Goal: Transaction & Acquisition: Purchase product/service

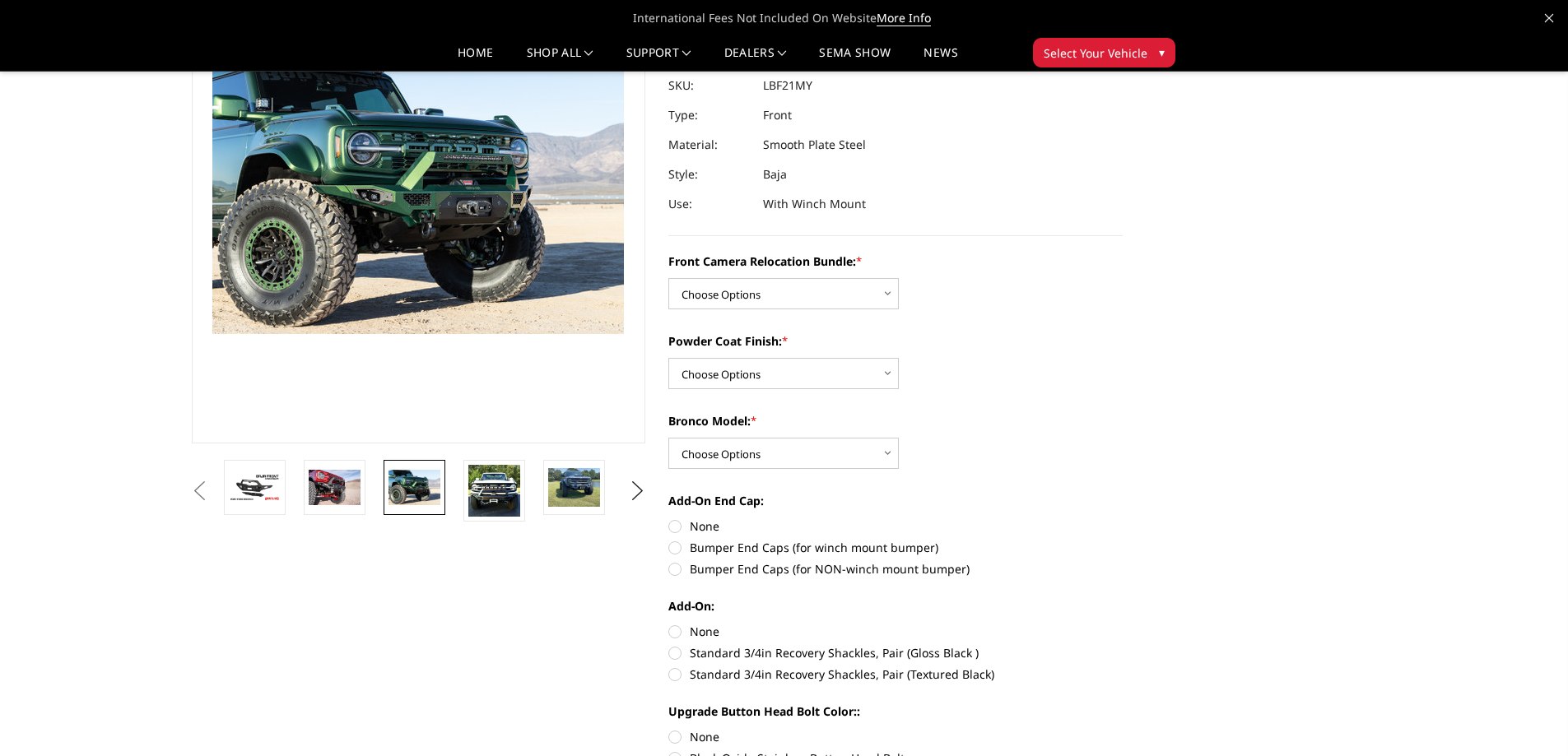
scroll to position [165, 0]
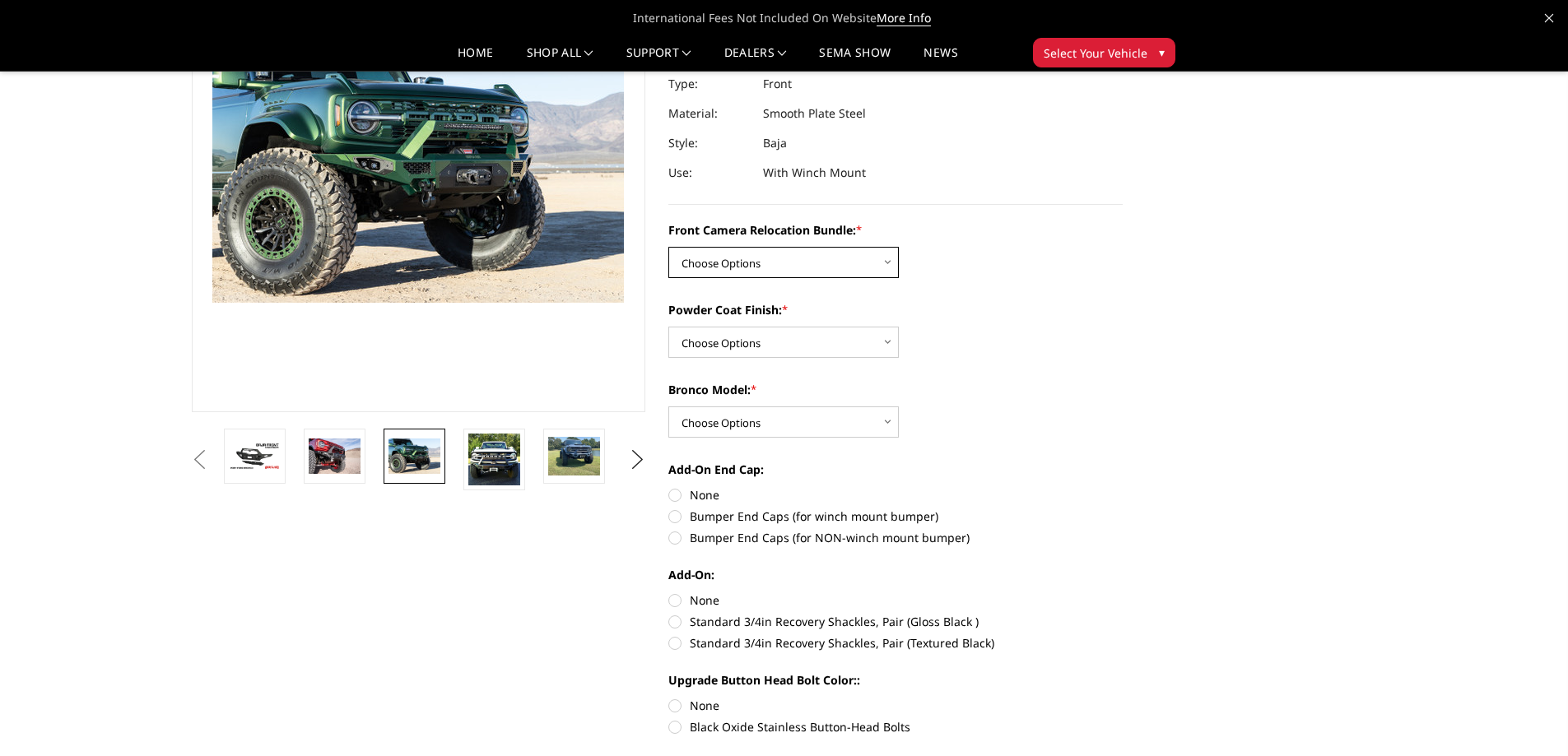
click at [834, 261] on select "Choose Options Without Front Camera Relocation With Front Camera Relocation (Ha…" at bounding box center [783, 263] width 230 height 31
select select "4016"
click at [668, 247] on select "Choose Options Without Front Camera Relocation With Front Camera Relocation (Ha…" at bounding box center [783, 263] width 230 height 31
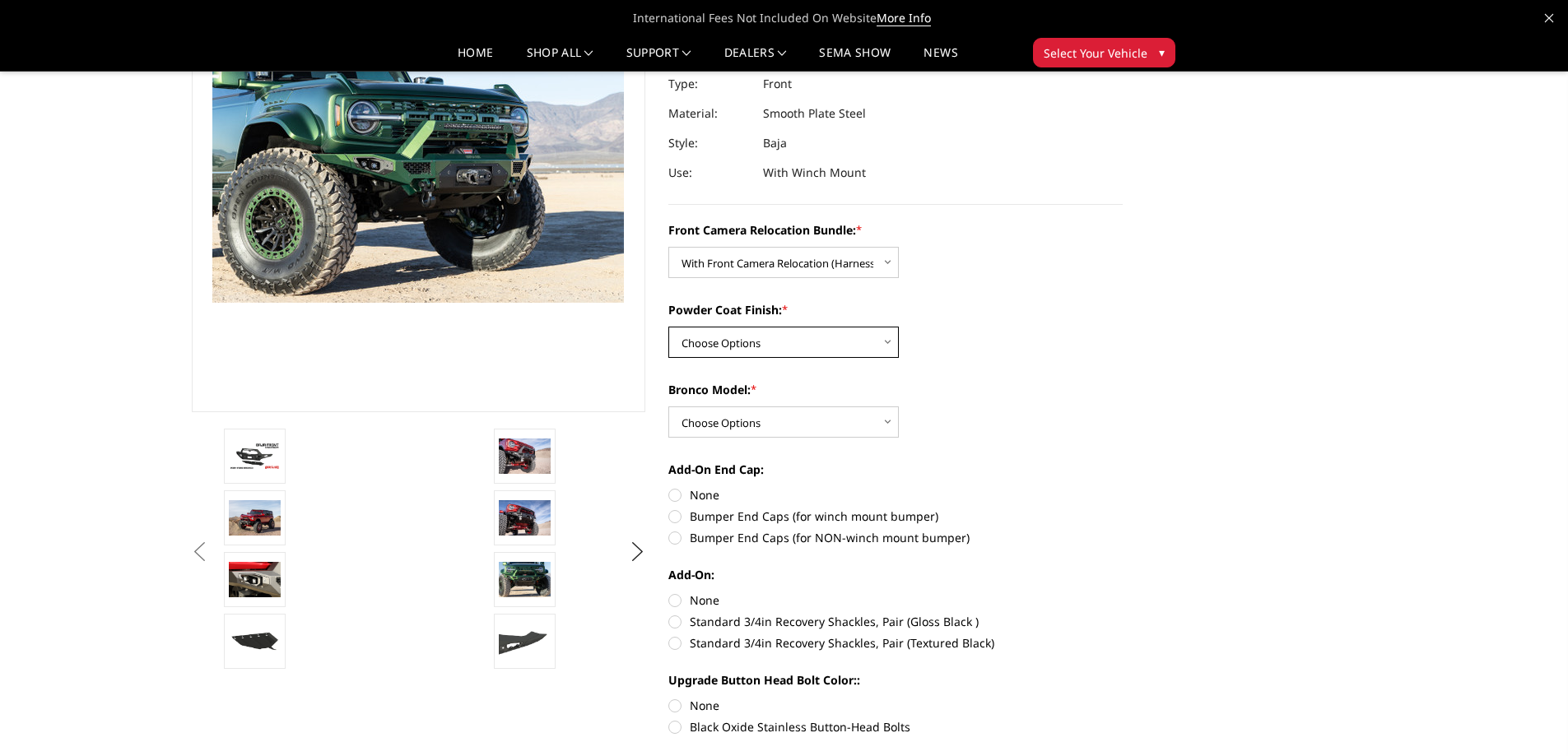
click at [840, 334] on select "Choose Options Textured Black Powder Coat Bare Metal" at bounding box center [783, 342] width 230 height 31
click at [505, 515] on img at bounding box center [525, 517] width 52 height 34
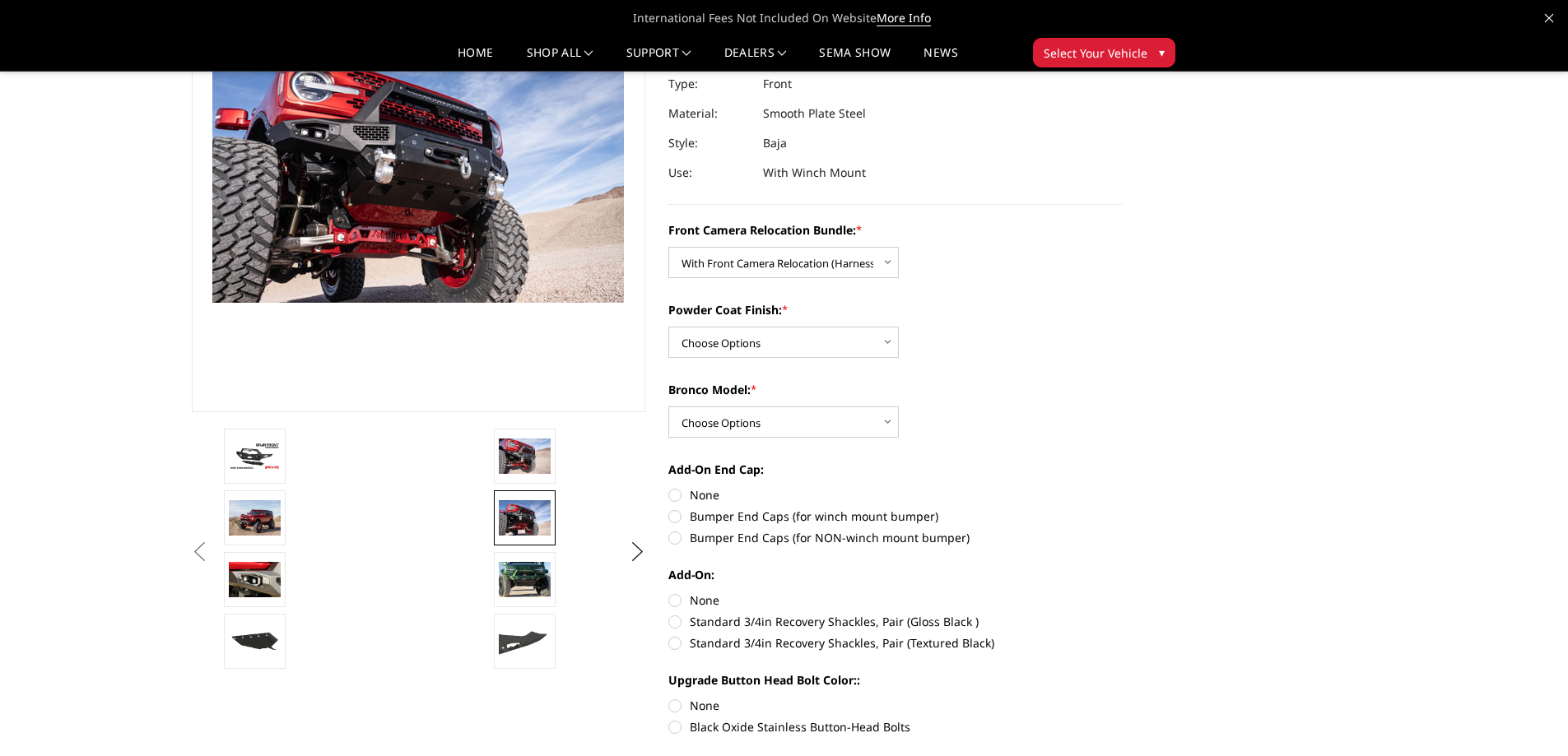
click at [514, 547] on li at bounding box center [624, 521] width 269 height 62
click at [516, 563] on img at bounding box center [525, 578] width 52 height 34
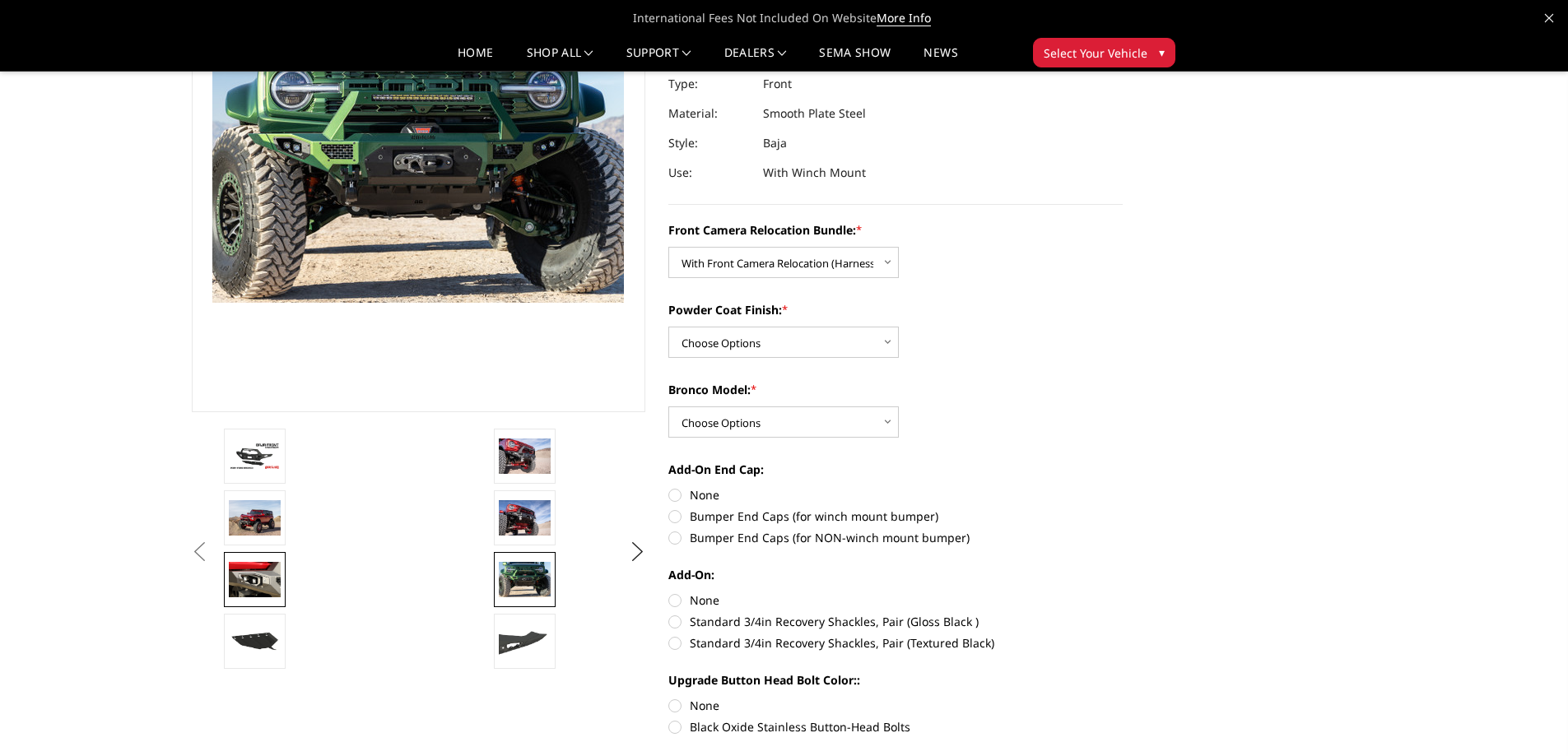
click at [280, 582] on img at bounding box center [255, 578] width 52 height 34
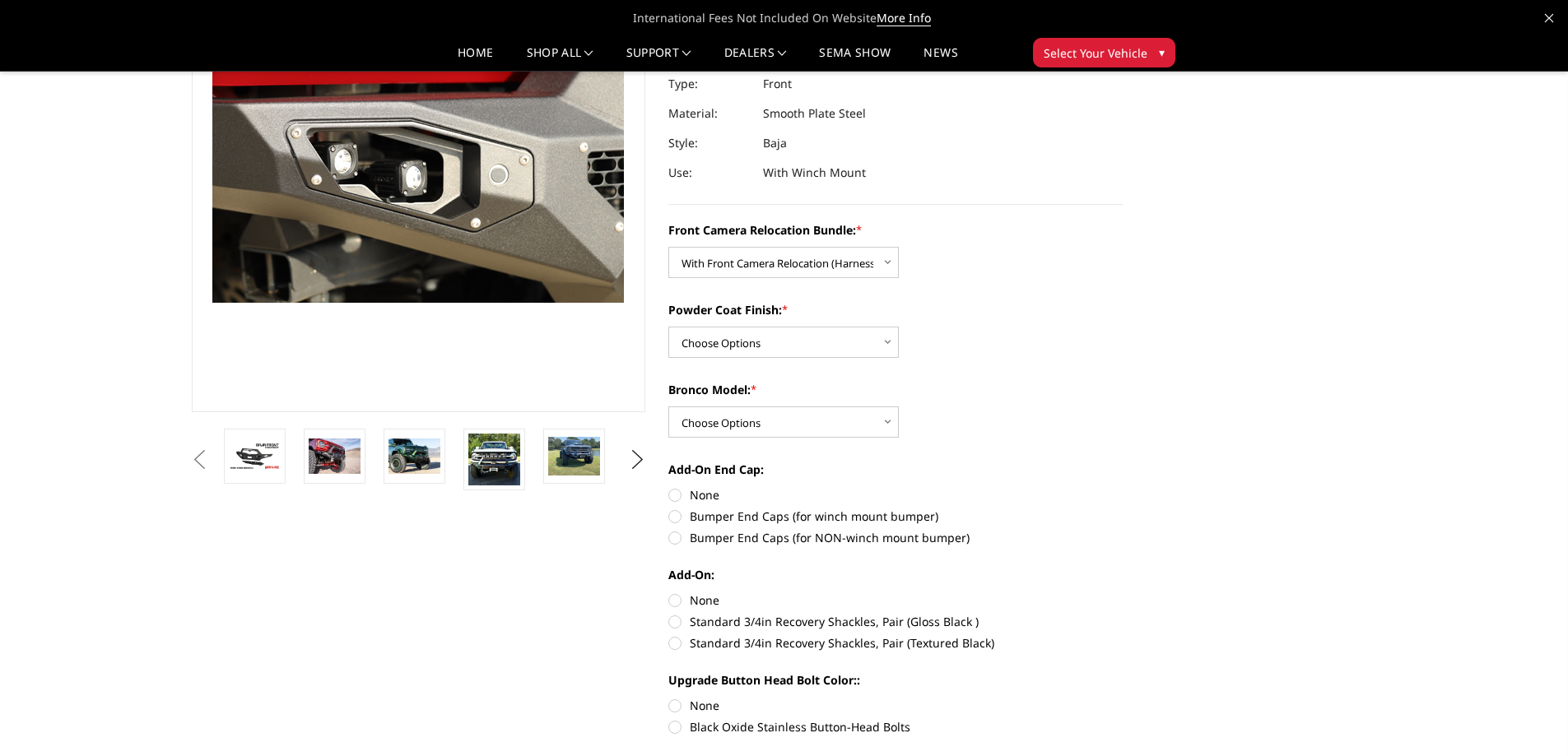
click at [354, 447] on img at bounding box center [334, 455] width 52 height 34
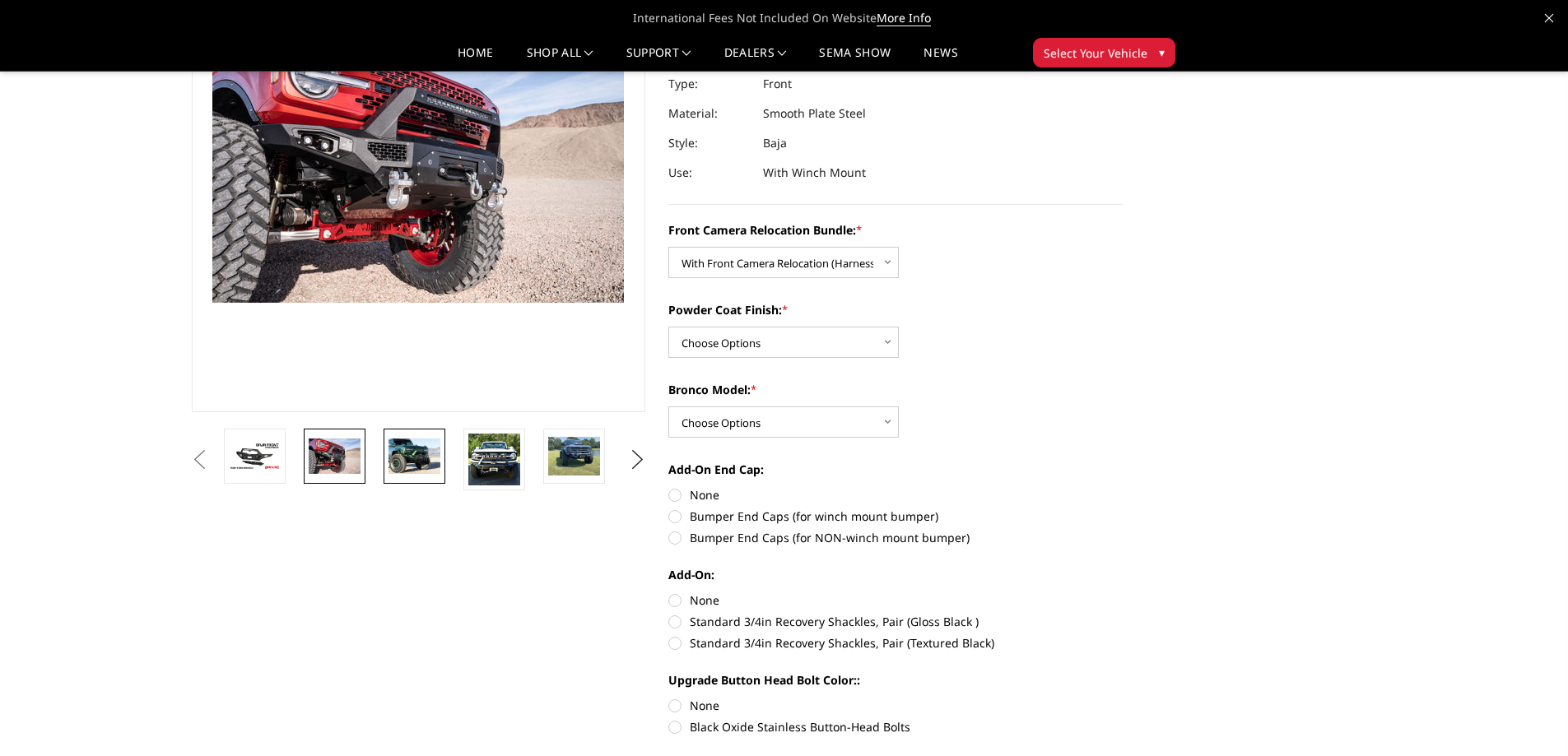
click at [403, 461] on img at bounding box center [415, 455] width 52 height 34
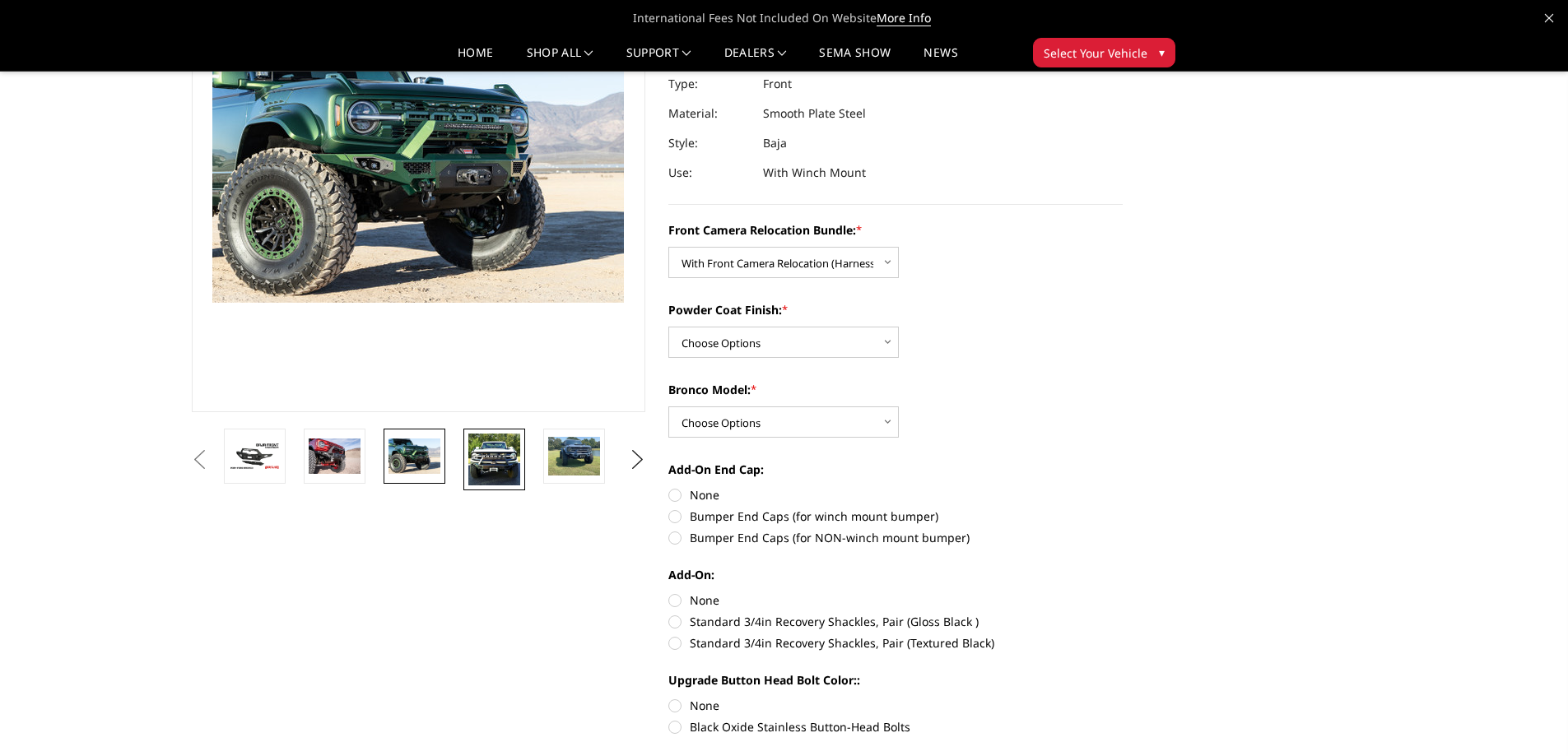
drag, startPoint x: 449, startPoint y: 458, endPoint x: 478, endPoint y: 460, distance: 29.1
click at [449, 458] on li at bounding box center [420, 459] width 80 height 62
click at [504, 458] on img at bounding box center [494, 460] width 52 height 52
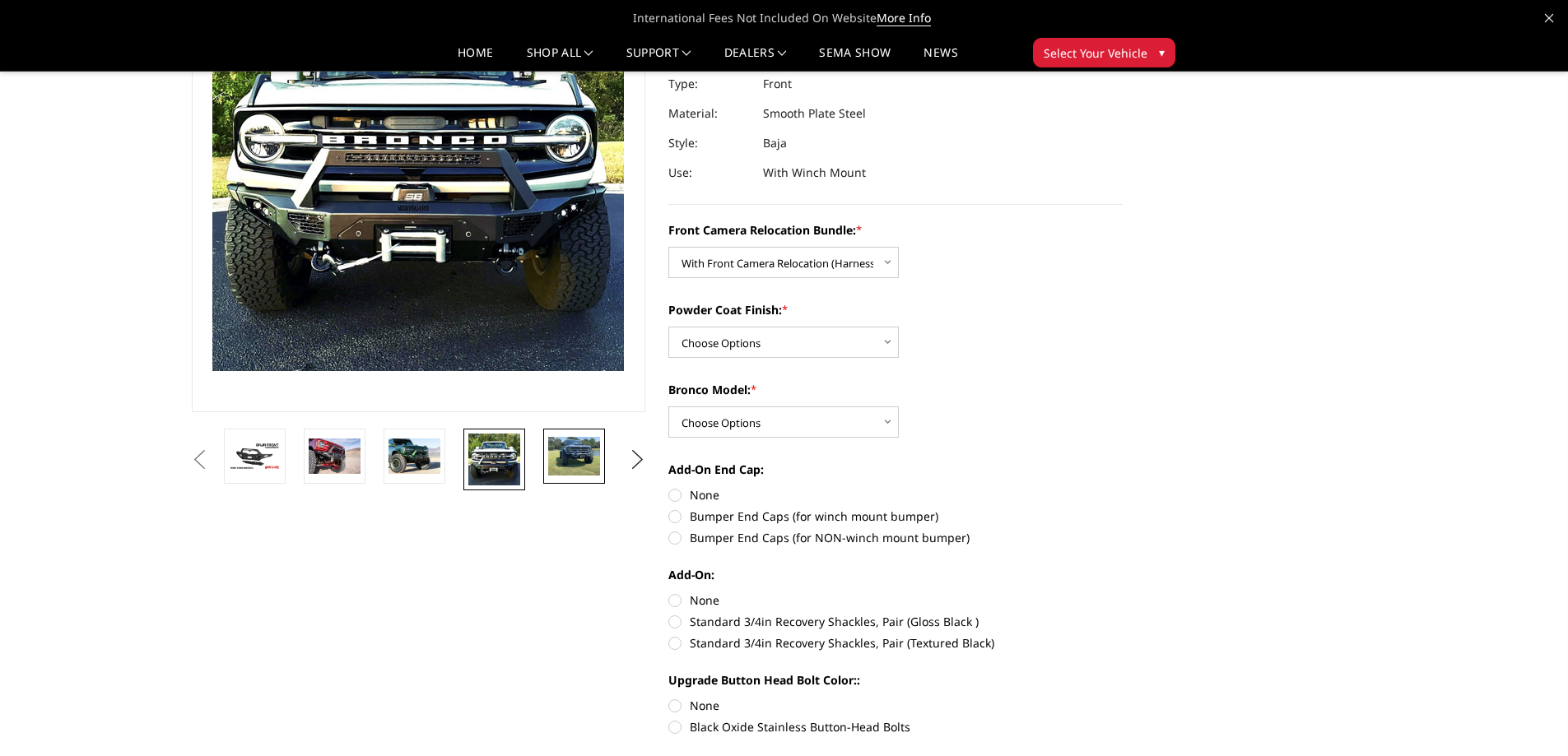
click at [572, 463] on img at bounding box center [574, 456] width 52 height 39
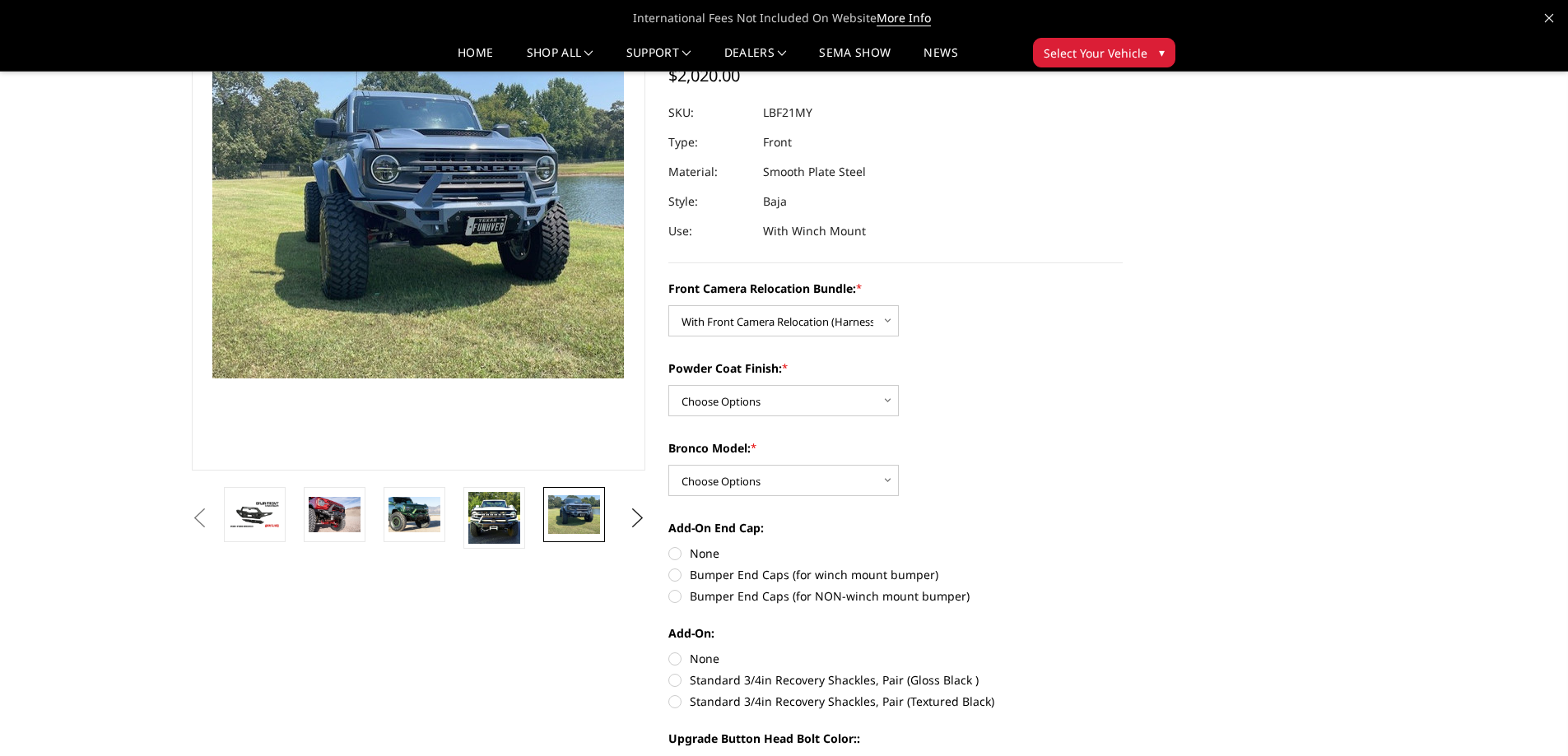
scroll to position [51, 0]
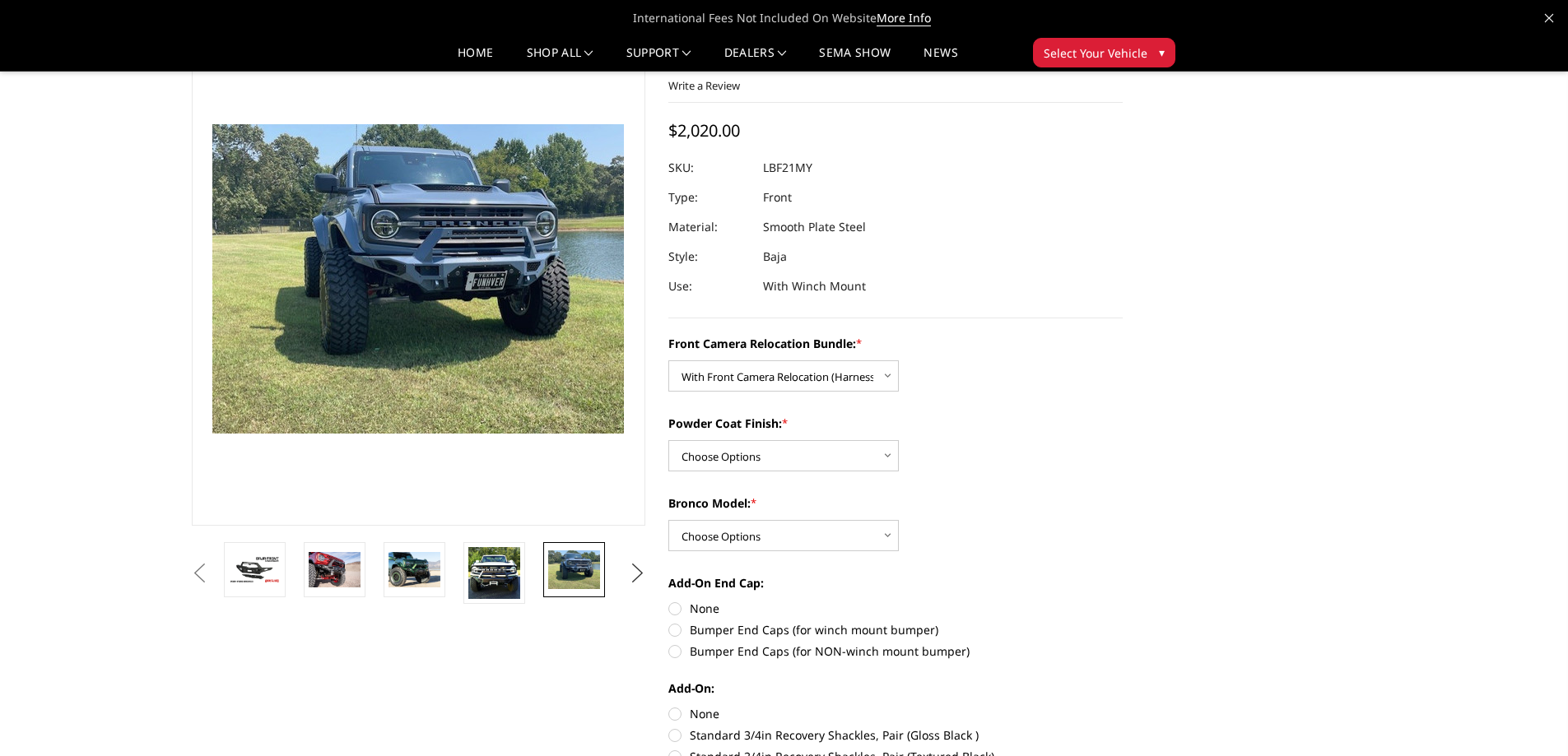
click at [639, 576] on button "Next" at bounding box center [637, 573] width 25 height 25
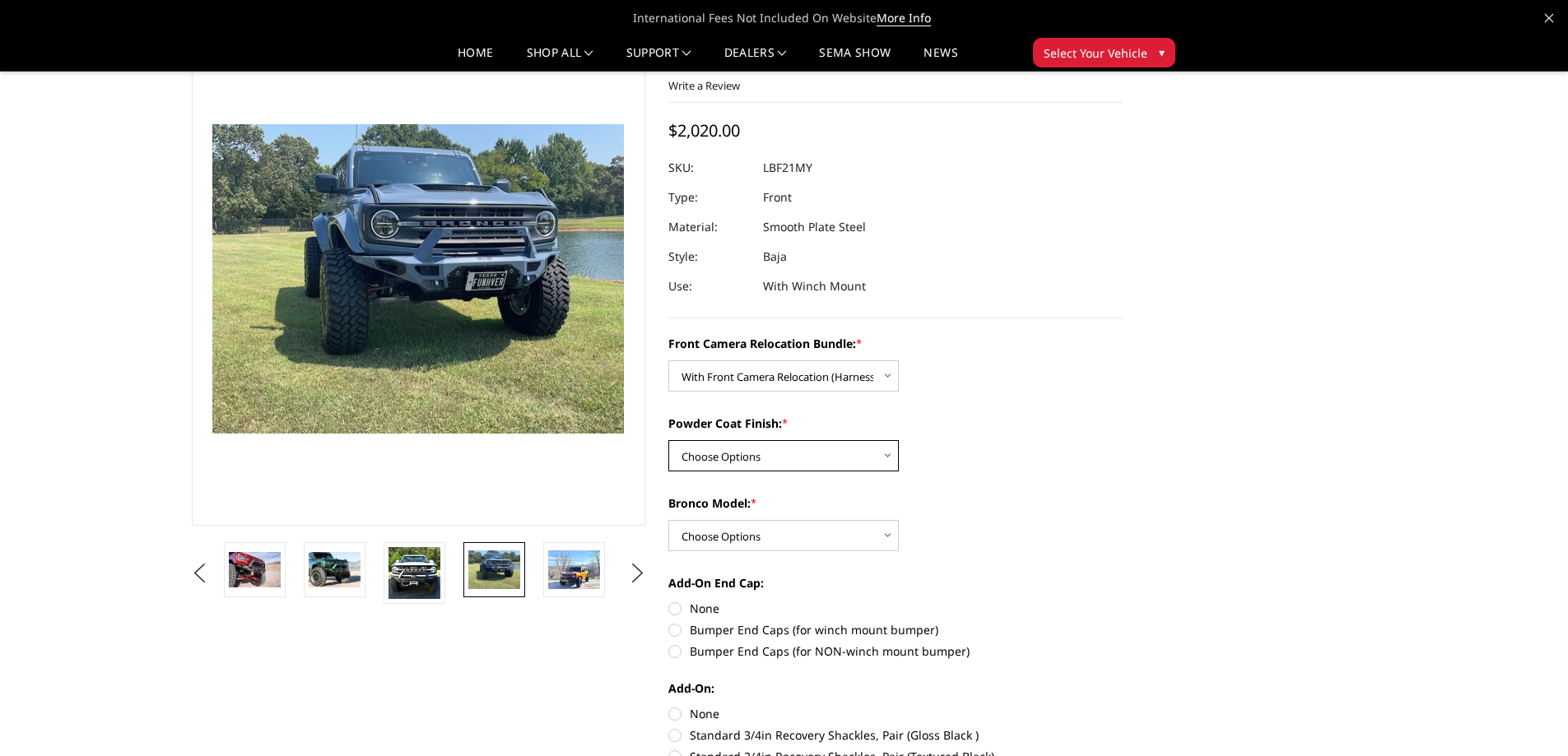
click at [773, 448] on select "Choose Options Textured Black Powder Coat Bare Metal" at bounding box center [783, 456] width 230 height 31
select select "4015"
click at [668, 440] on select "Choose Options Textured Black Powder Coat Bare Metal" at bounding box center [783, 456] width 230 height 31
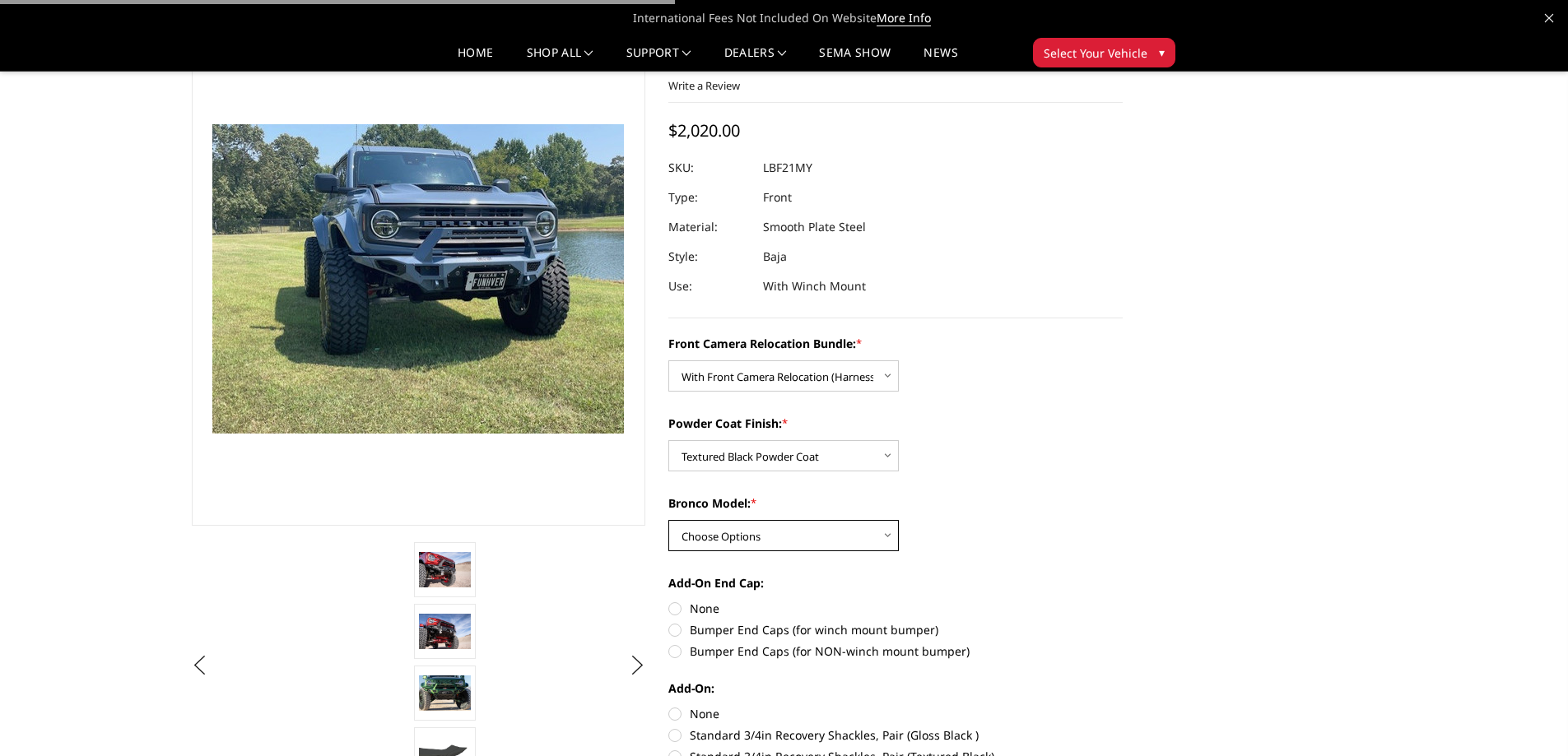
click at [776, 537] on select "Choose Options Raptor Base/Badlands/Wildtrak/etc." at bounding box center [783, 536] width 230 height 31
select select "4012"
click at [668, 520] on select "Choose Options Raptor Base/Badlands/Wildtrak/etc." at bounding box center [783, 536] width 230 height 31
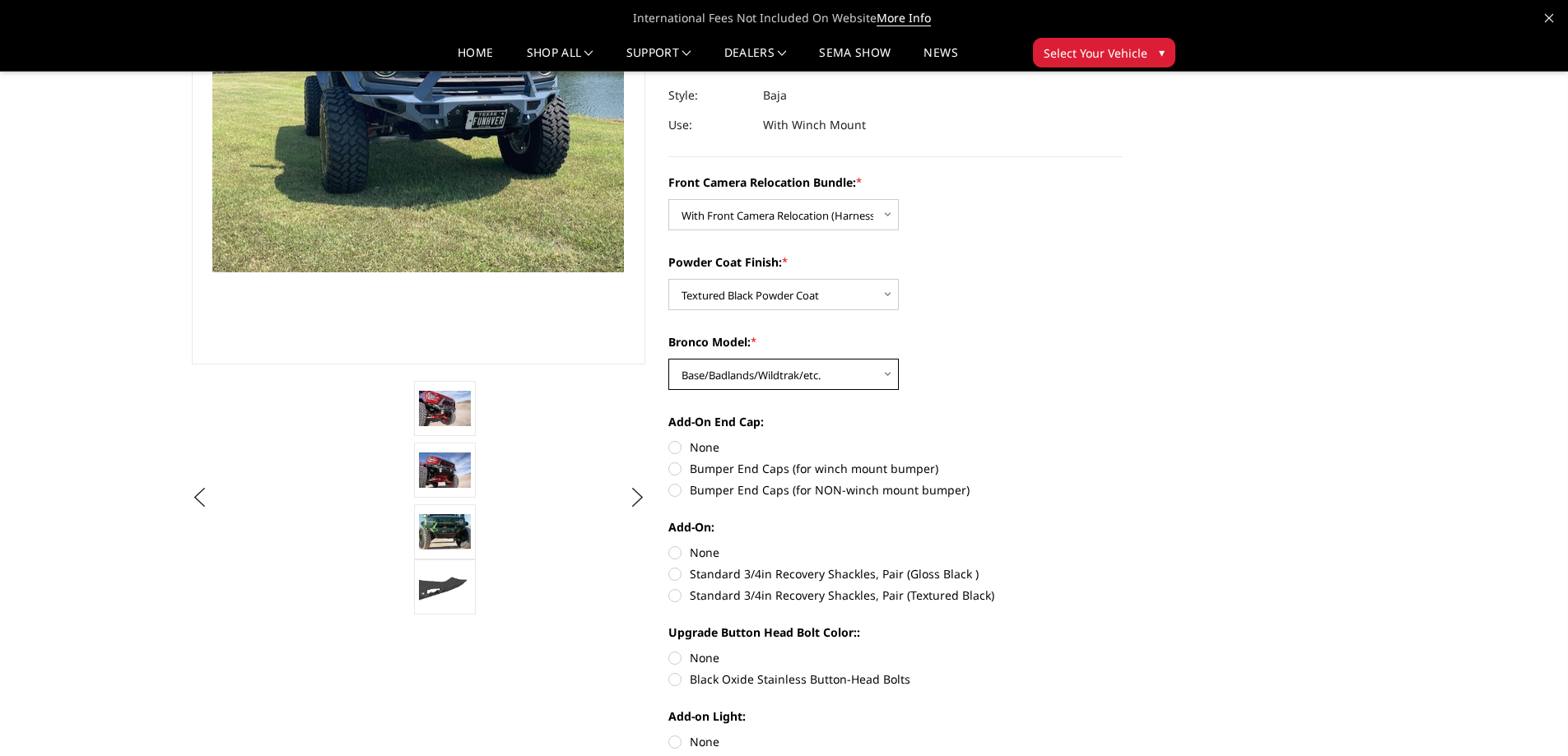
scroll to position [216, 0]
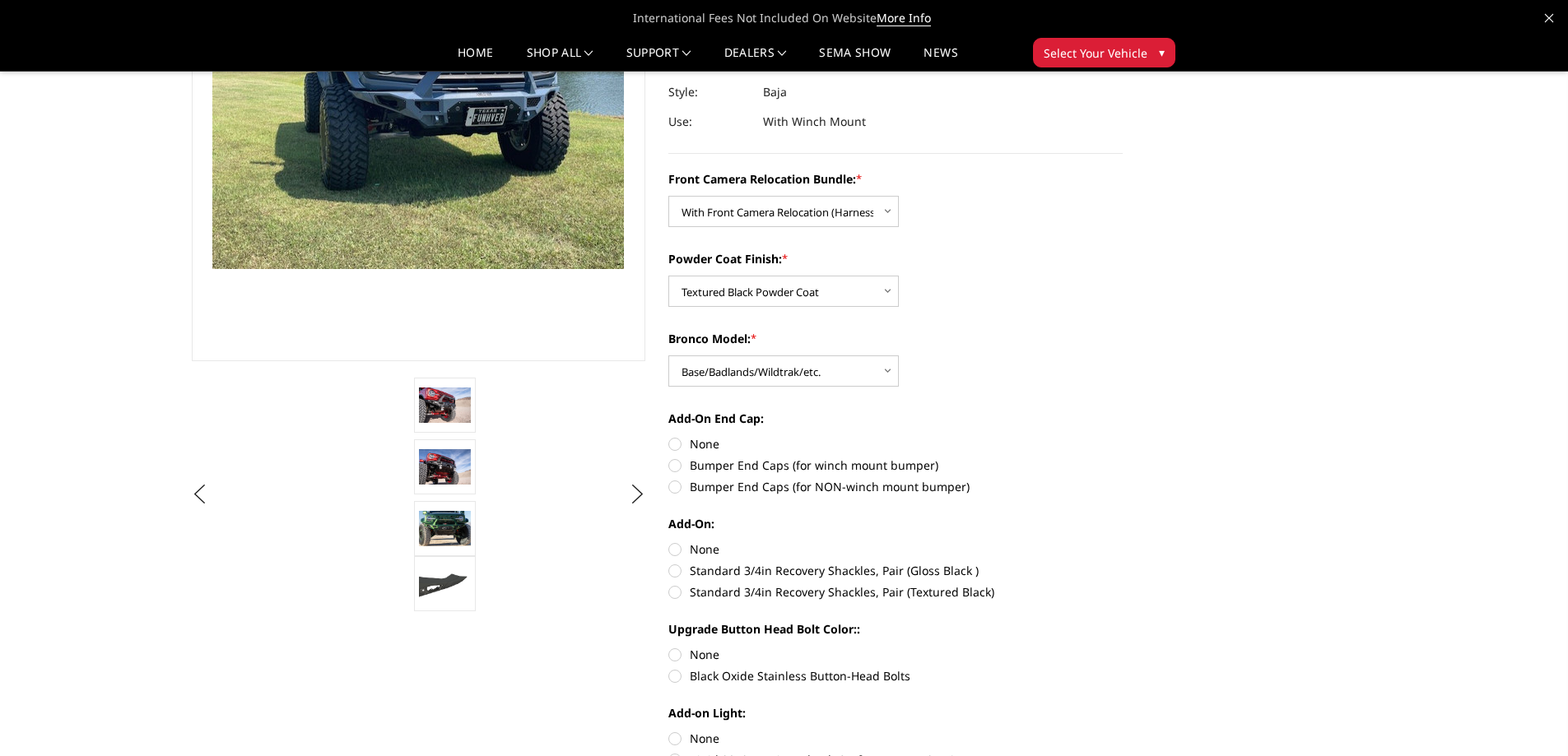
click at [763, 463] on label "Bumper End Caps (for winch mount bumper)" at bounding box center [895, 465] width 454 height 18
click at [1123, 436] on input "Bumper End Caps (for winch mount bumper)" at bounding box center [1123, 435] width 1 height 1
radio input "true"
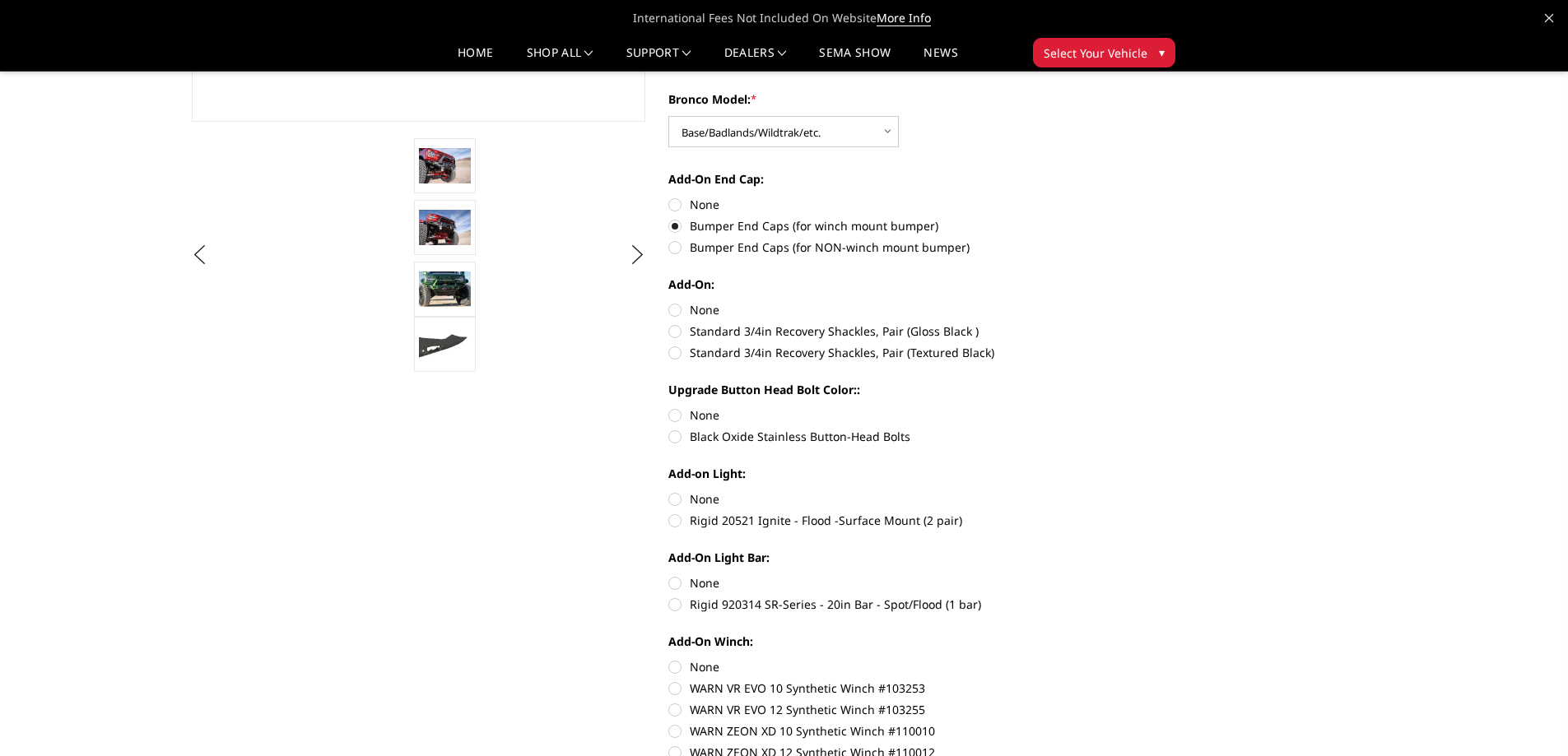
scroll to position [463, 0]
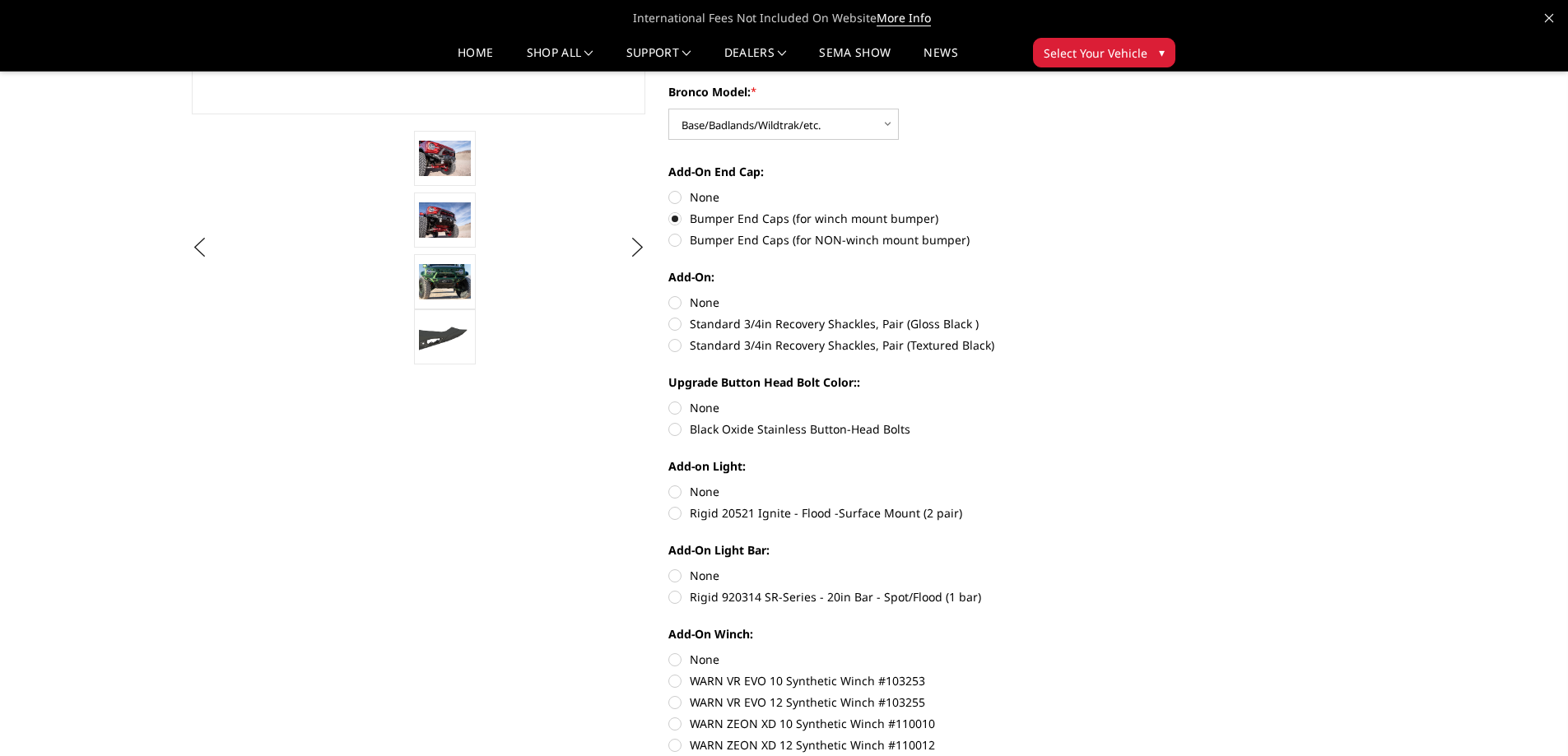
click at [830, 345] on label "Standard 3/4in Recovery Shackles, Pair (Textured Black)" at bounding box center [895, 345] width 454 height 18
click at [1123, 316] on input "Standard 3/4in Recovery Shackles, Pair (Textured Black)" at bounding box center [1123, 316] width 1 height 1
radio input "true"
click at [708, 407] on label "None" at bounding box center [895, 407] width 454 height 18
click at [669, 400] on input "None" at bounding box center [668, 399] width 1 height 1
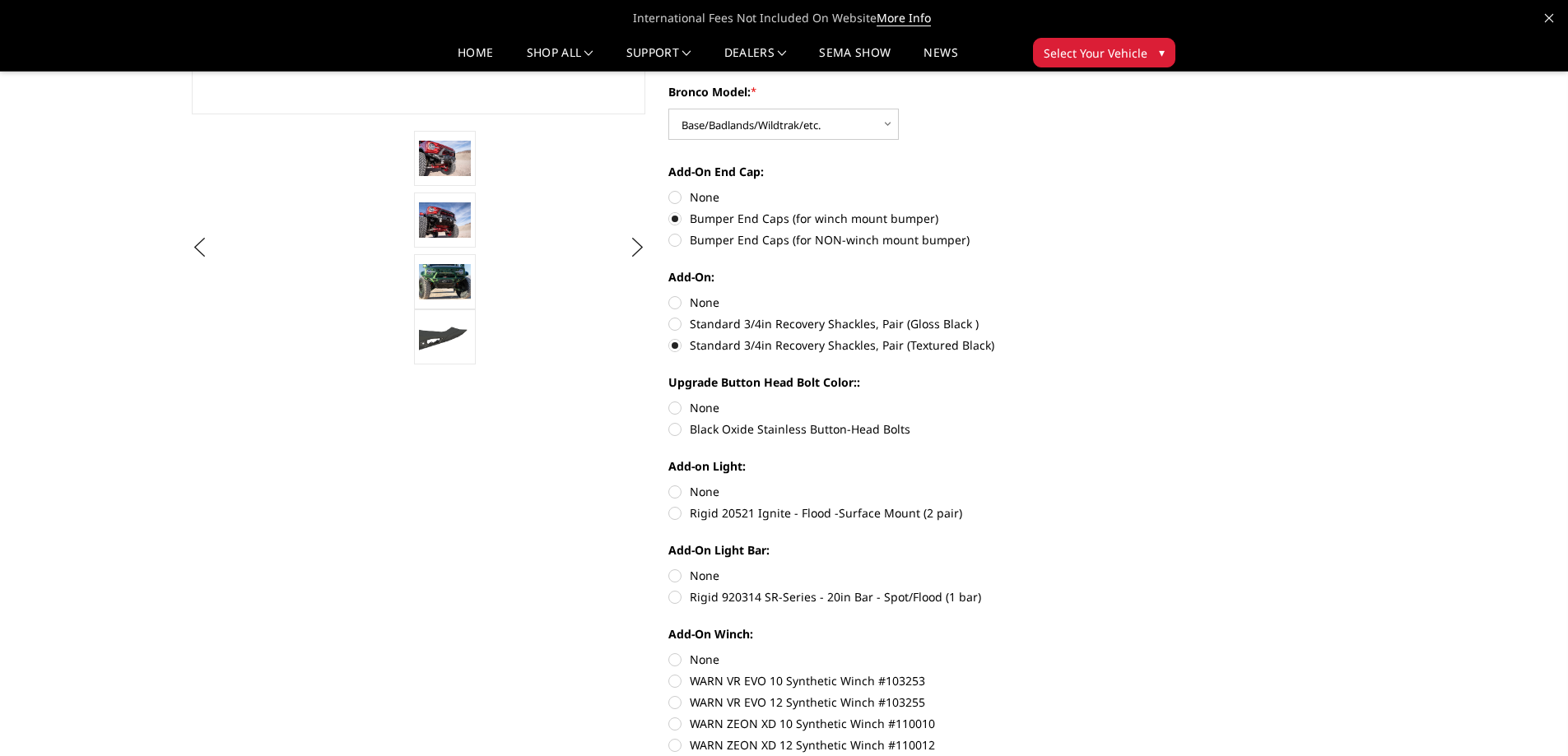
radio input "true"
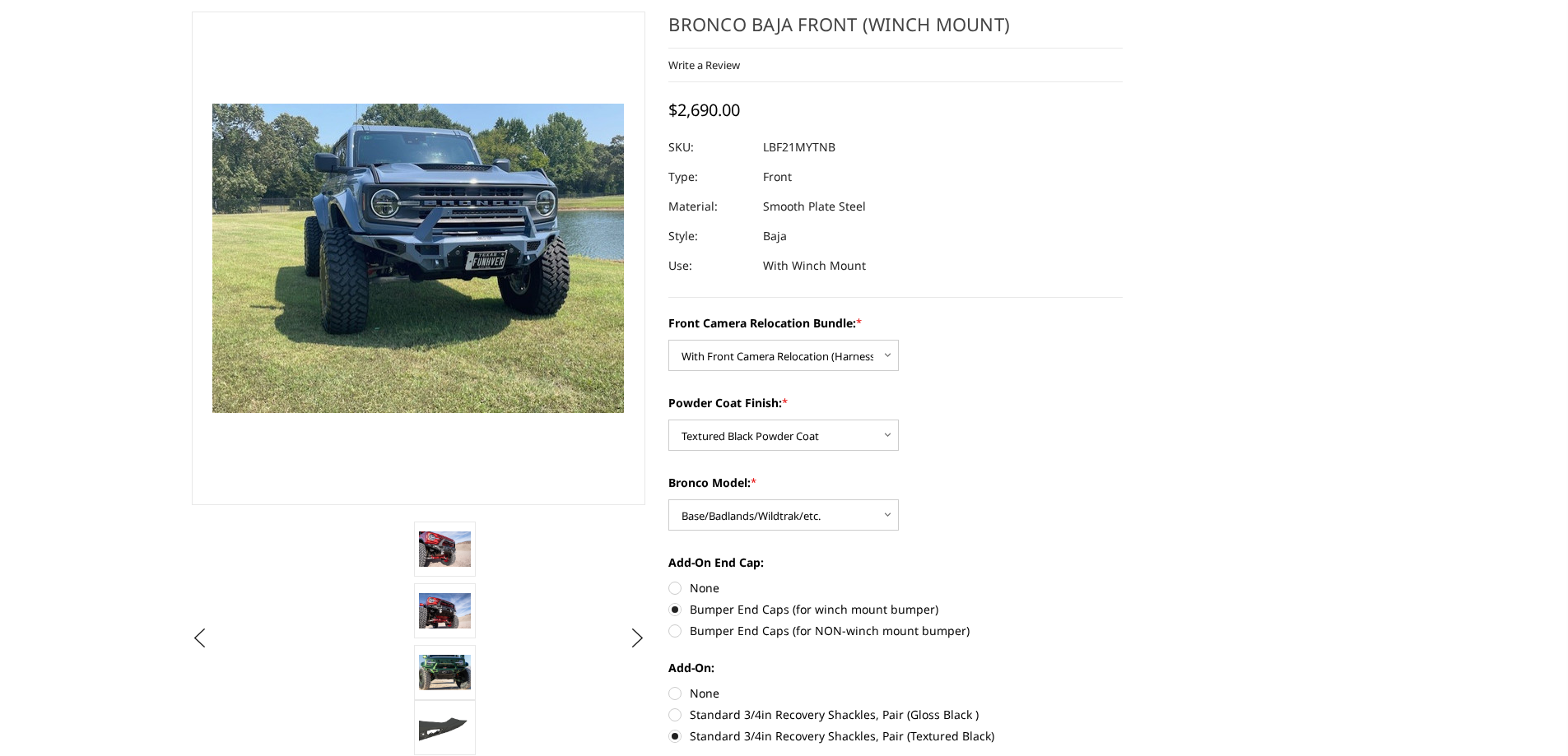
scroll to position [329, 0]
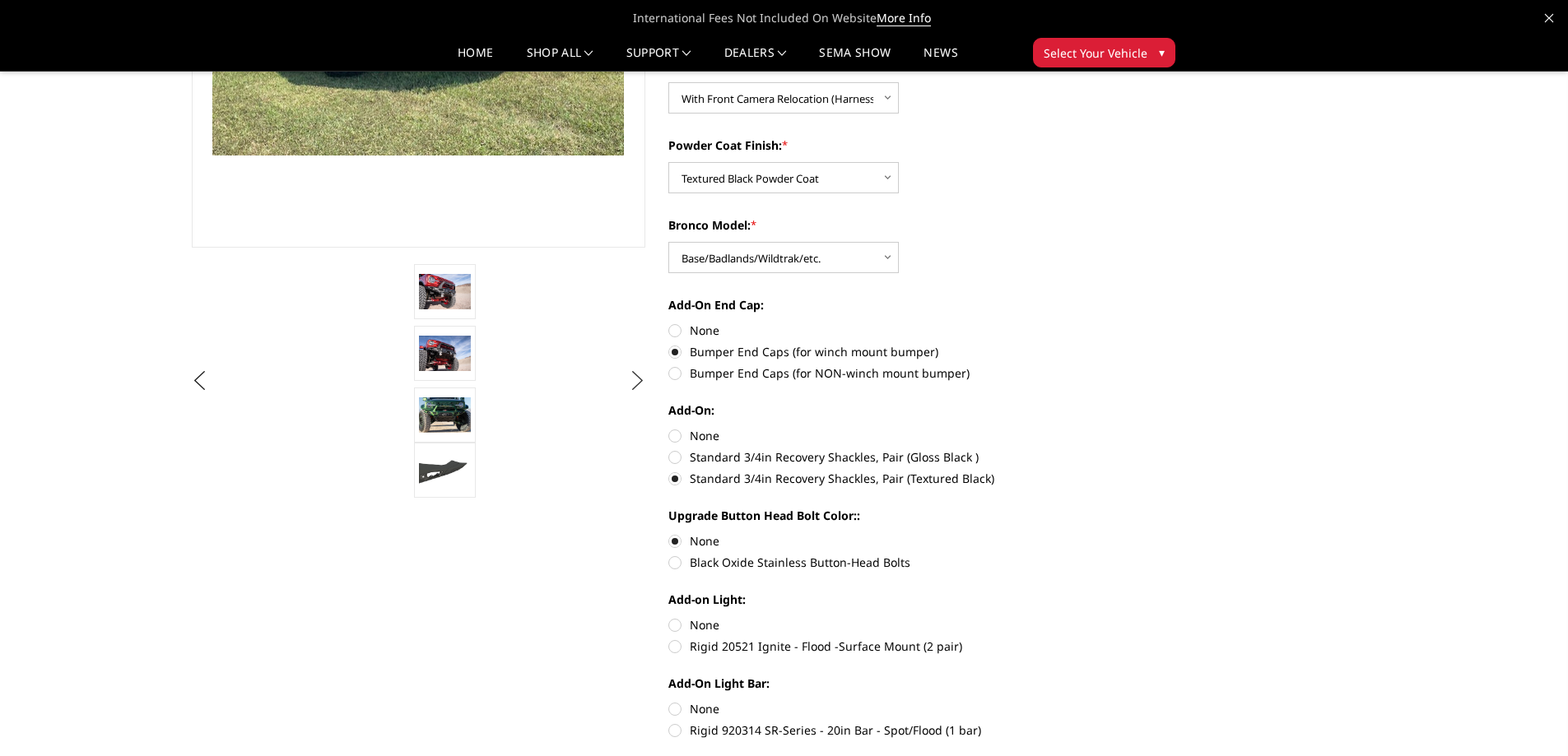
click at [640, 390] on button "Next" at bounding box center [637, 380] width 25 height 25
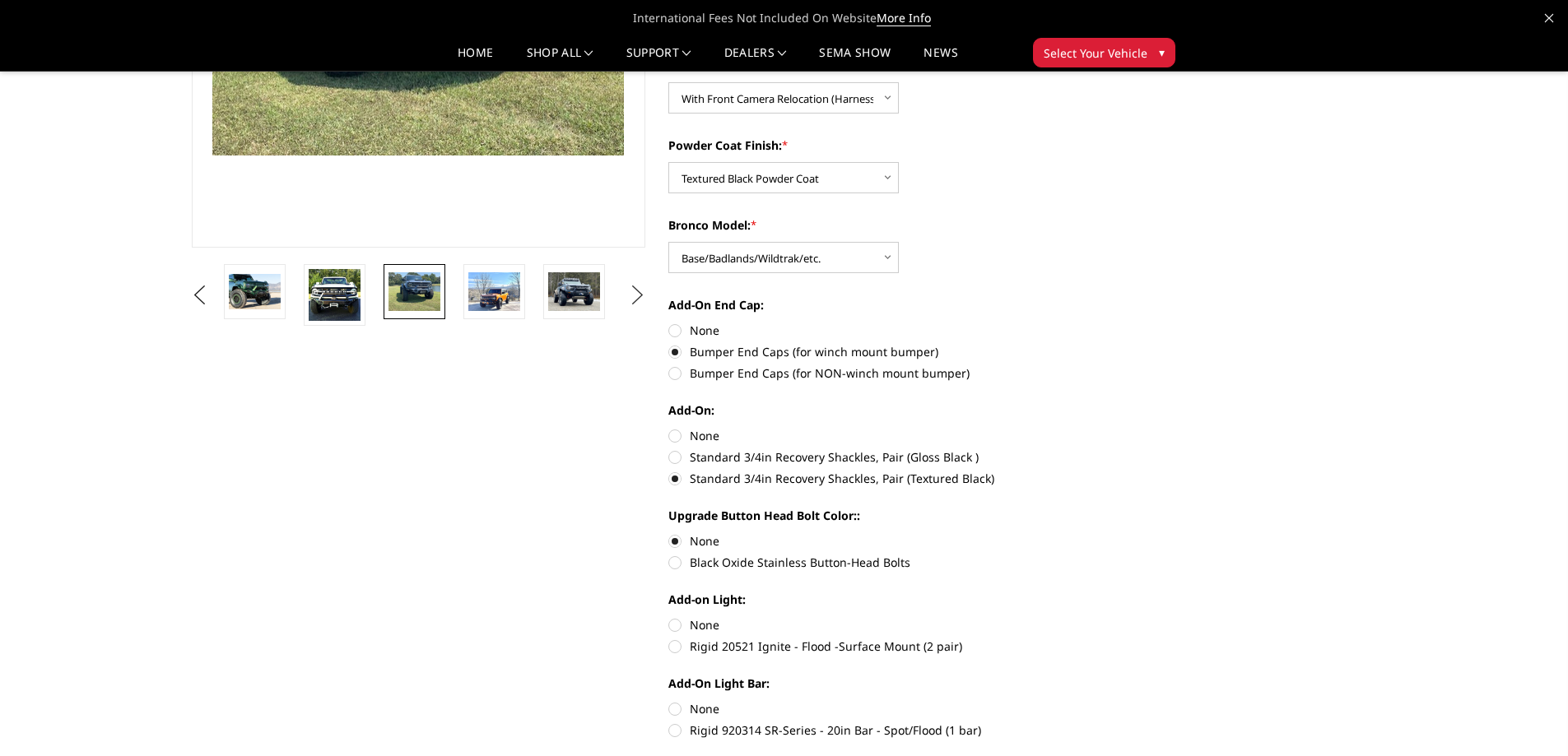
click at [352, 311] on img at bounding box center [334, 295] width 52 height 52
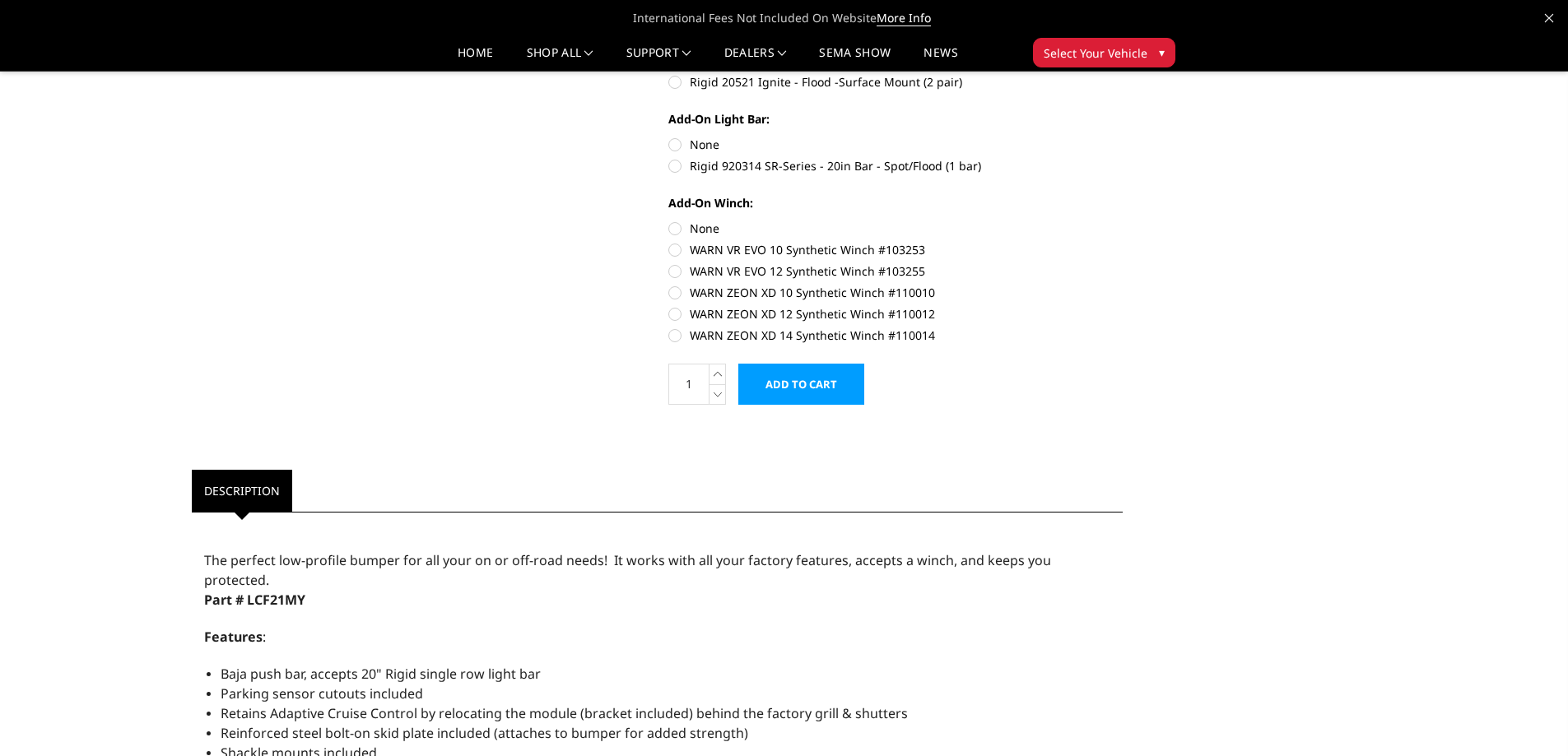
scroll to position [576, 0]
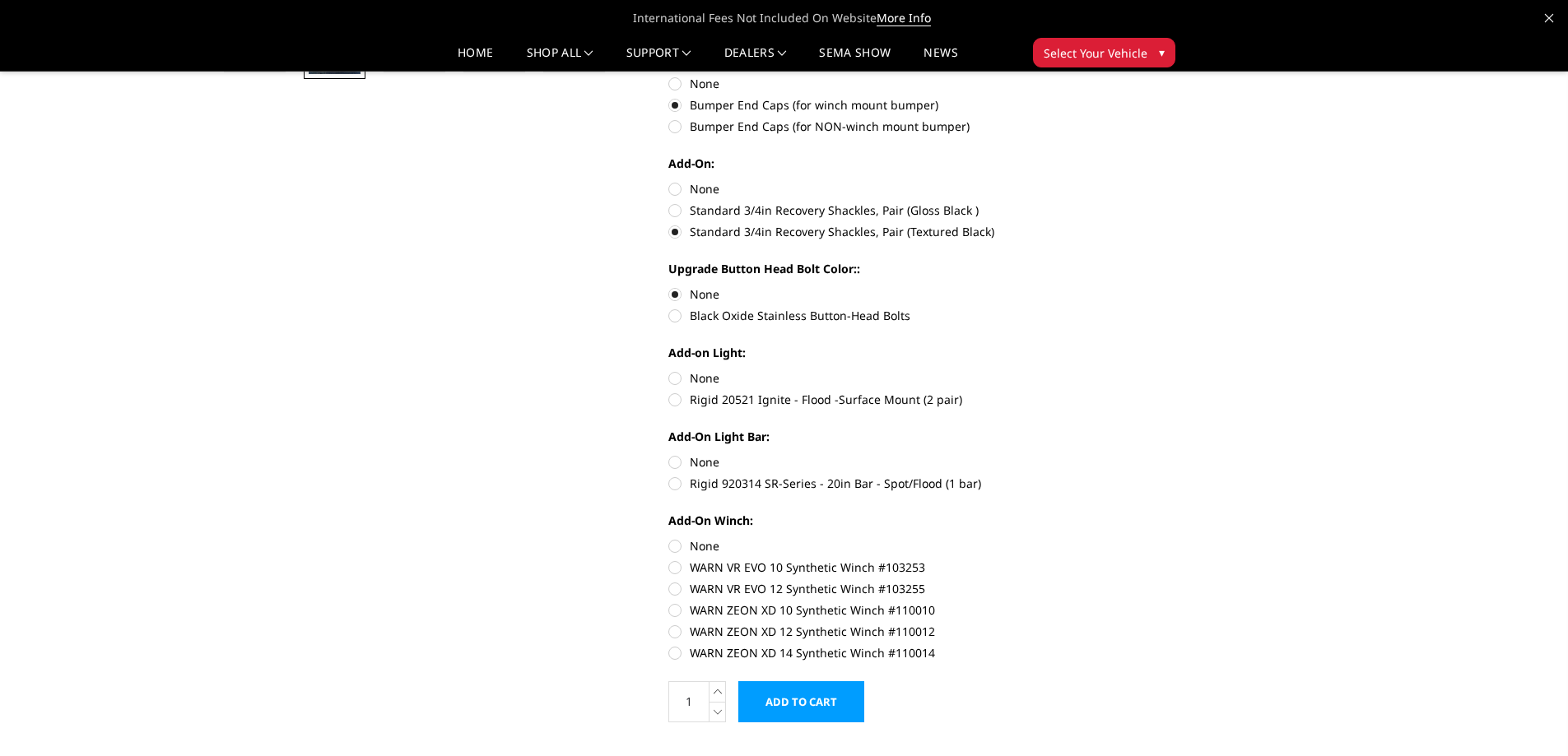
click at [810, 403] on label "Rigid 20521 Ignite - Flood -Surface Mount (2 pair)" at bounding box center [895, 399] width 454 height 18
click at [1123, 370] on input "Rigid 20521 Ignite - Flood -Surface Mount (2 pair)" at bounding box center [1123, 369] width 1 height 1
radio input "true"
click at [887, 480] on label "Rigid 920314 SR-Series - 20in Bar - Spot/Flood (1 bar)" at bounding box center [895, 483] width 454 height 18
click at [1123, 454] on input "Rigid 920314 SR-Series - 20in Bar - Spot/Flood (1 bar)" at bounding box center [1123, 453] width 1 height 1
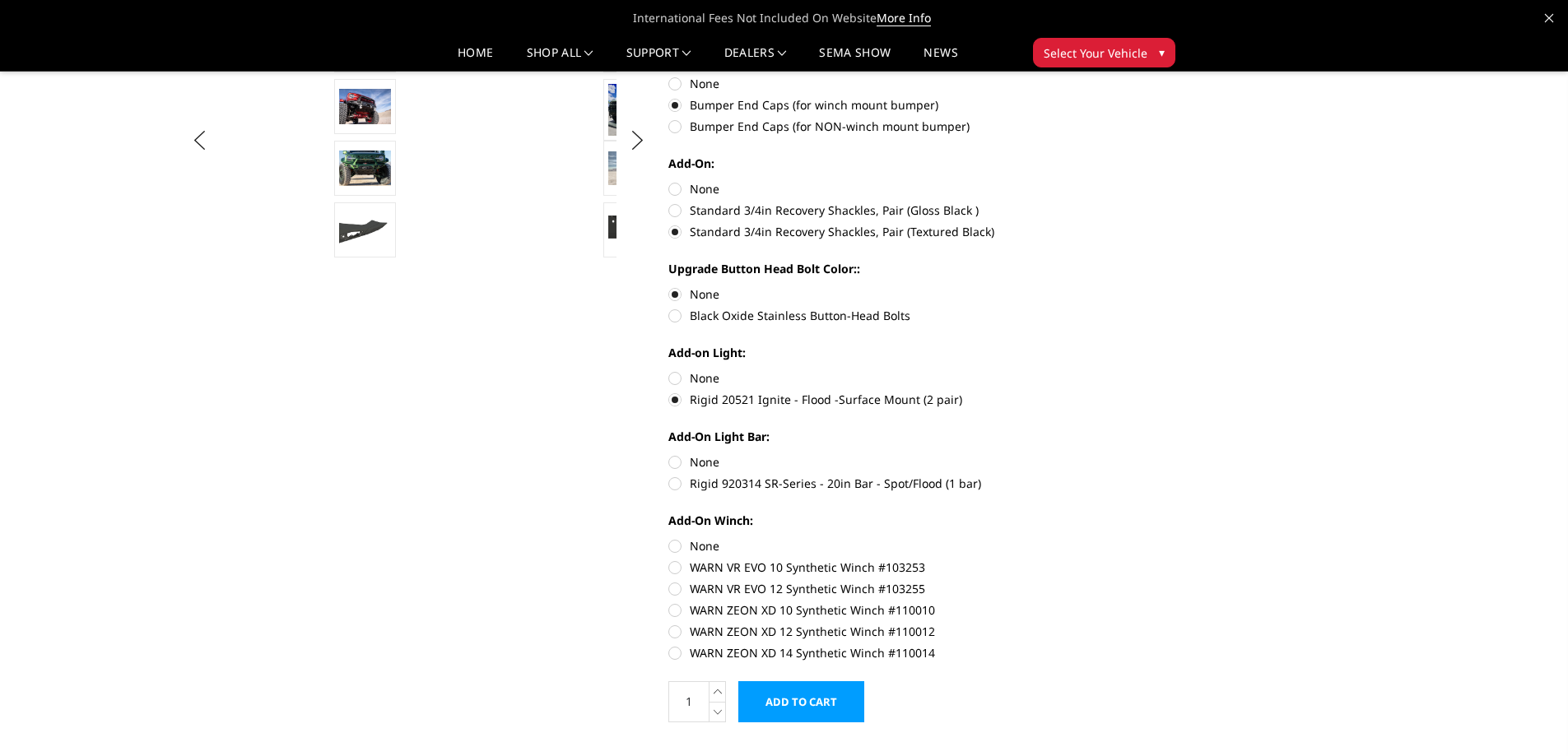
radio input "true"
drag, startPoint x: 963, startPoint y: 403, endPoint x: 726, endPoint y: 401, distance: 237.0
click at [726, 401] on label "Rigid 20521 Ignite - Flood -Surface Mount (2 pair)" at bounding box center [895, 399] width 454 height 18
click at [1123, 370] on input "Rigid 20521 Ignite - Flood -Surface Mount (2 pair)" at bounding box center [1123, 369] width 1 height 1
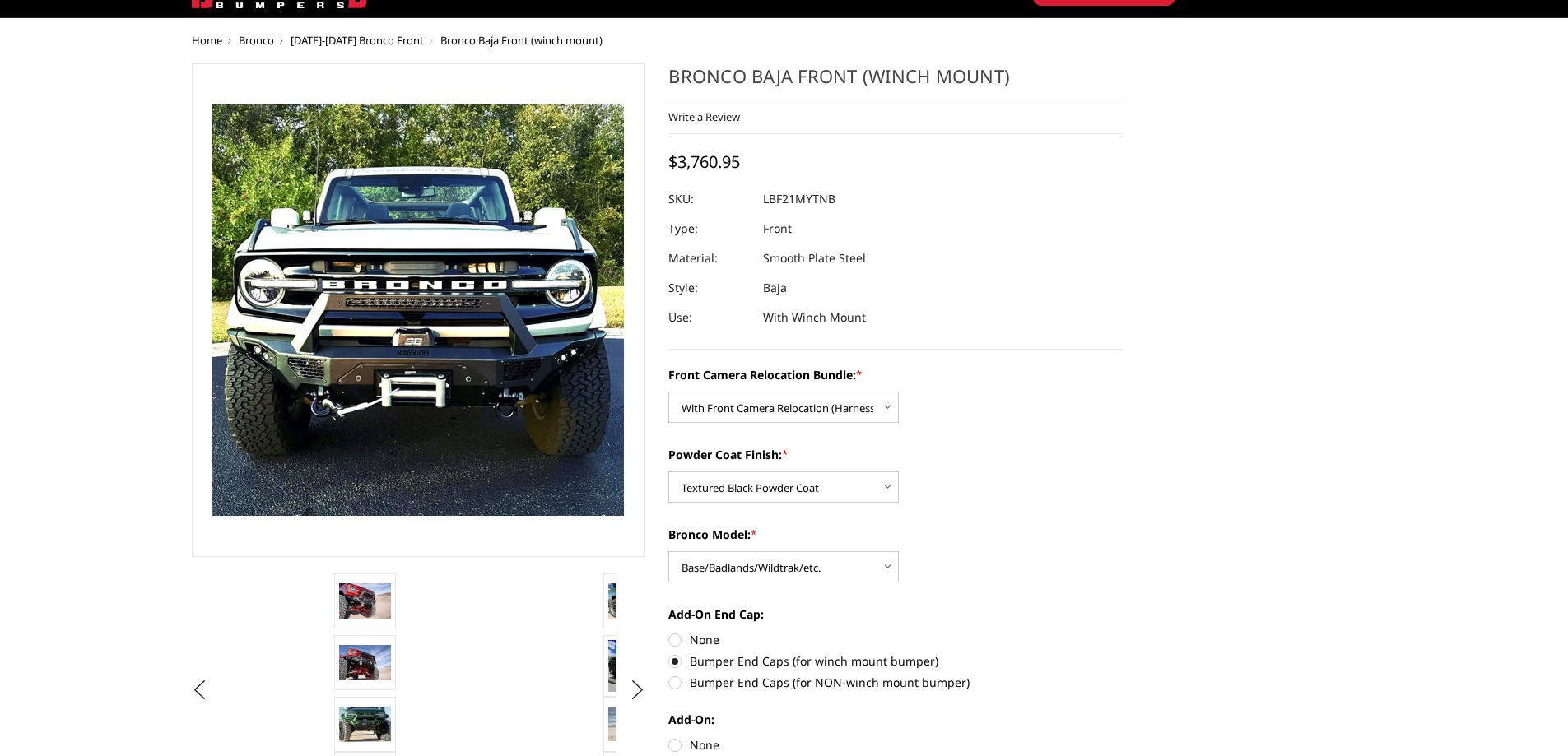
scroll to position [0, 0]
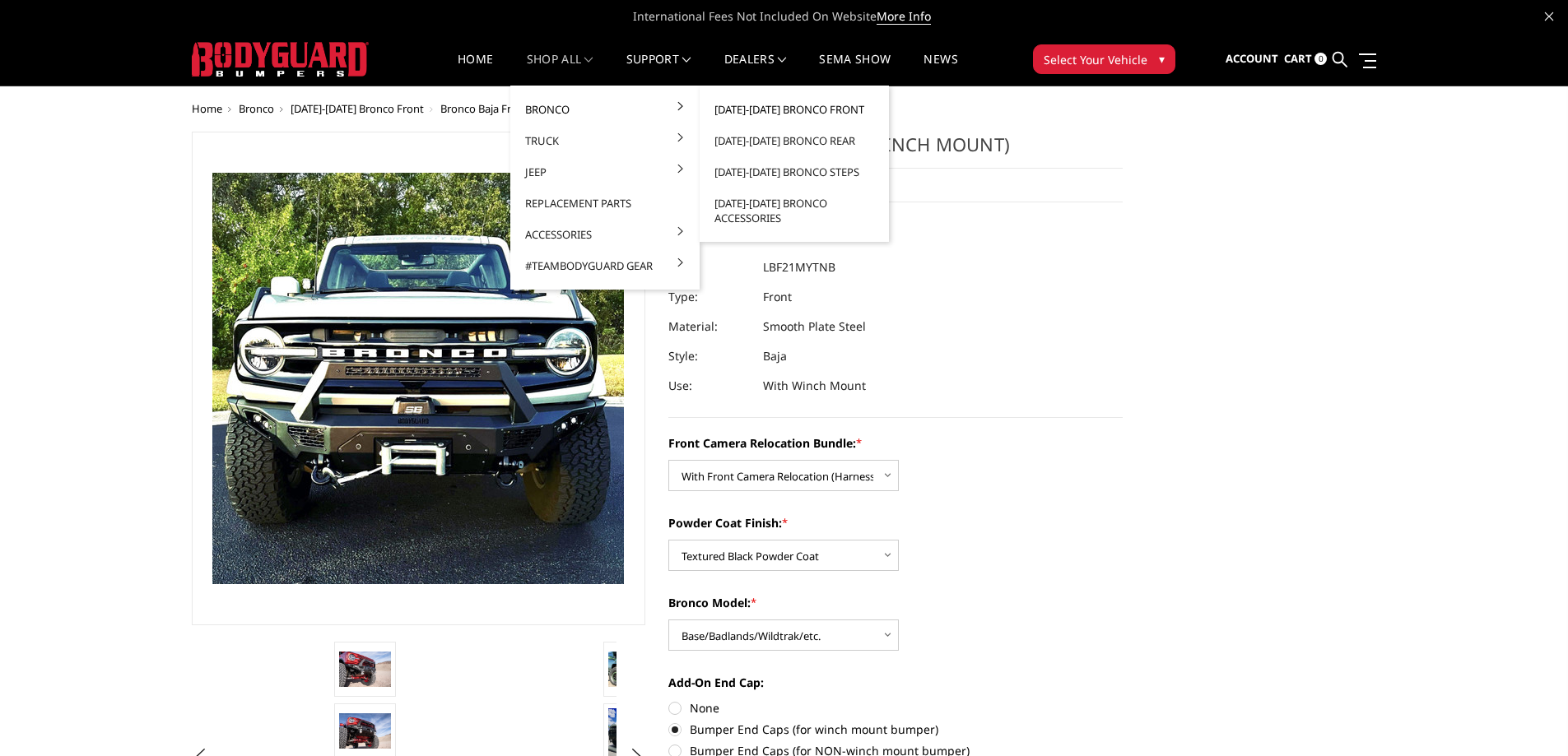
click at [779, 105] on link "[DATE]-[DATE] Bronco Front" at bounding box center [794, 109] width 176 height 31
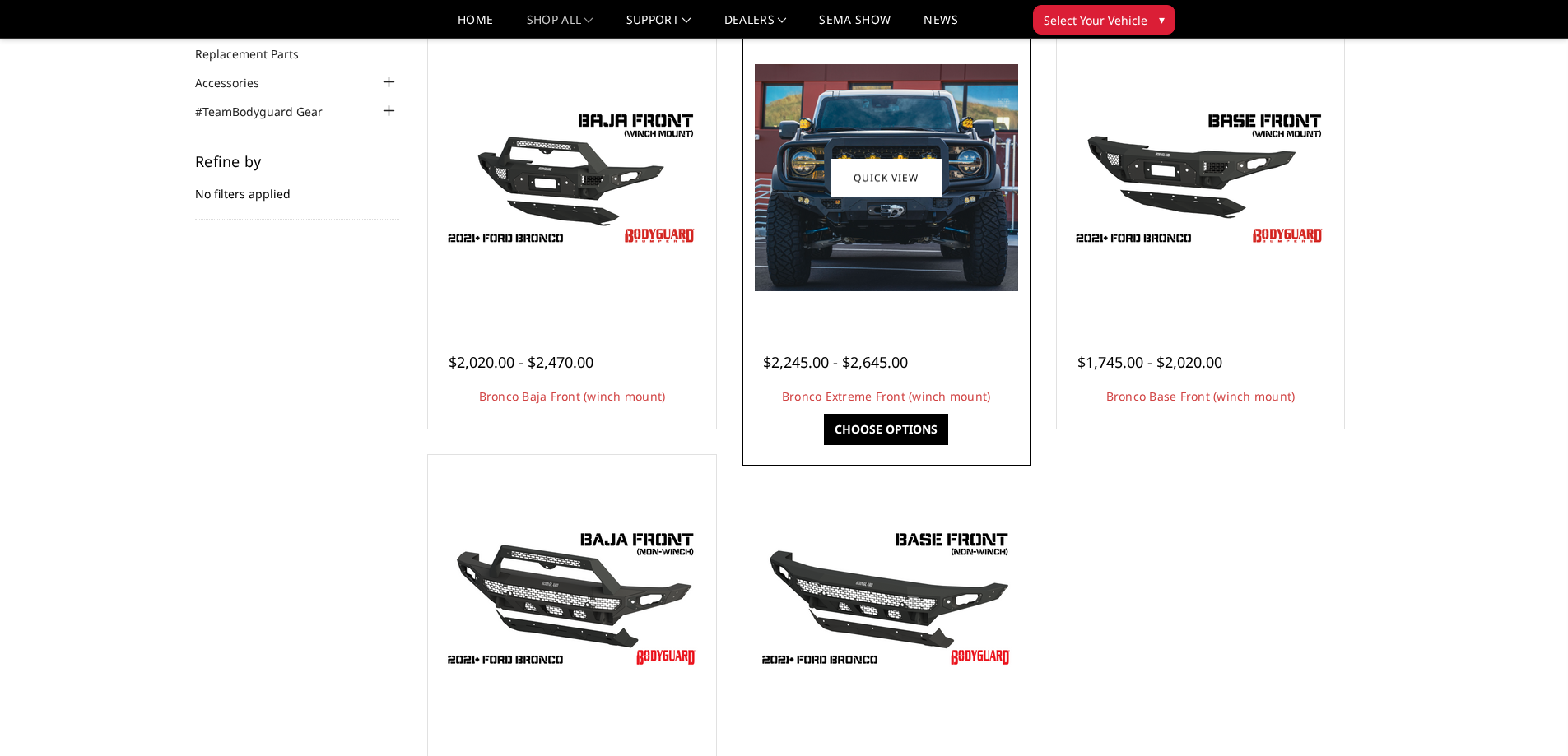
scroll to position [165, 0]
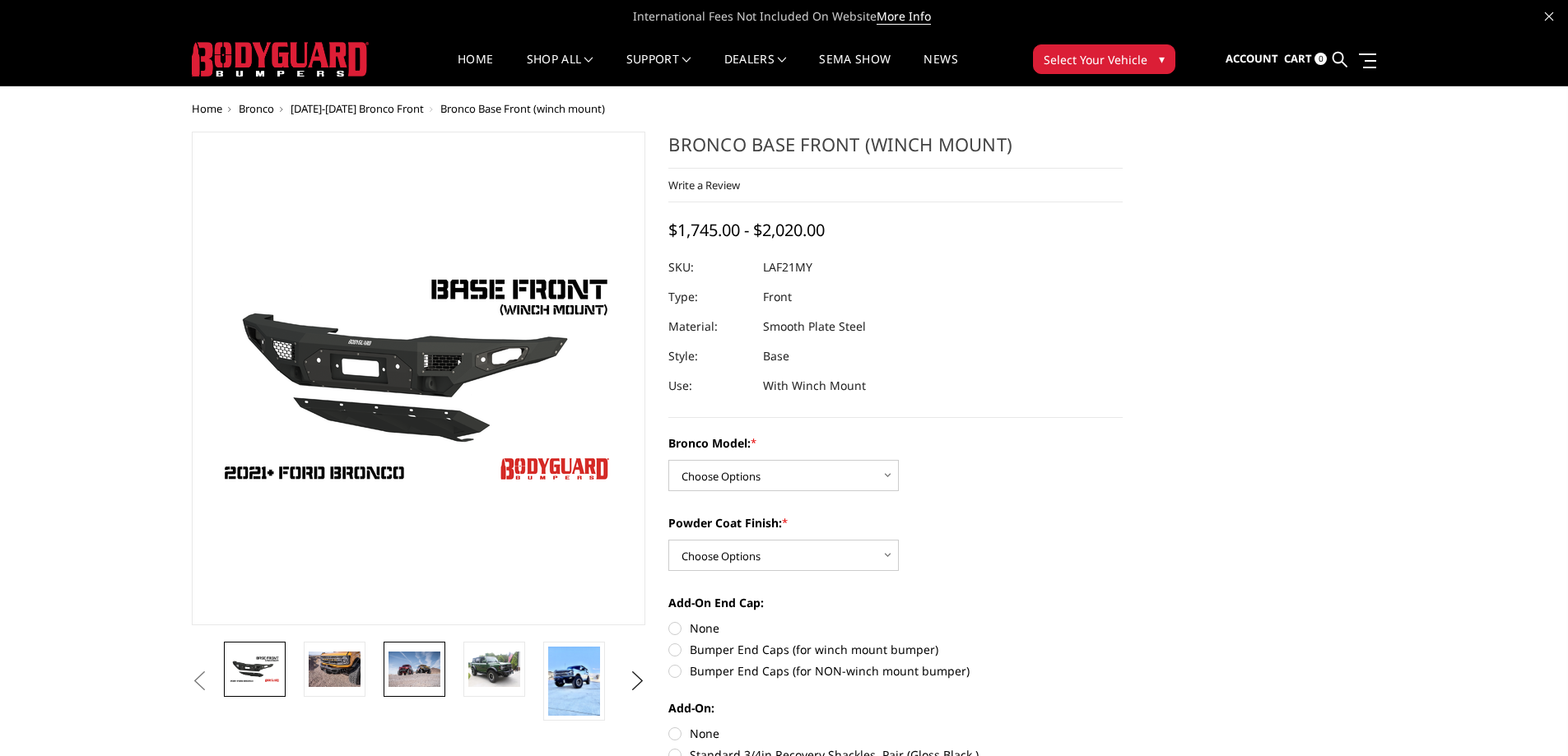
click at [432, 674] on img at bounding box center [415, 668] width 52 height 34
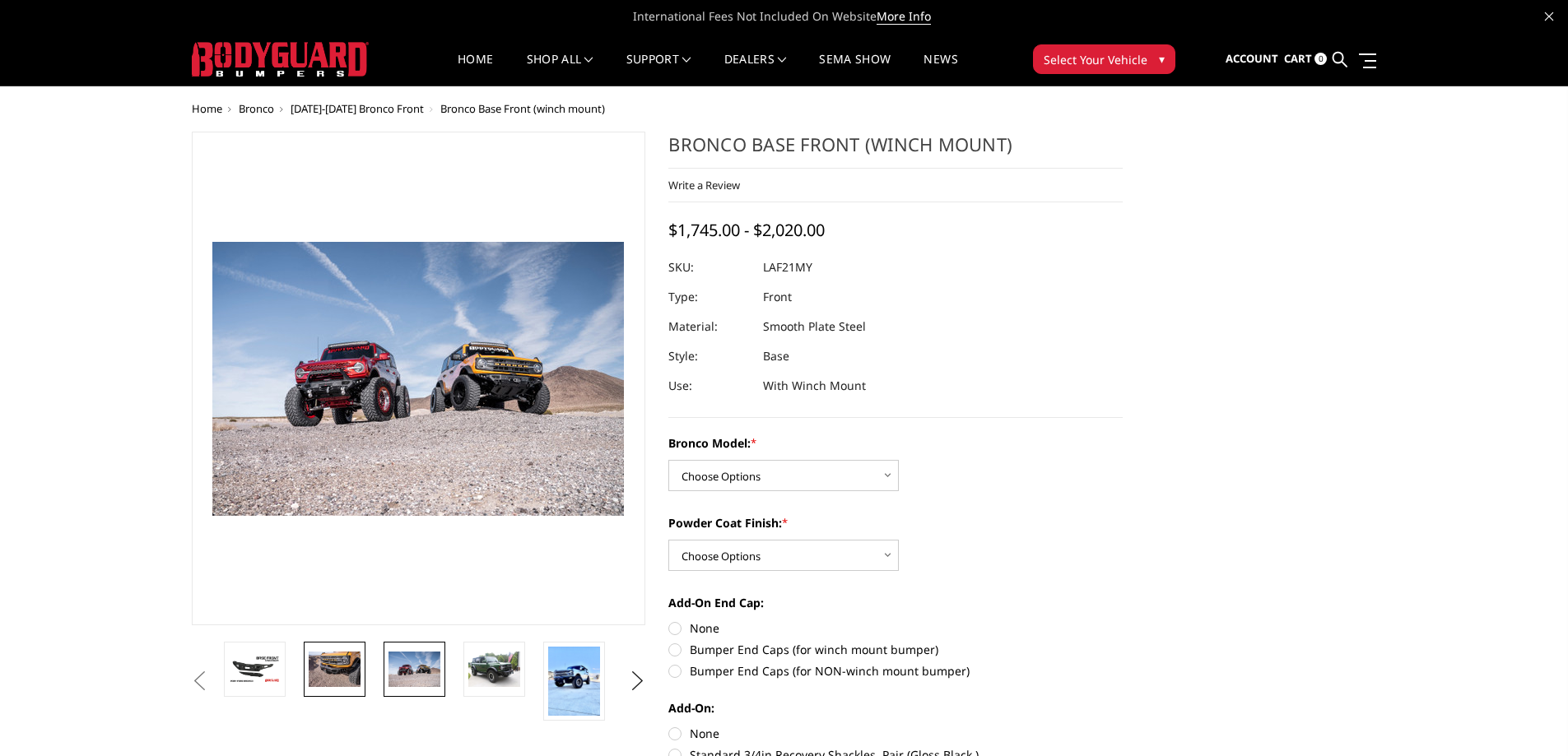
click at [342, 661] on img at bounding box center [334, 668] width 52 height 34
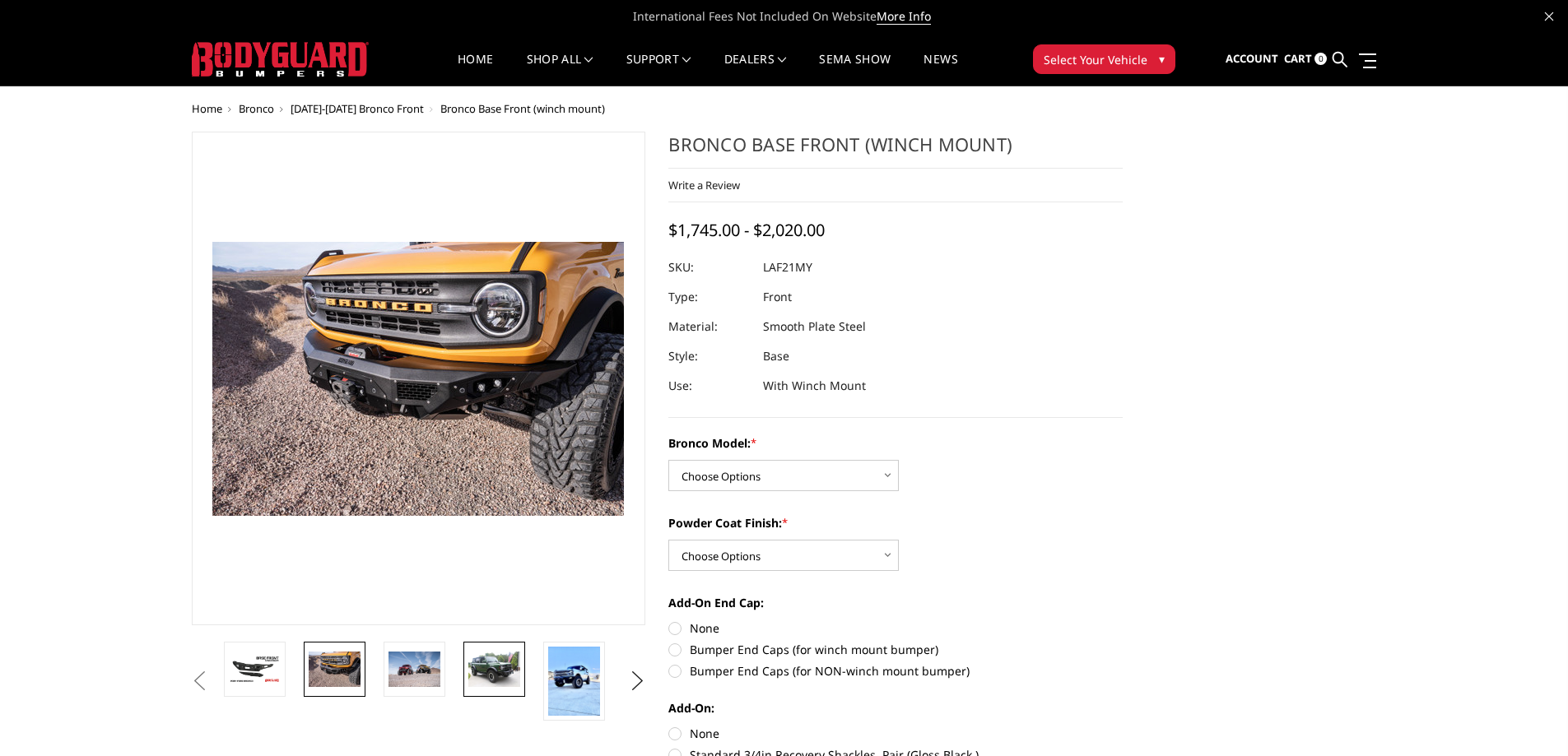
click at [484, 661] on img at bounding box center [494, 668] width 52 height 34
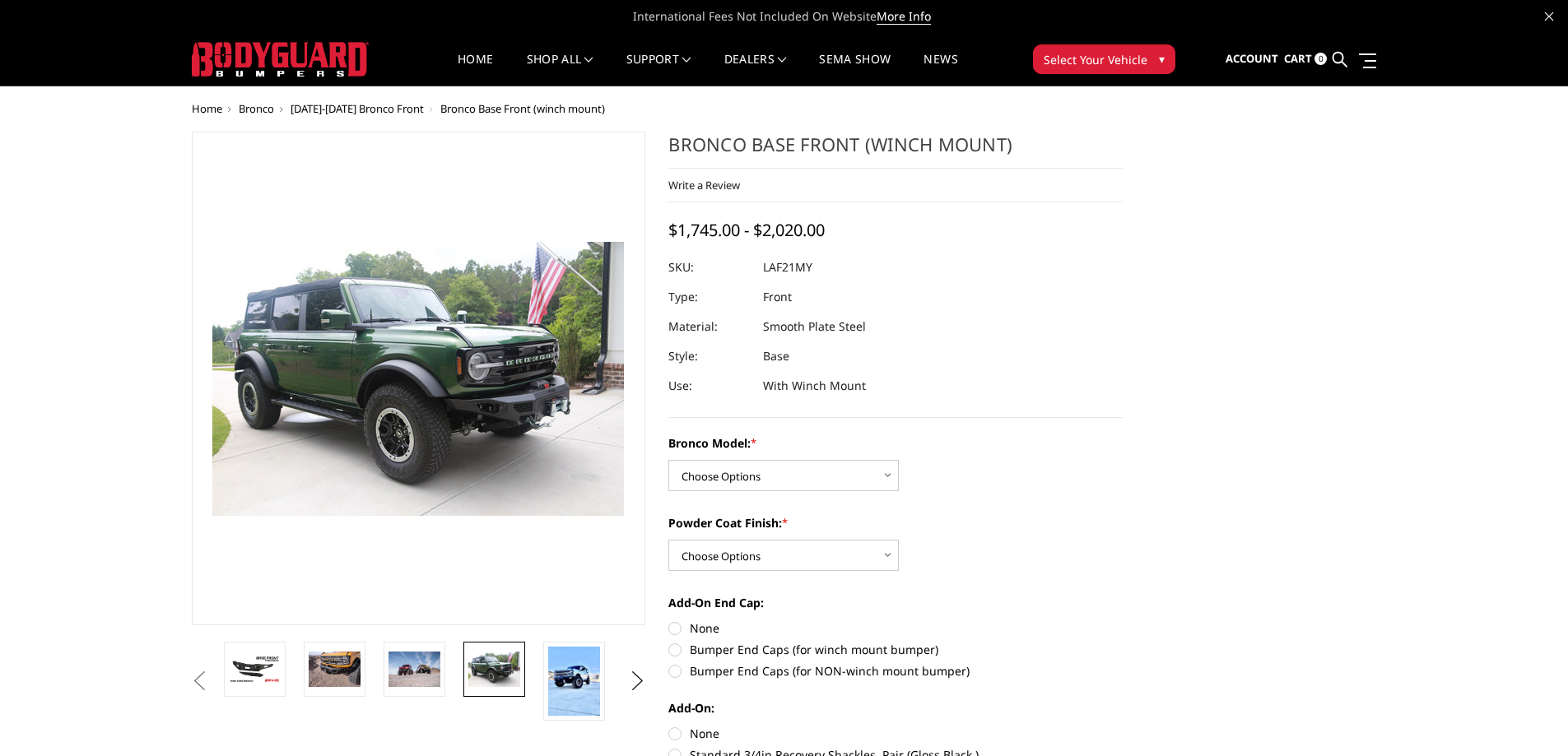
click at [540, 675] on li at bounding box center [579, 681] width 80 height 79
click at [575, 687] on img at bounding box center [574, 681] width 52 height 69
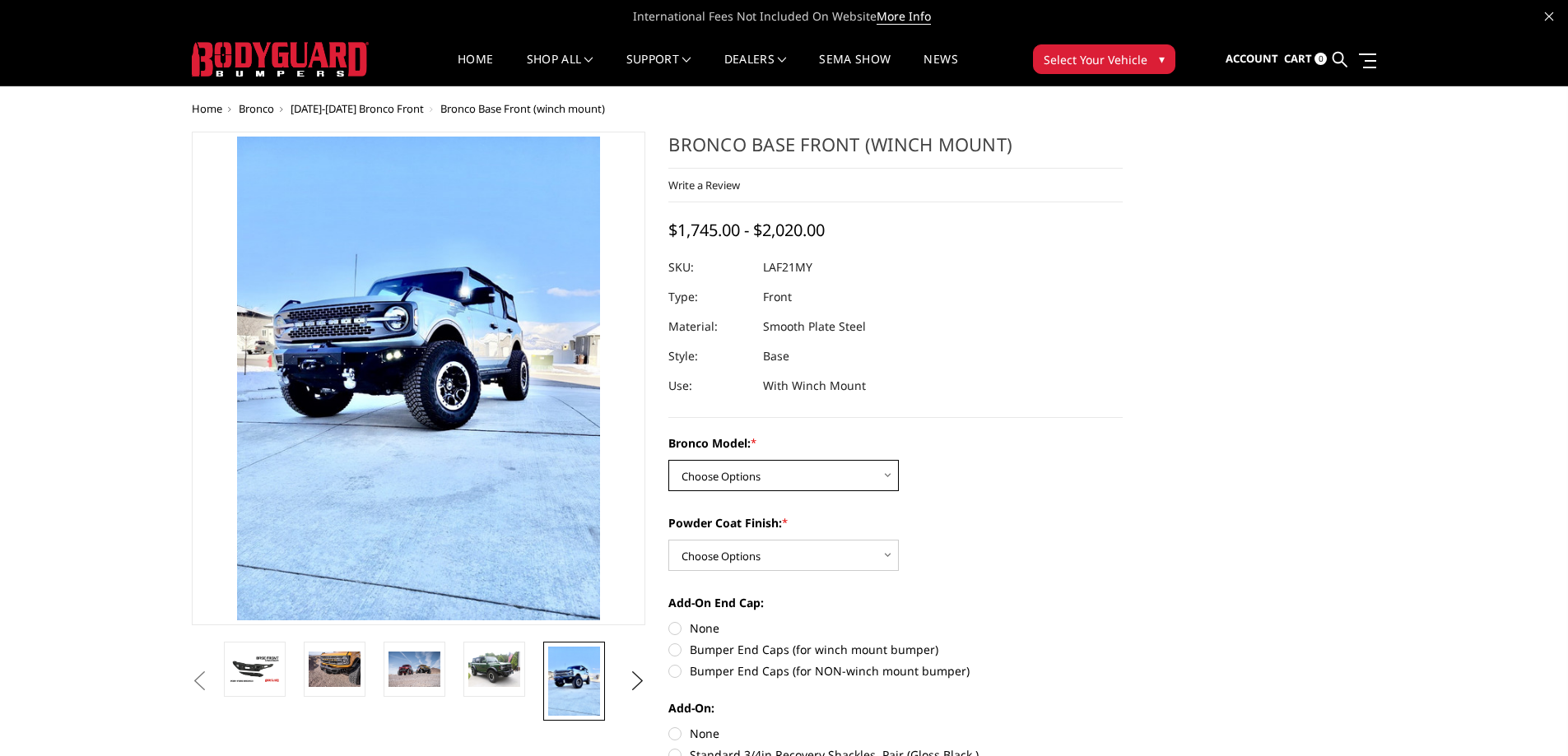
click at [886, 478] on select "Choose Options Base/Badlands/Wildtrak/etc. Raptor" at bounding box center [783, 476] width 230 height 31
select select "4008"
click at [668, 460] on select "Choose Options Base/Badlands/Wildtrak/etc. Raptor" at bounding box center [783, 476] width 230 height 31
click at [831, 546] on select "Choose Options Bare Metal Textured Black Powder Coat" at bounding box center [783, 555] width 230 height 31
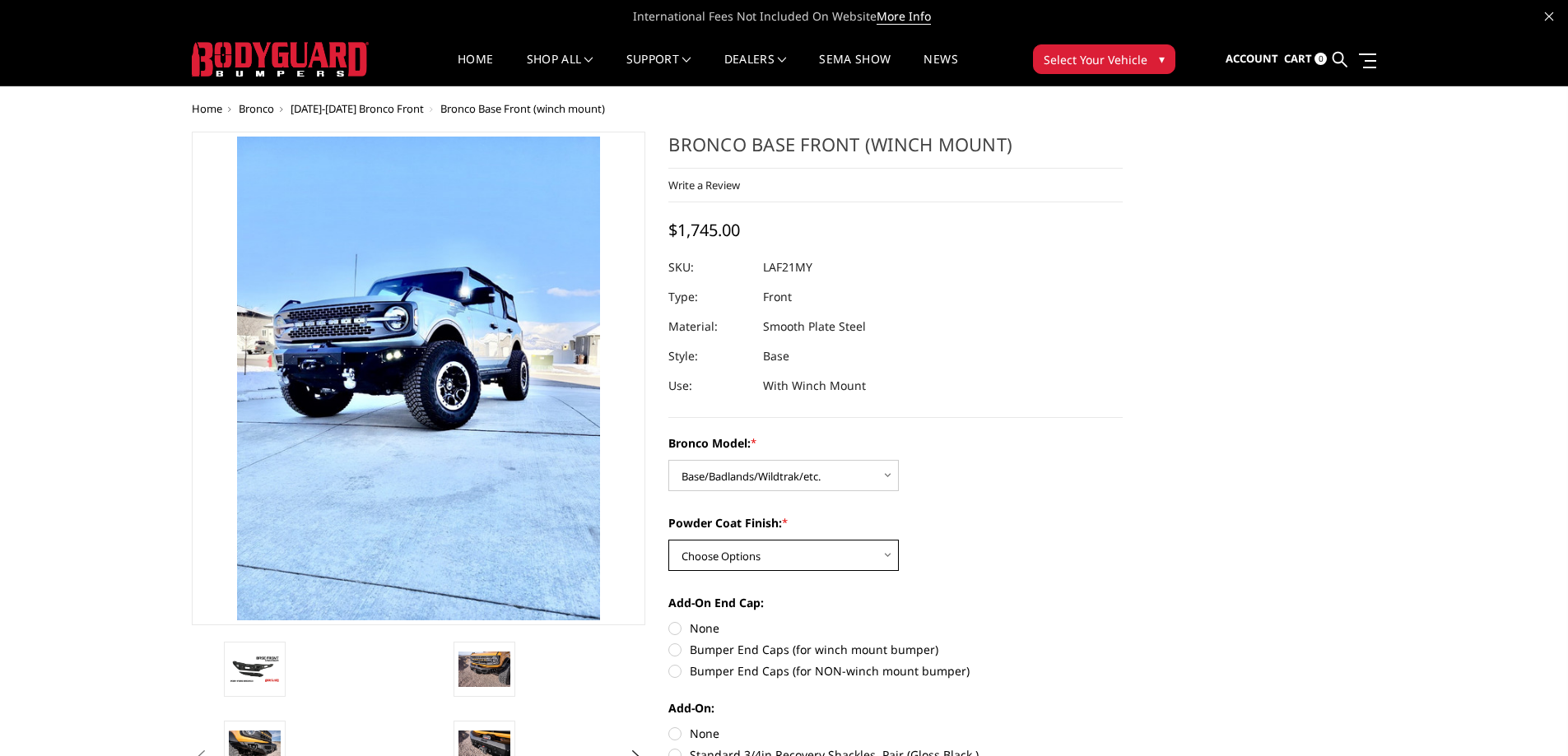
select select "4011"
click at [668, 539] on select "Choose Options Bare Metal Textured Black Powder Coat" at bounding box center [783, 555] width 230 height 31
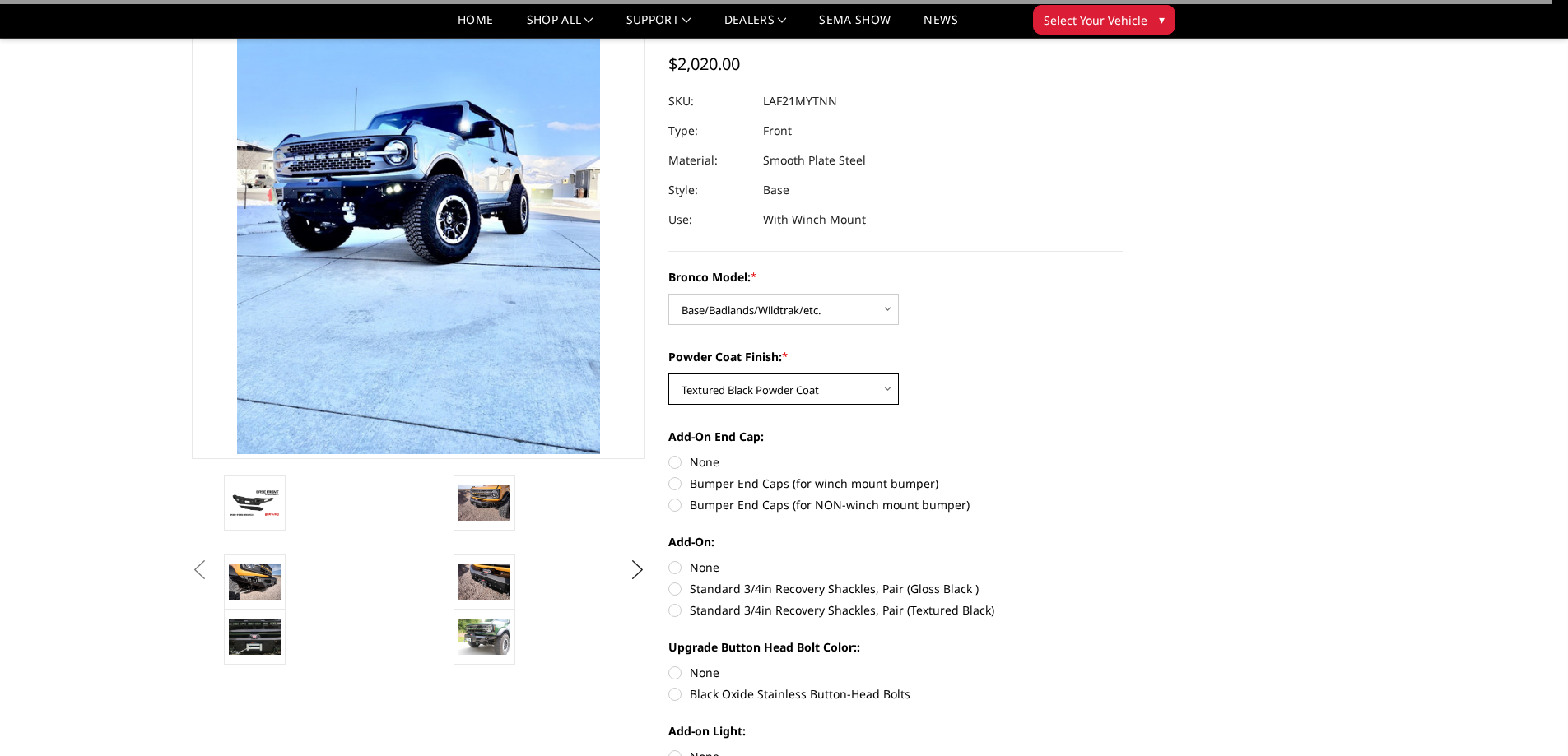
scroll to position [165, 0]
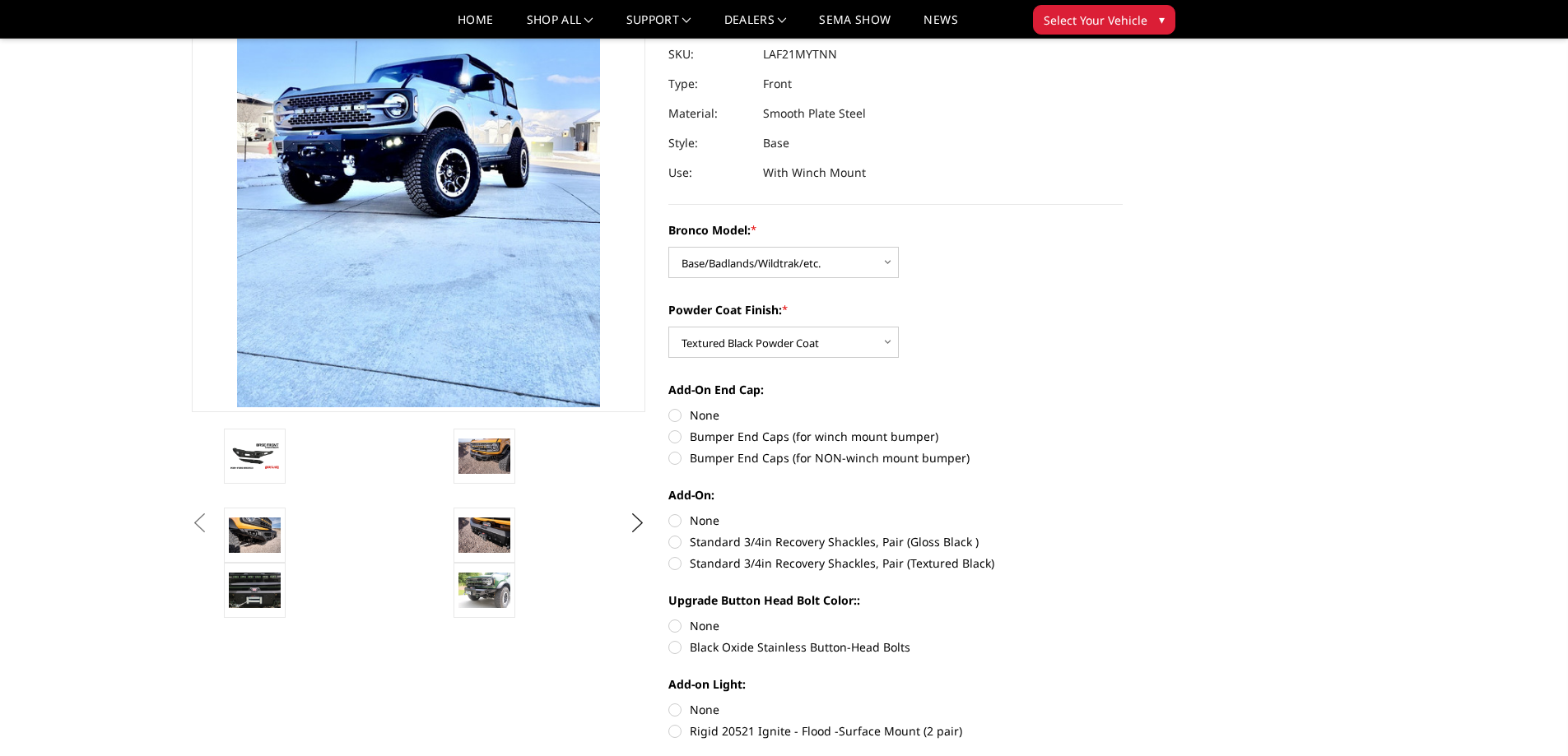
click at [804, 437] on label "Bumper End Caps (for winch mount bumper)" at bounding box center [895, 436] width 454 height 18
click at [1123, 407] on input "Bumper End Caps (for winch mount bumper)" at bounding box center [1123, 406] width 1 height 1
radio input "true"
click at [826, 560] on label "Standard 3/4in Recovery Shackles, Pair (Textured Black)" at bounding box center [895, 563] width 454 height 18
click at [1123, 534] on input "Standard 3/4in Recovery Shackles, Pair (Textured Black)" at bounding box center [1123, 533] width 1 height 1
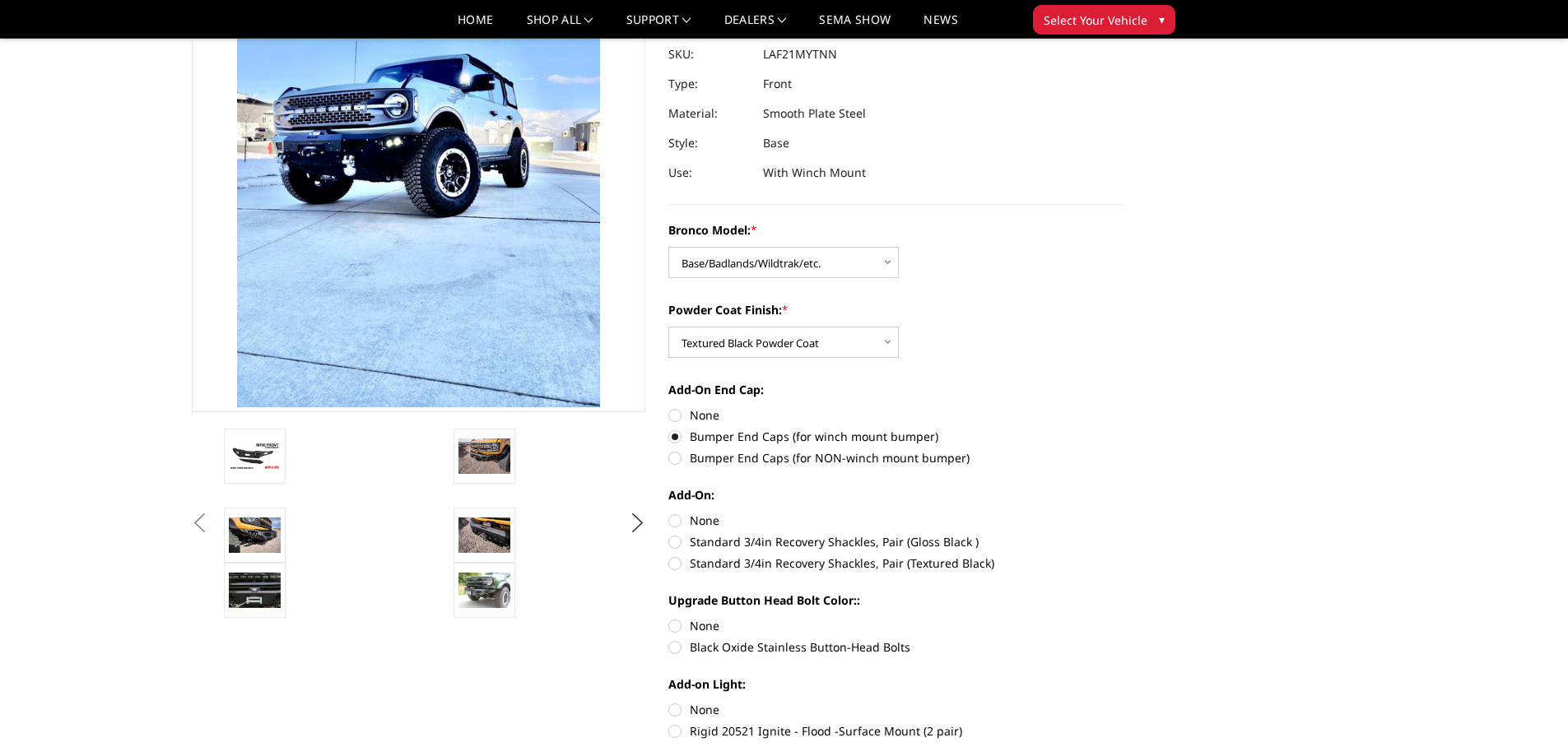
radio input "true"
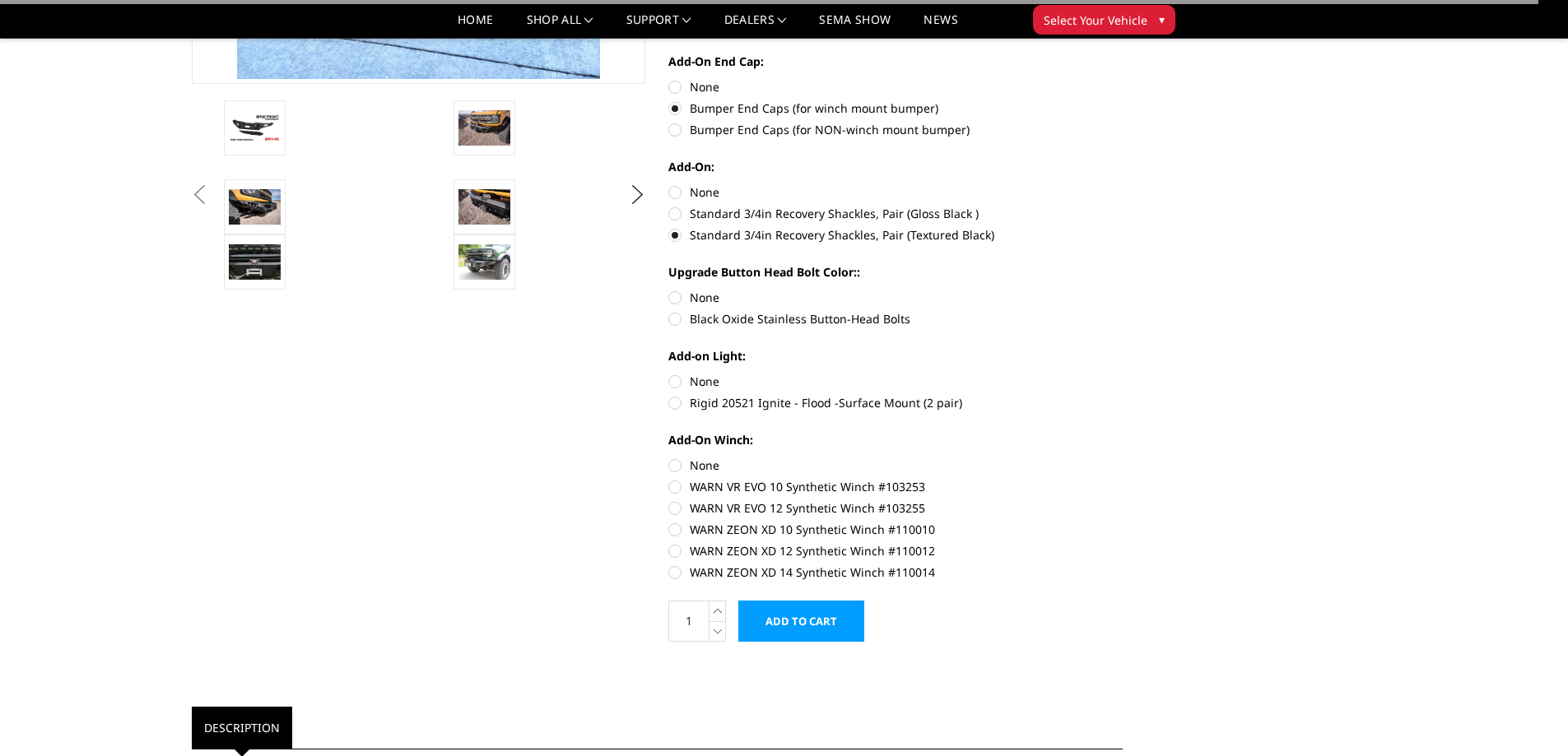
scroll to position [494, 0]
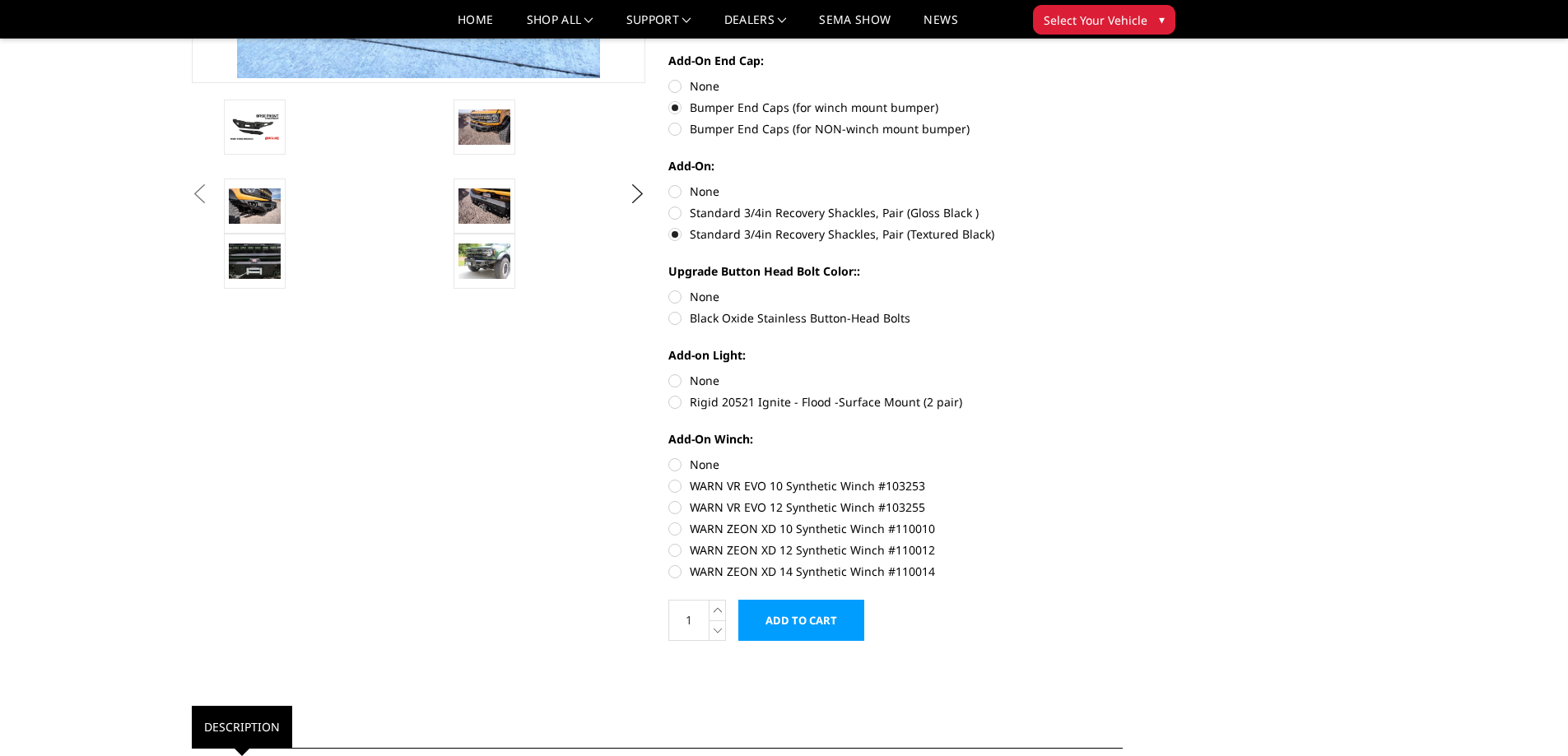
click at [816, 316] on label "Black Oxide Stainless Button-Head Bolts" at bounding box center [895, 317] width 454 height 18
click at [1123, 289] on input "Black Oxide Stainless Button-Head Bolts" at bounding box center [1123, 288] width 1 height 1
radio input "true"
click at [719, 299] on label "None" at bounding box center [895, 296] width 454 height 18
click at [669, 289] on input "None" at bounding box center [668, 288] width 1 height 1
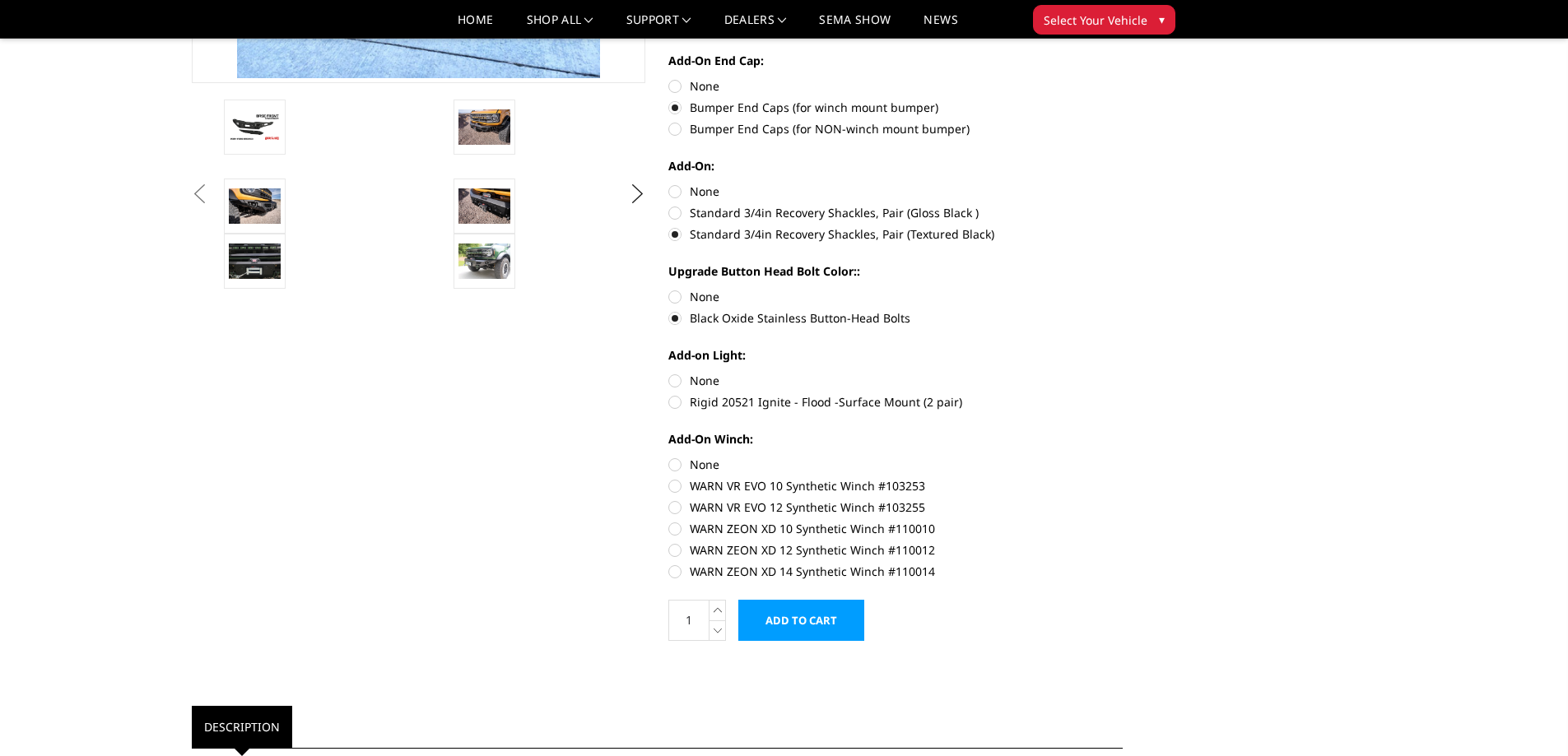
radio input "true"
click at [762, 397] on label "Rigid 20521 Ignite - Flood -Surface Mount (2 pair)" at bounding box center [895, 402] width 454 height 18
click at [1123, 373] on input "Rigid 20521 Ignite - Flood -Surface Mount (2 pair)" at bounding box center [1123, 372] width 1 height 1
radio input "true"
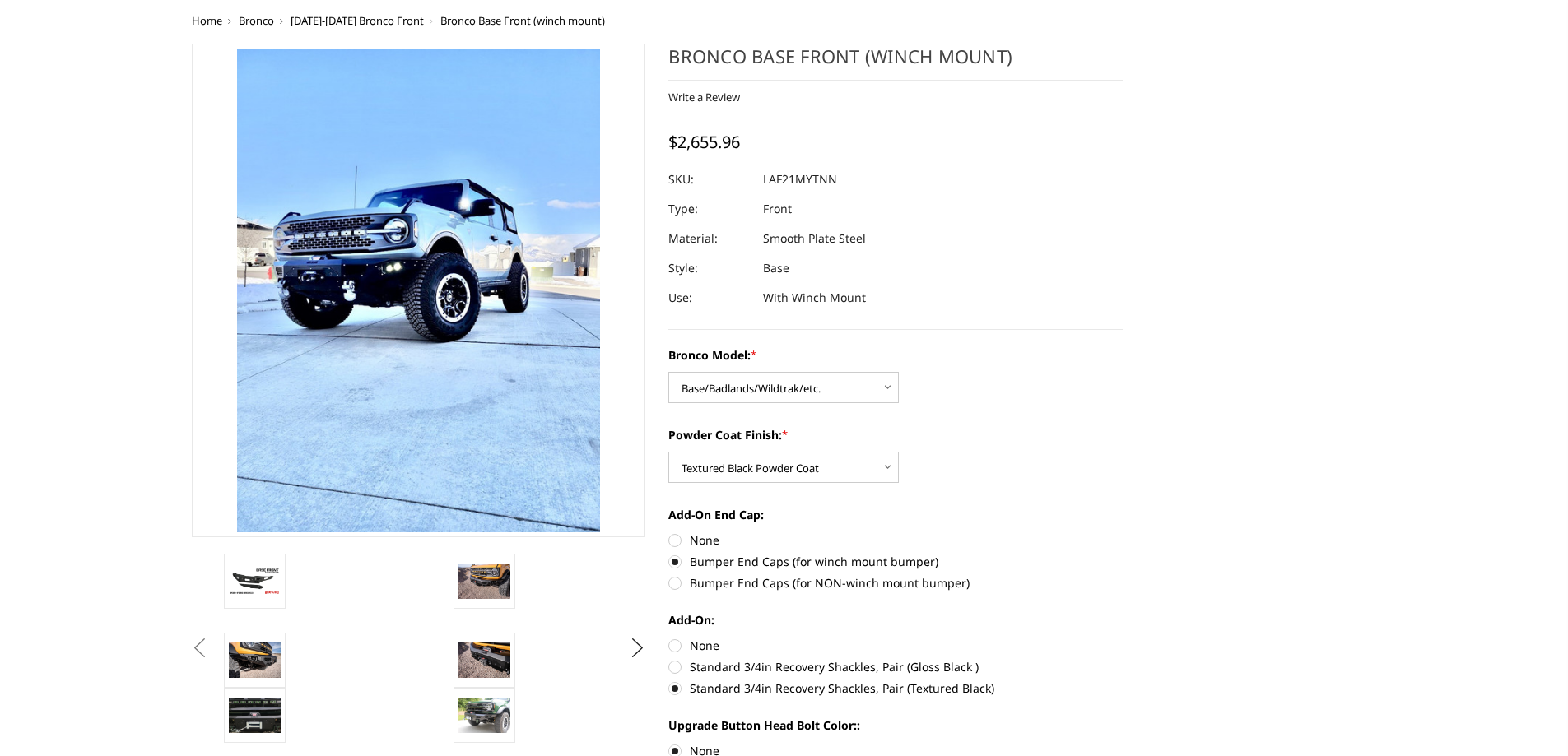
scroll to position [0, 0]
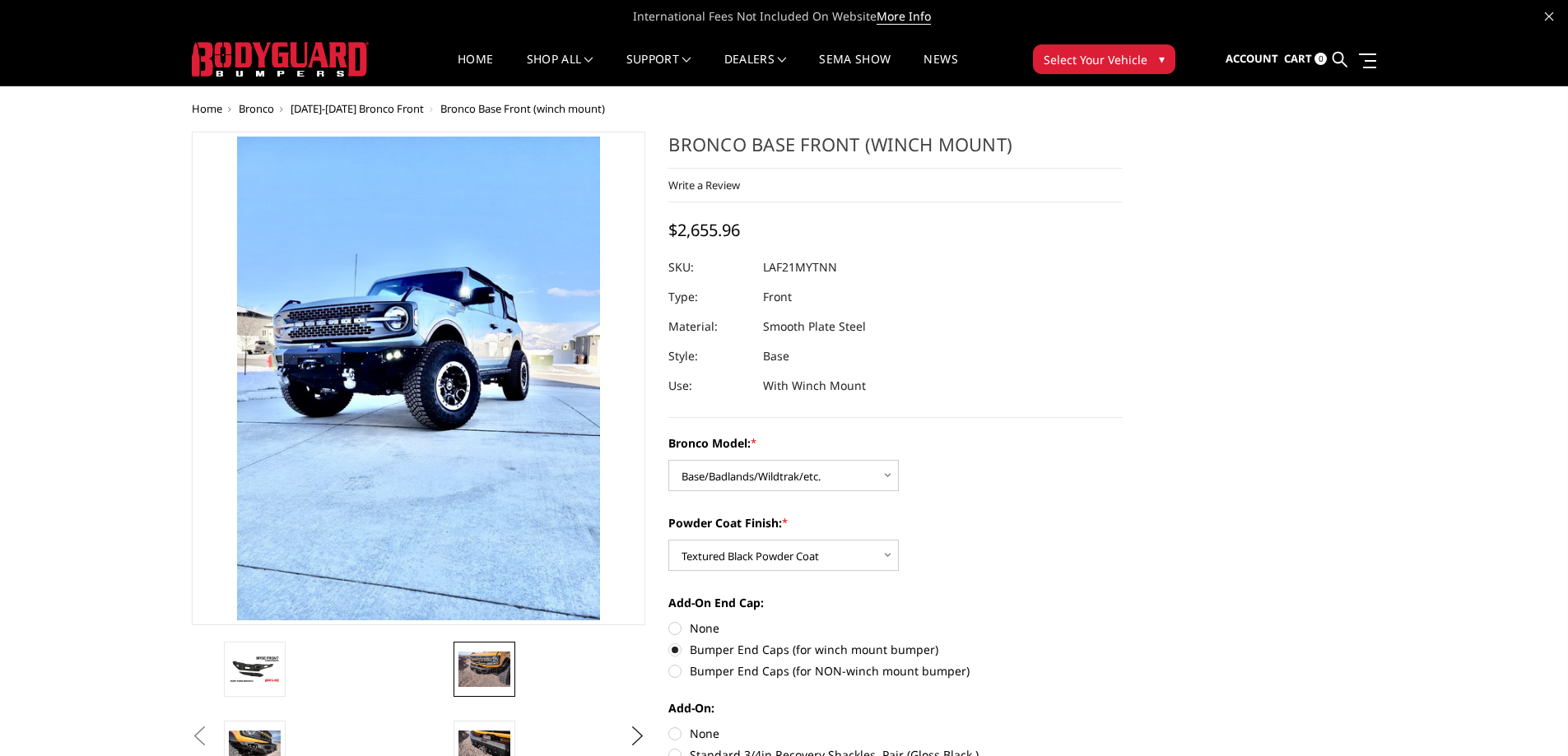
click at [506, 671] on img at bounding box center [484, 668] width 52 height 34
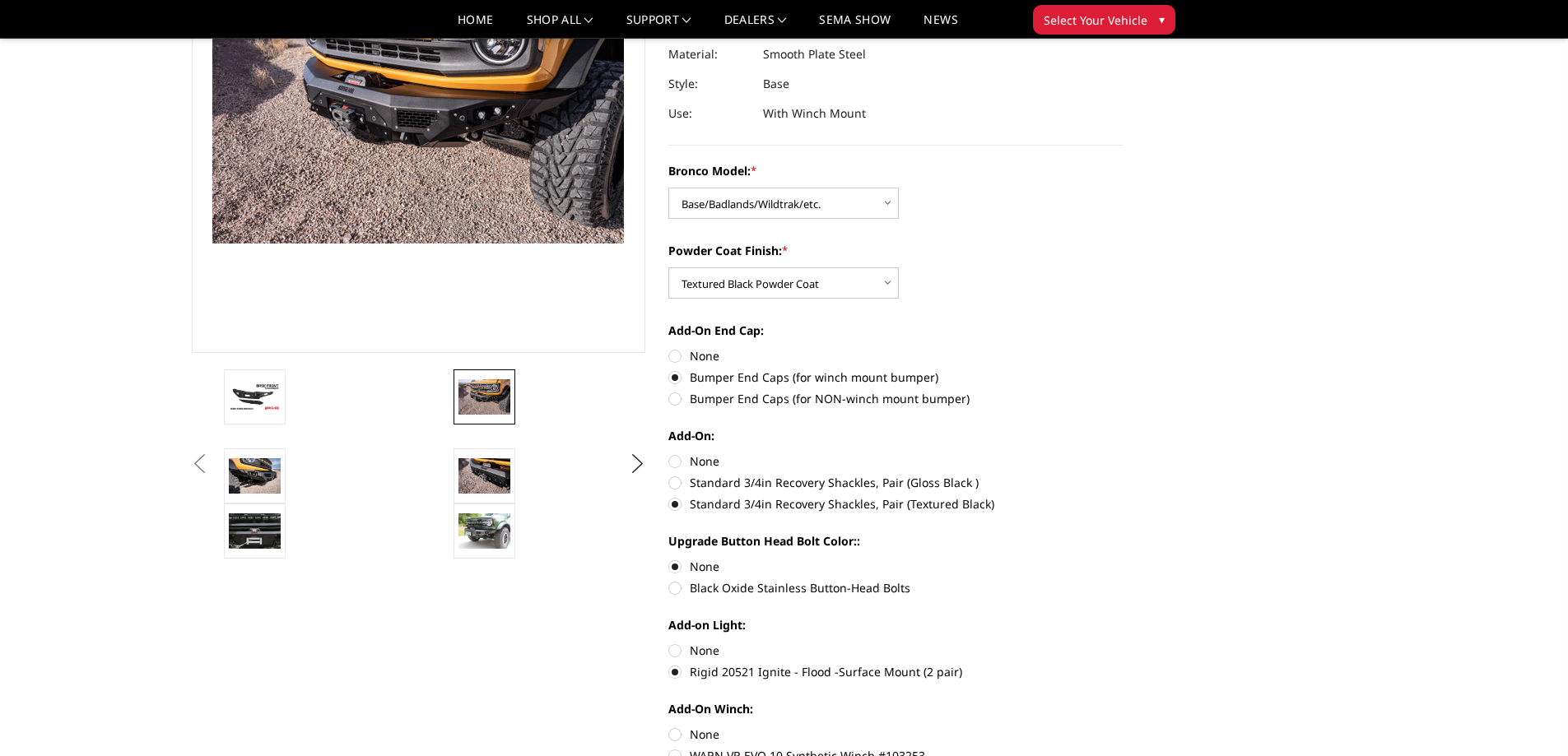
scroll to position [82, 0]
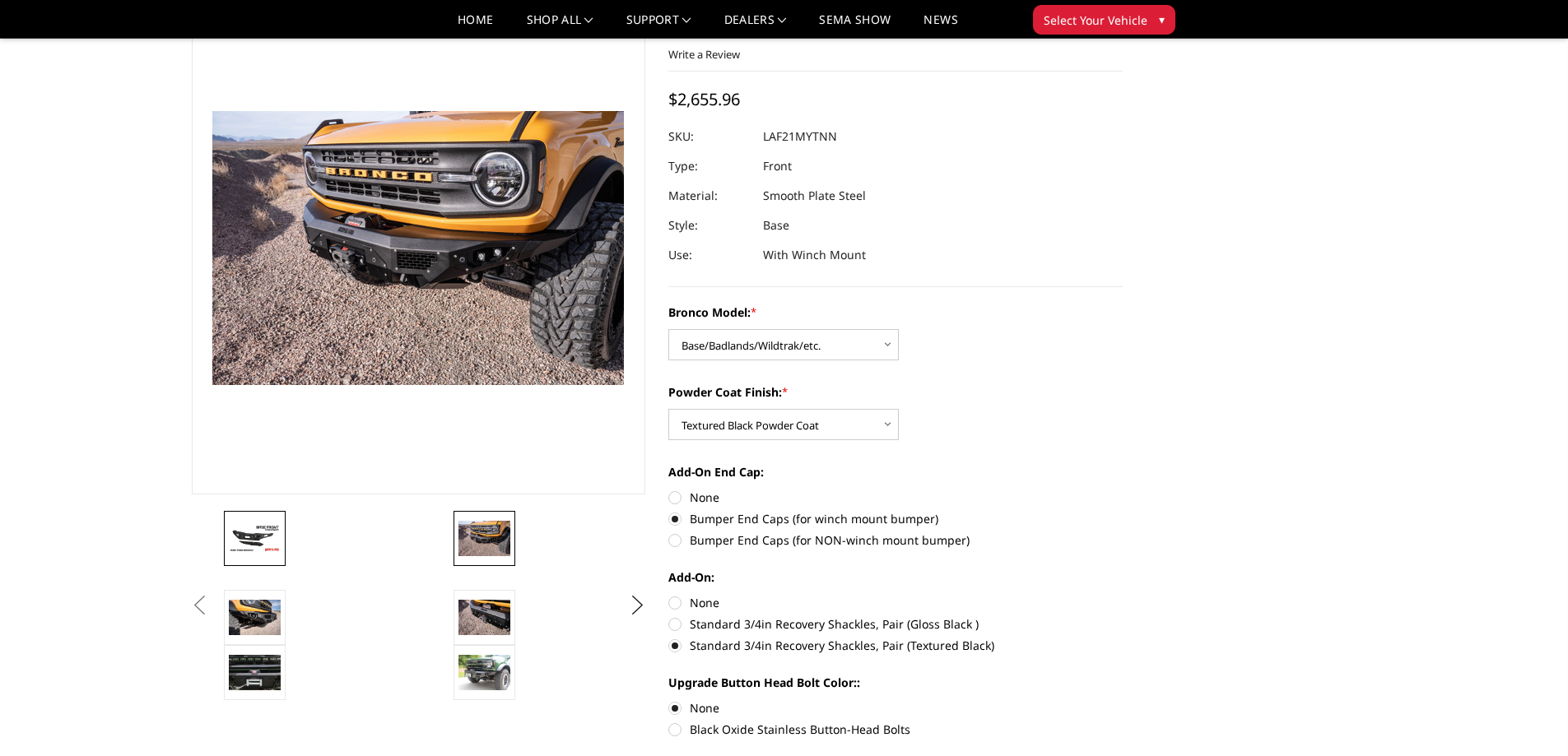
click at [250, 532] on img at bounding box center [255, 538] width 52 height 29
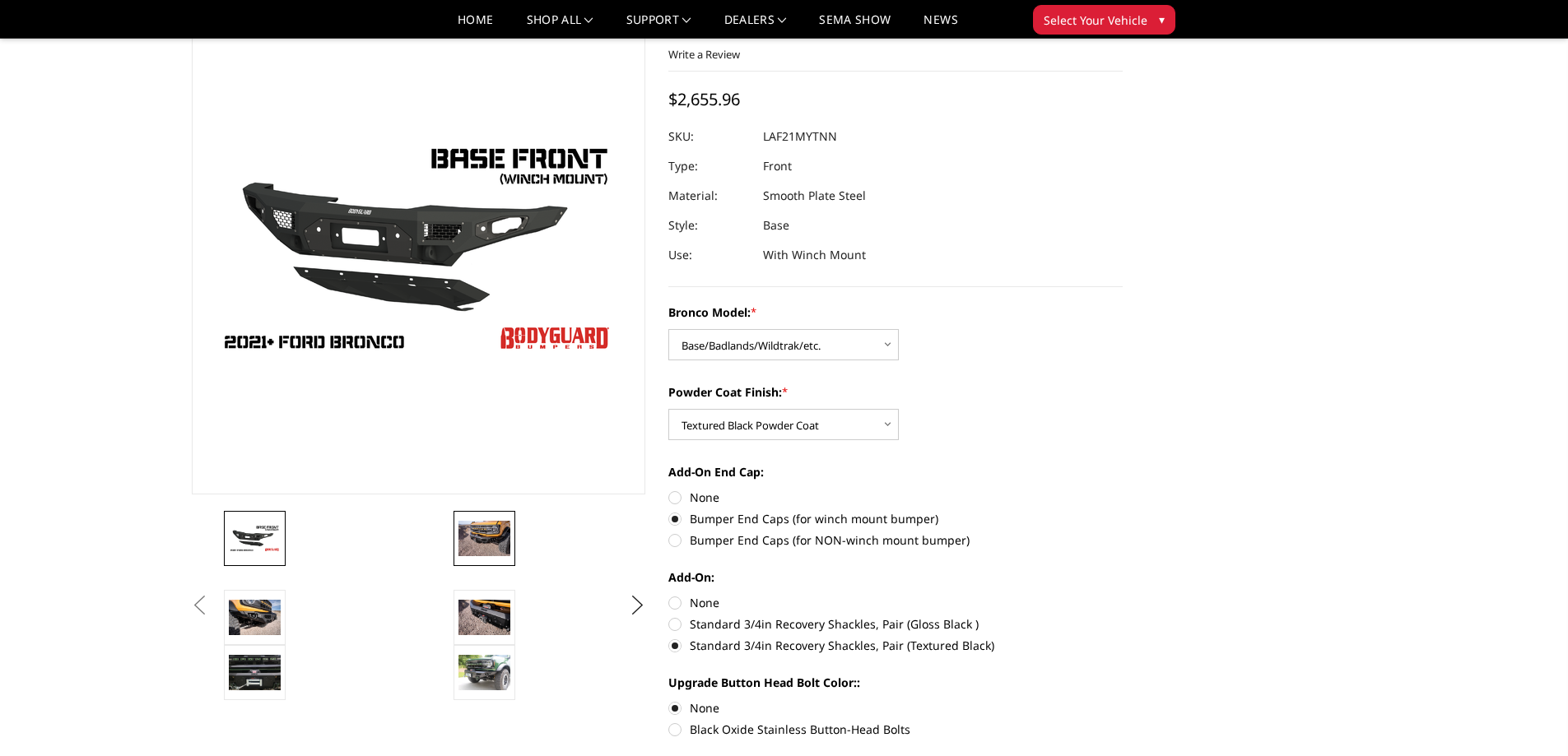
click at [499, 547] on img at bounding box center [484, 538] width 52 height 34
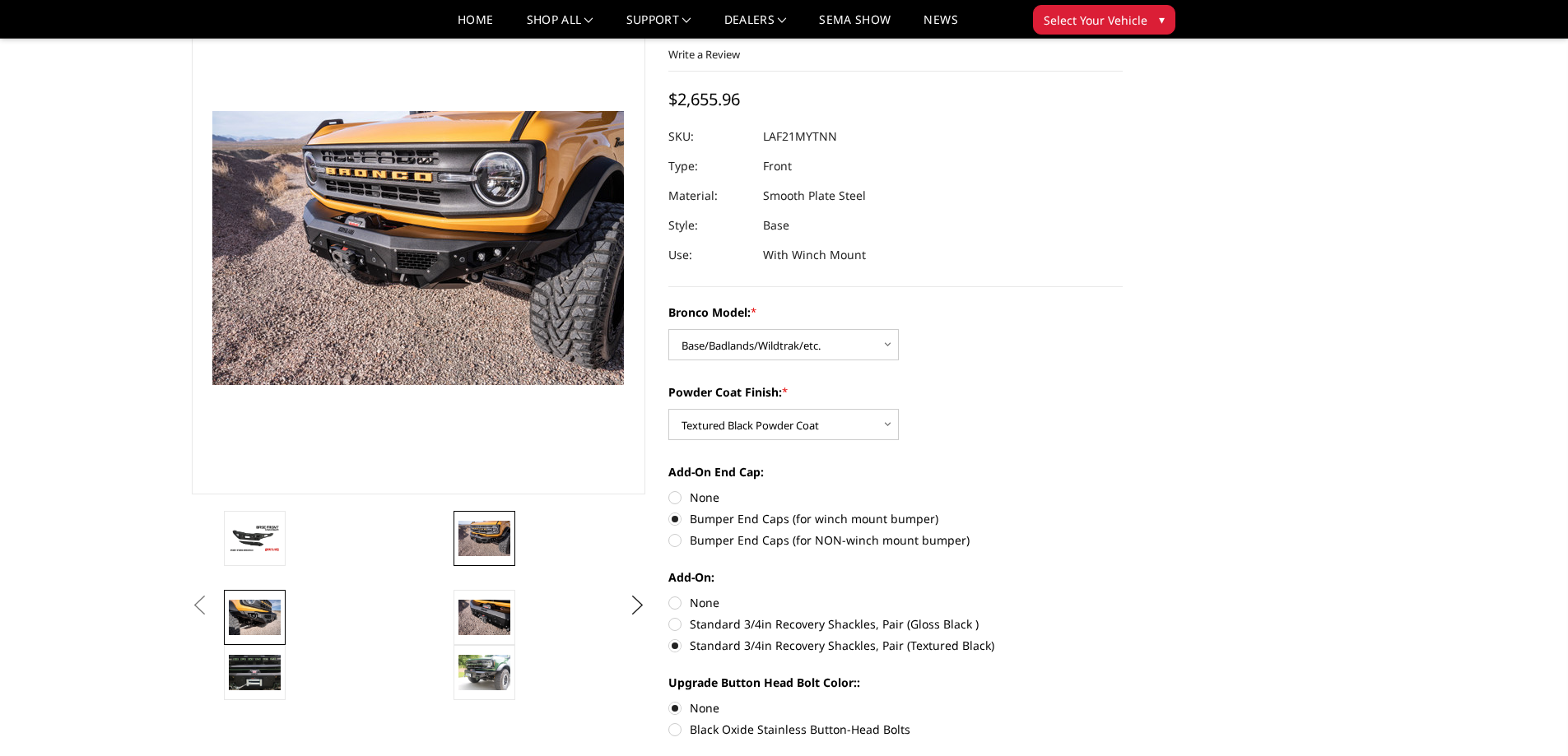
click at [271, 598] on link at bounding box center [255, 618] width 62 height 56
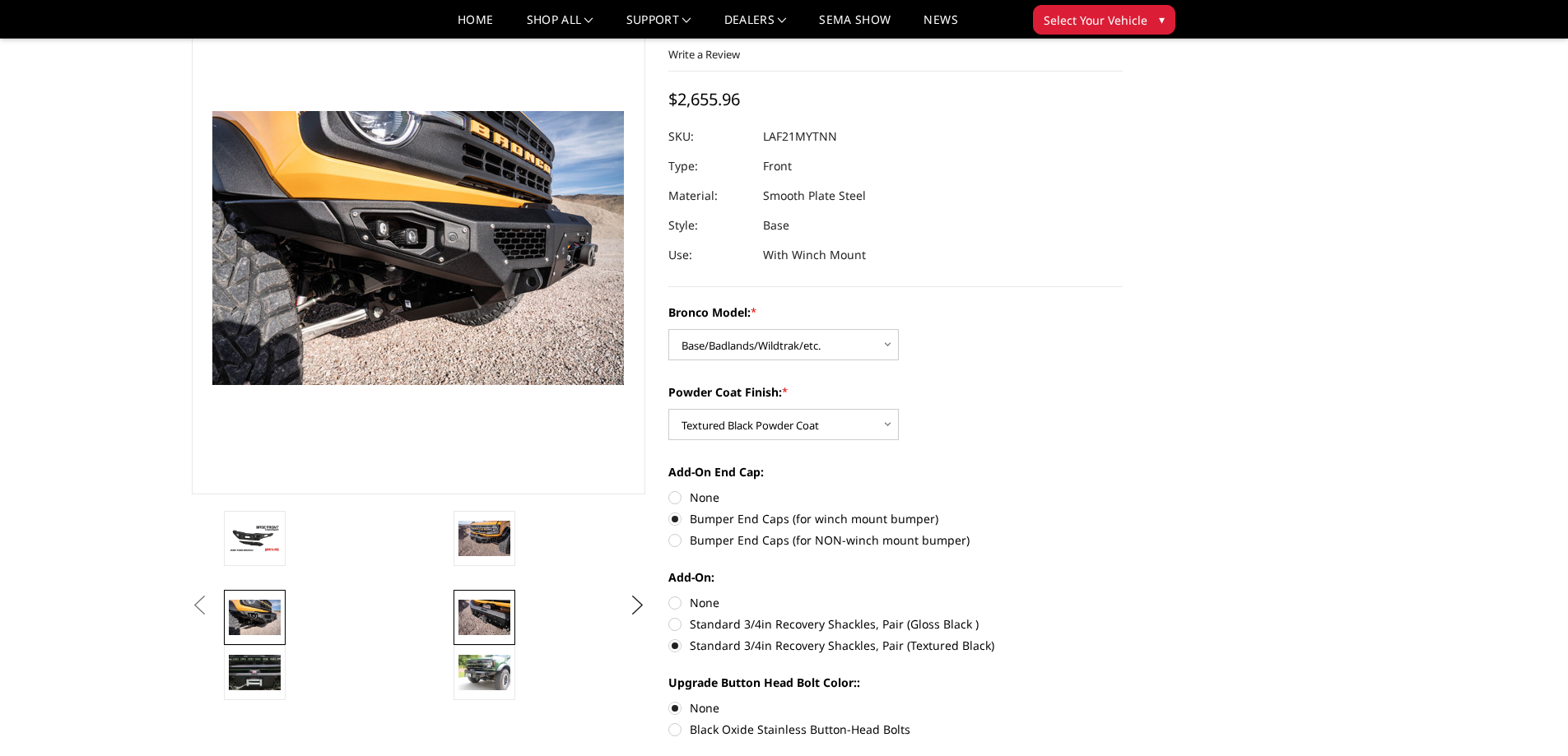
click at [483, 615] on img at bounding box center [484, 616] width 52 height 34
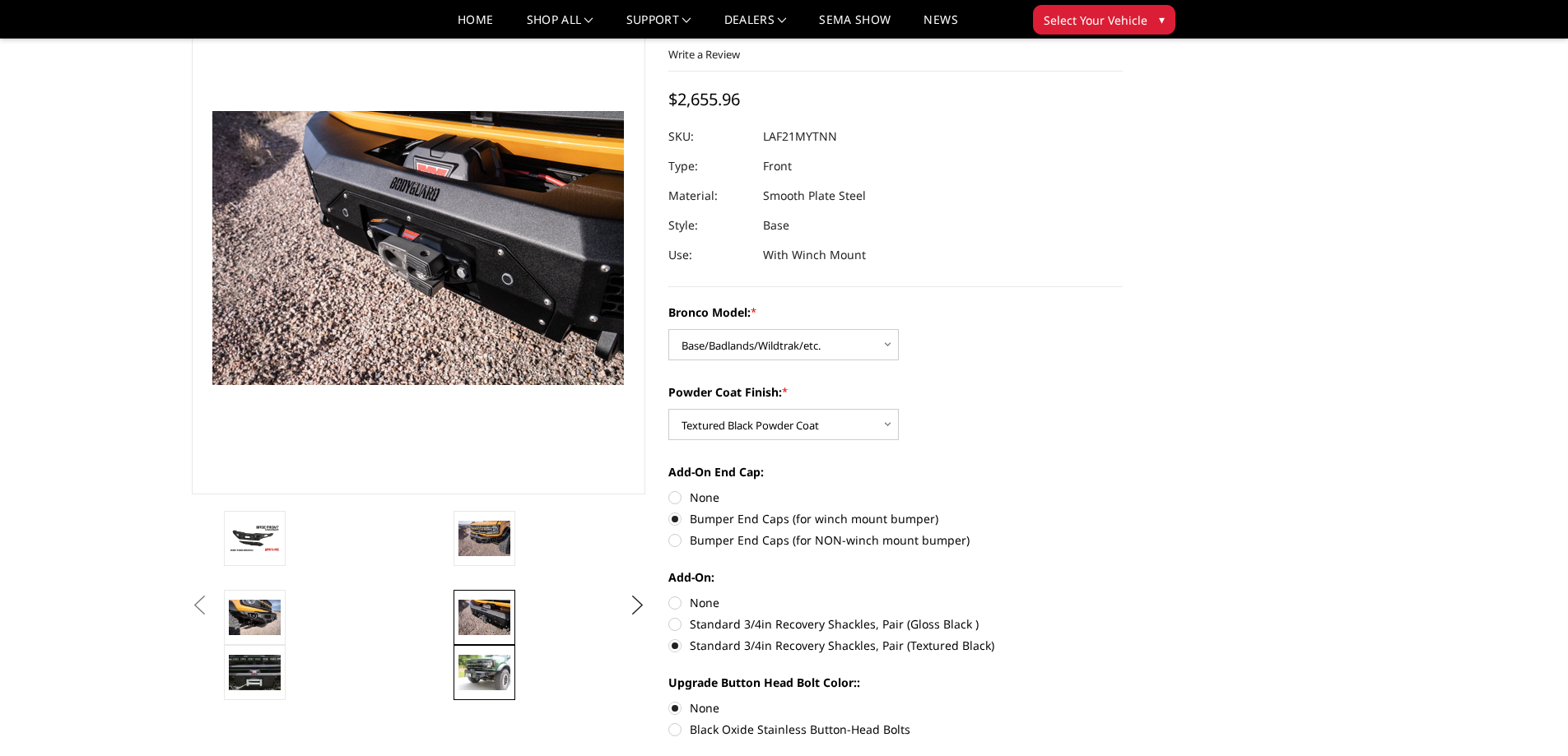
click at [483, 677] on img at bounding box center [484, 672] width 52 height 34
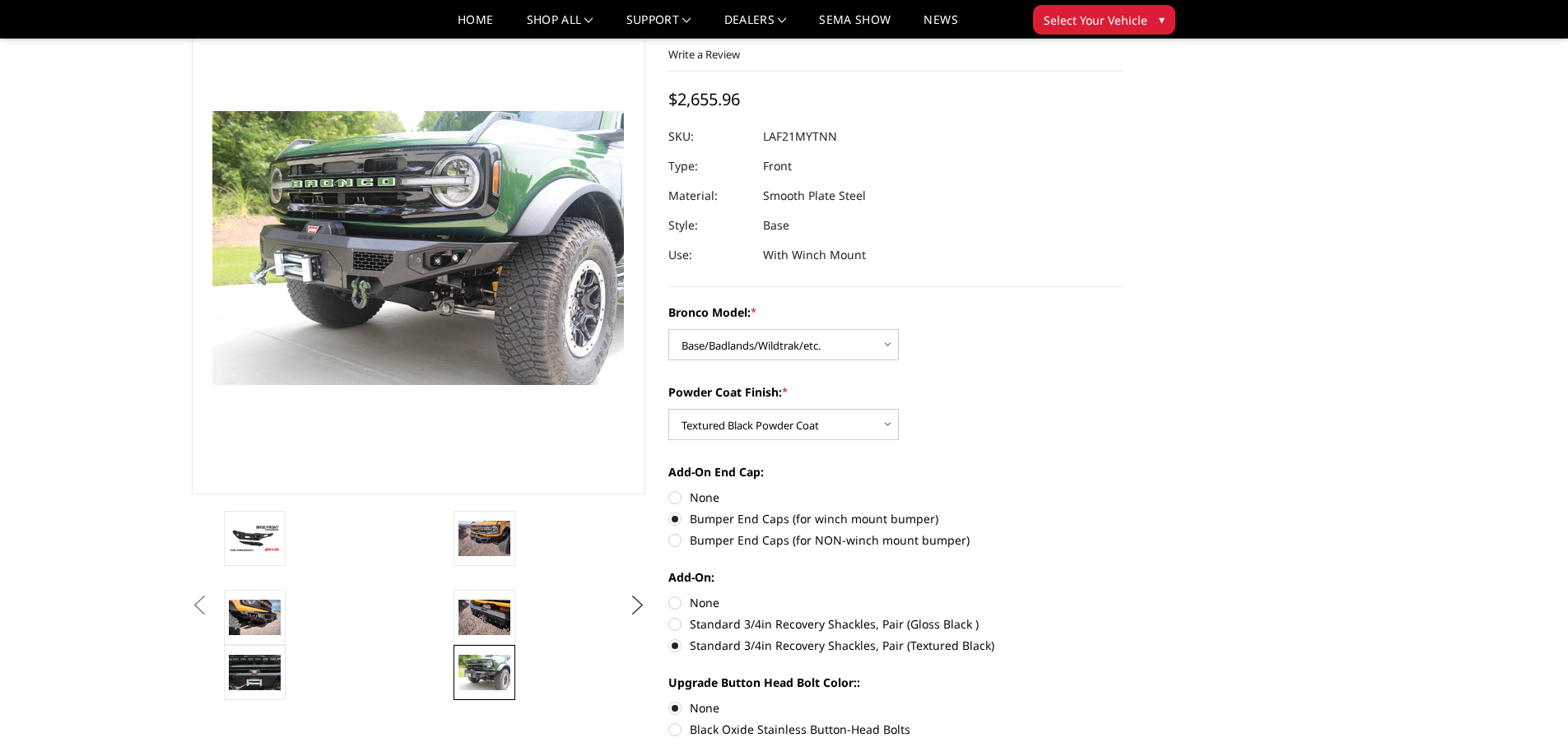
click at [637, 605] on button "Next" at bounding box center [637, 605] width 25 height 25
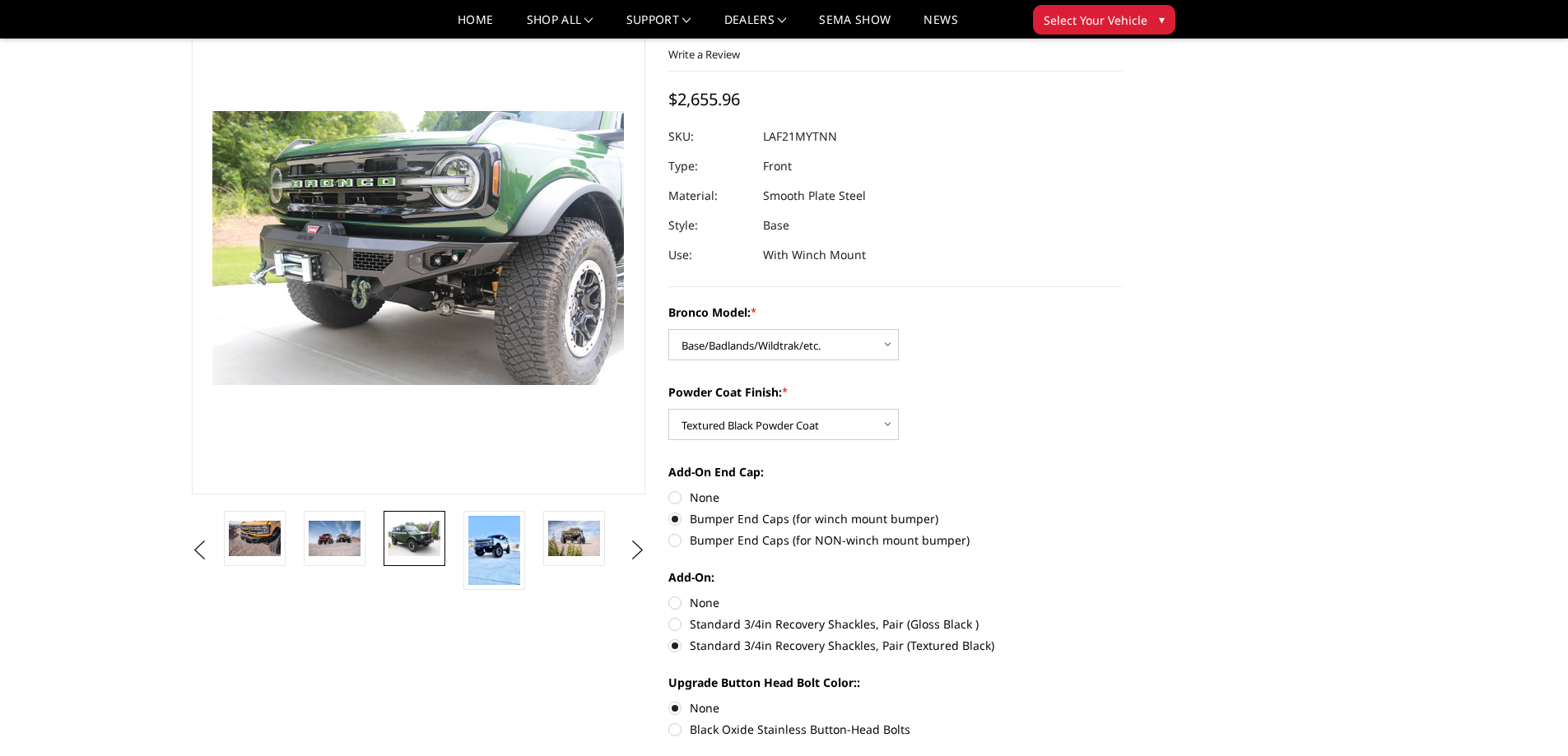
click at [430, 545] on img at bounding box center [415, 538] width 52 height 34
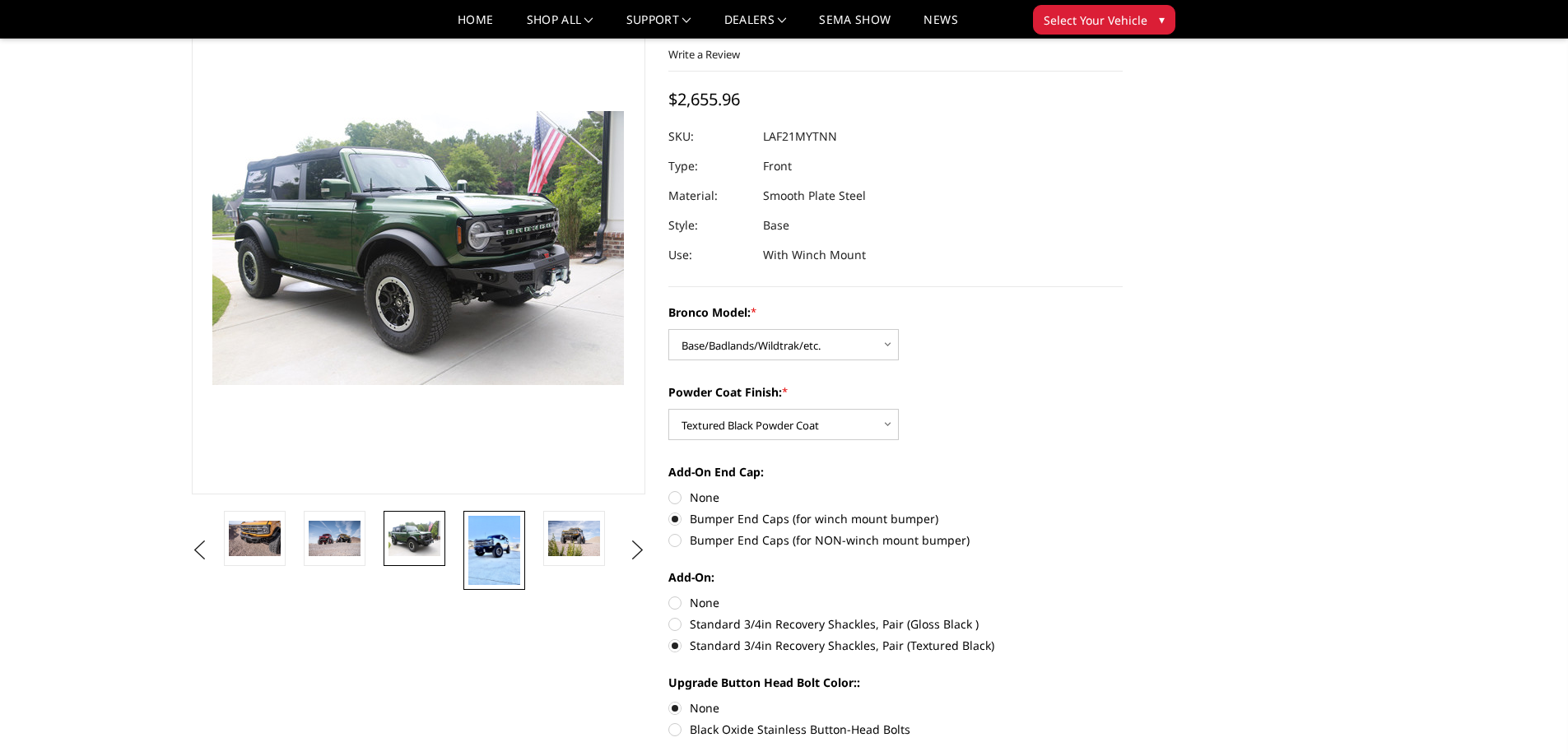
click at [491, 548] on img at bounding box center [494, 551] width 52 height 69
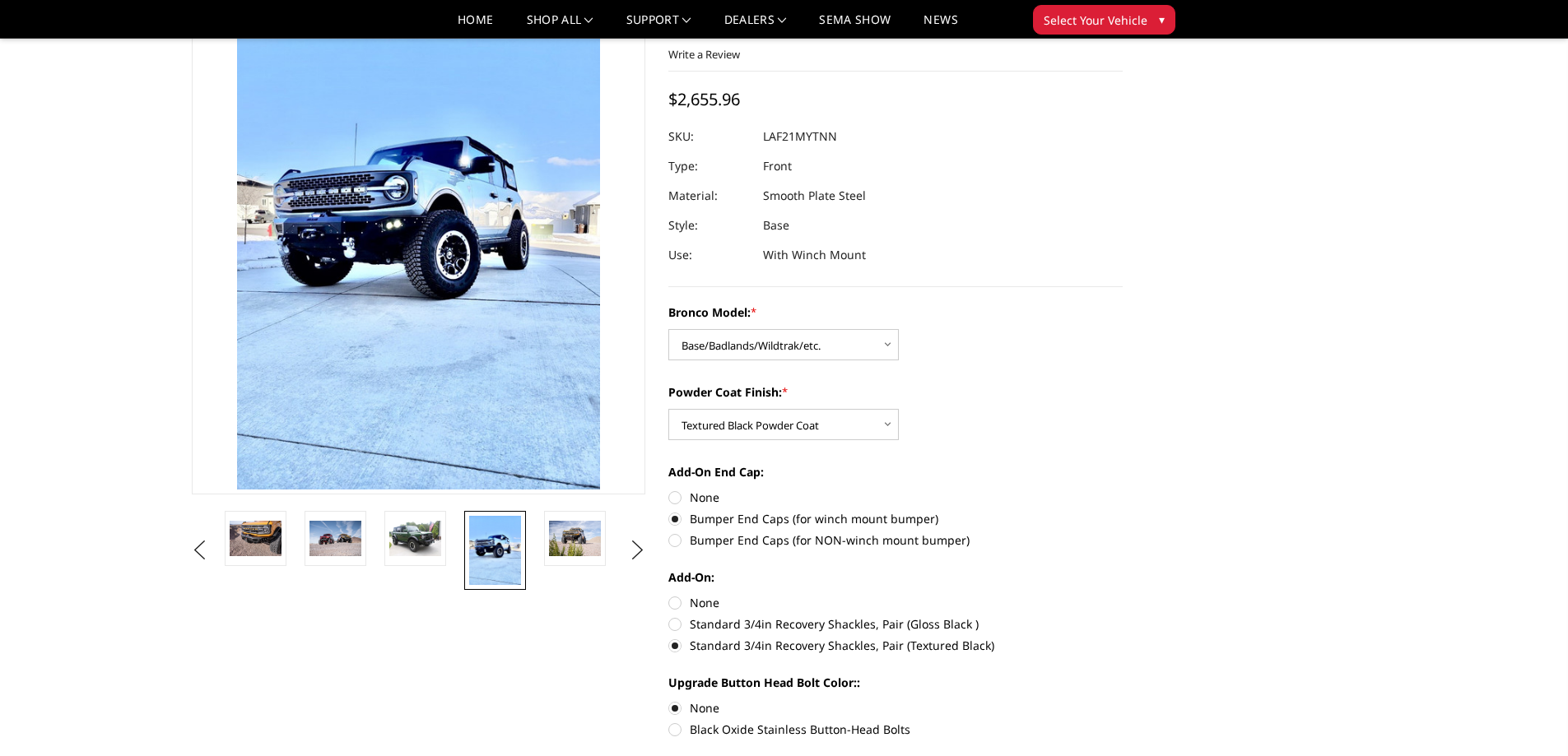
click at [539, 552] on li at bounding box center [501, 550] width 80 height 79
click at [588, 560] on link at bounding box center [574, 539] width 62 height 56
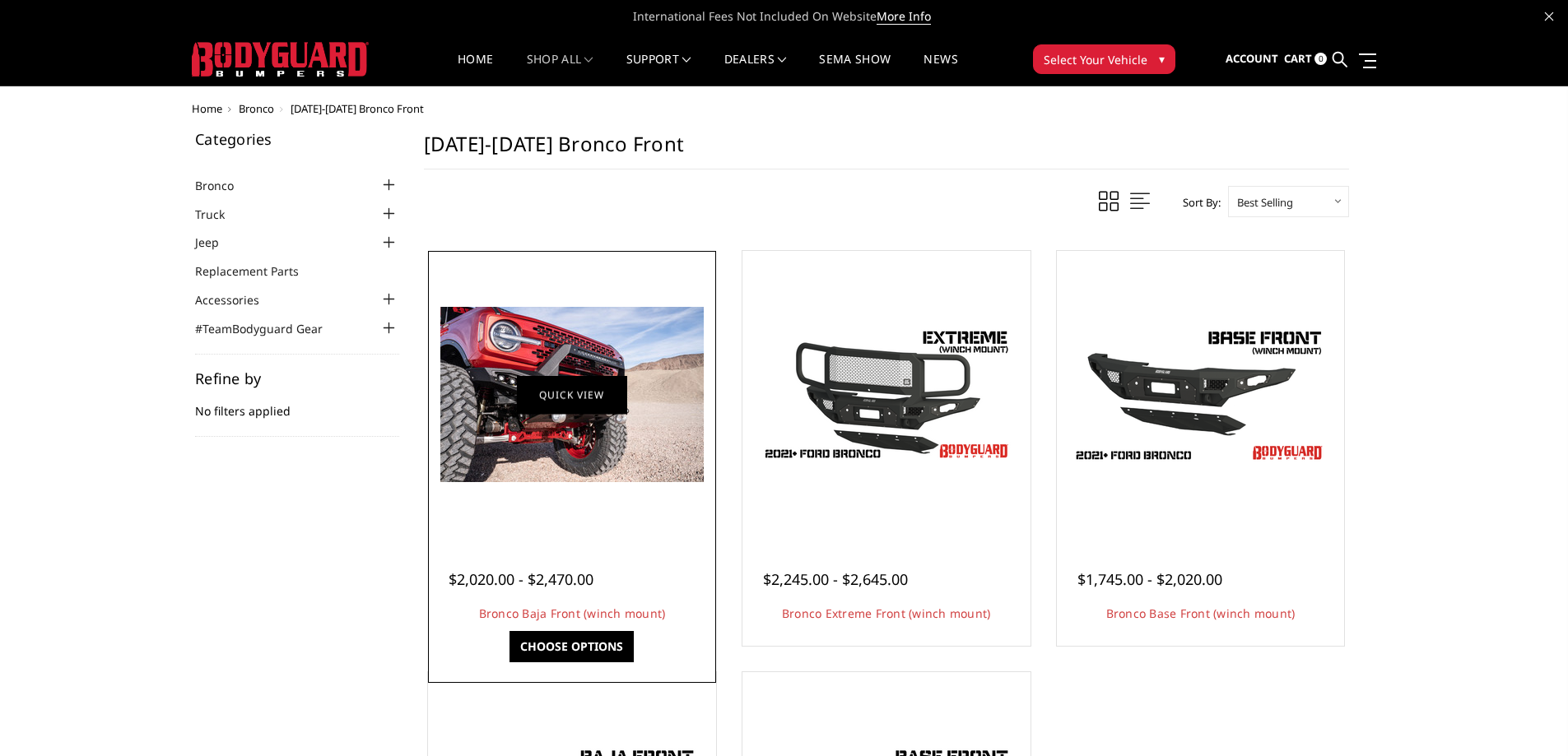
click at [605, 408] on link "Quick view" at bounding box center [571, 394] width 110 height 39
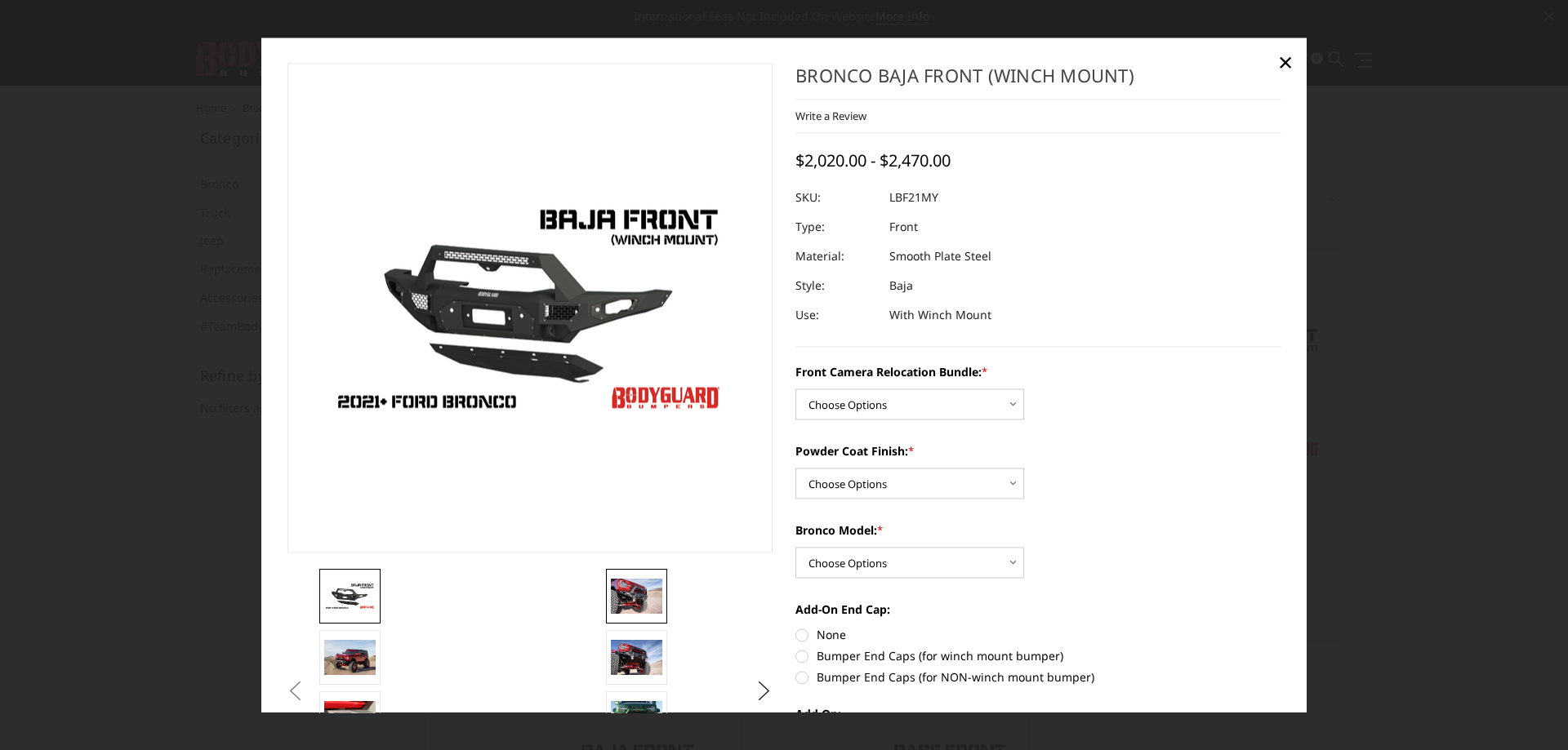
click at [636, 610] on img at bounding box center [637, 596] width 51 height 34
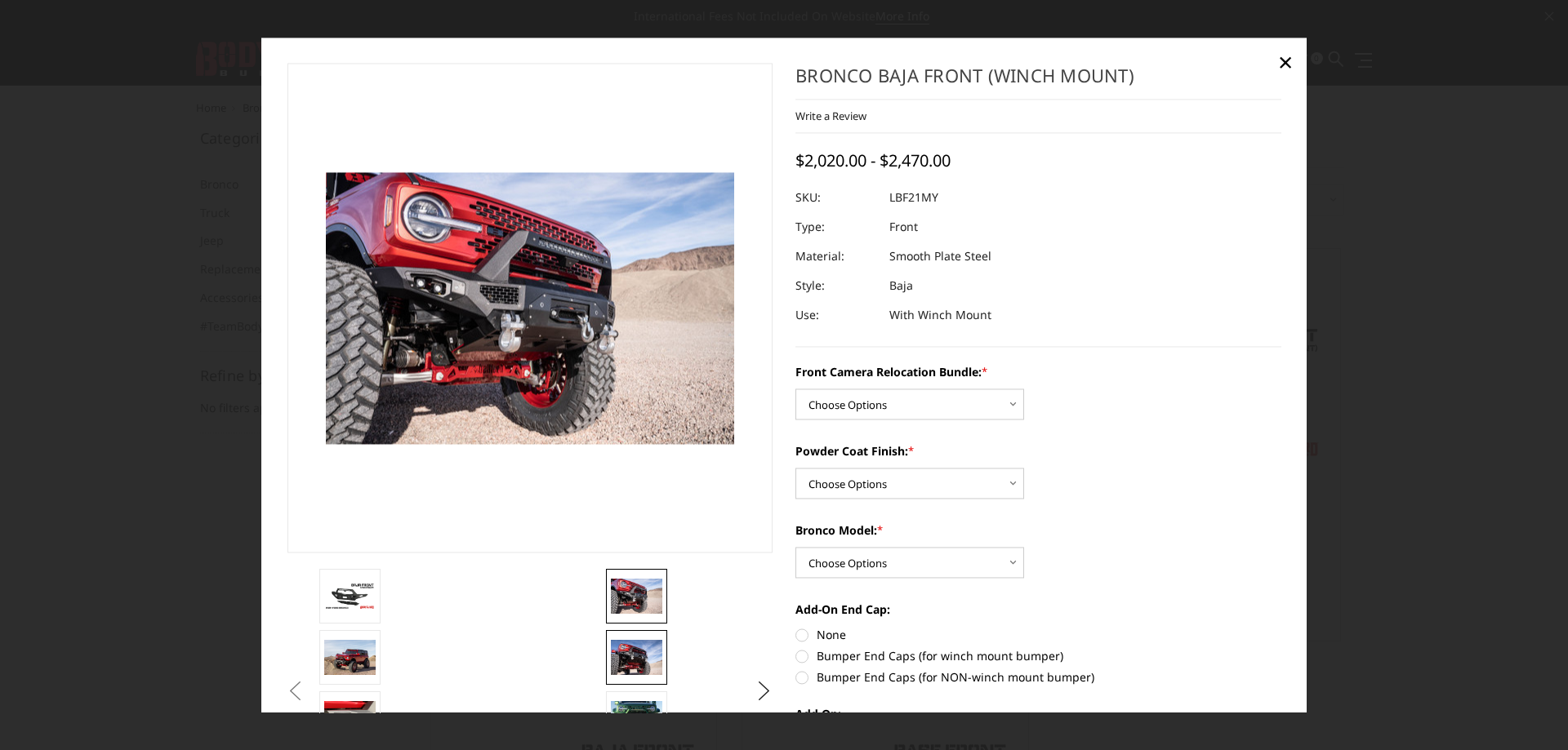
click at [635, 641] on img at bounding box center [637, 657] width 51 height 34
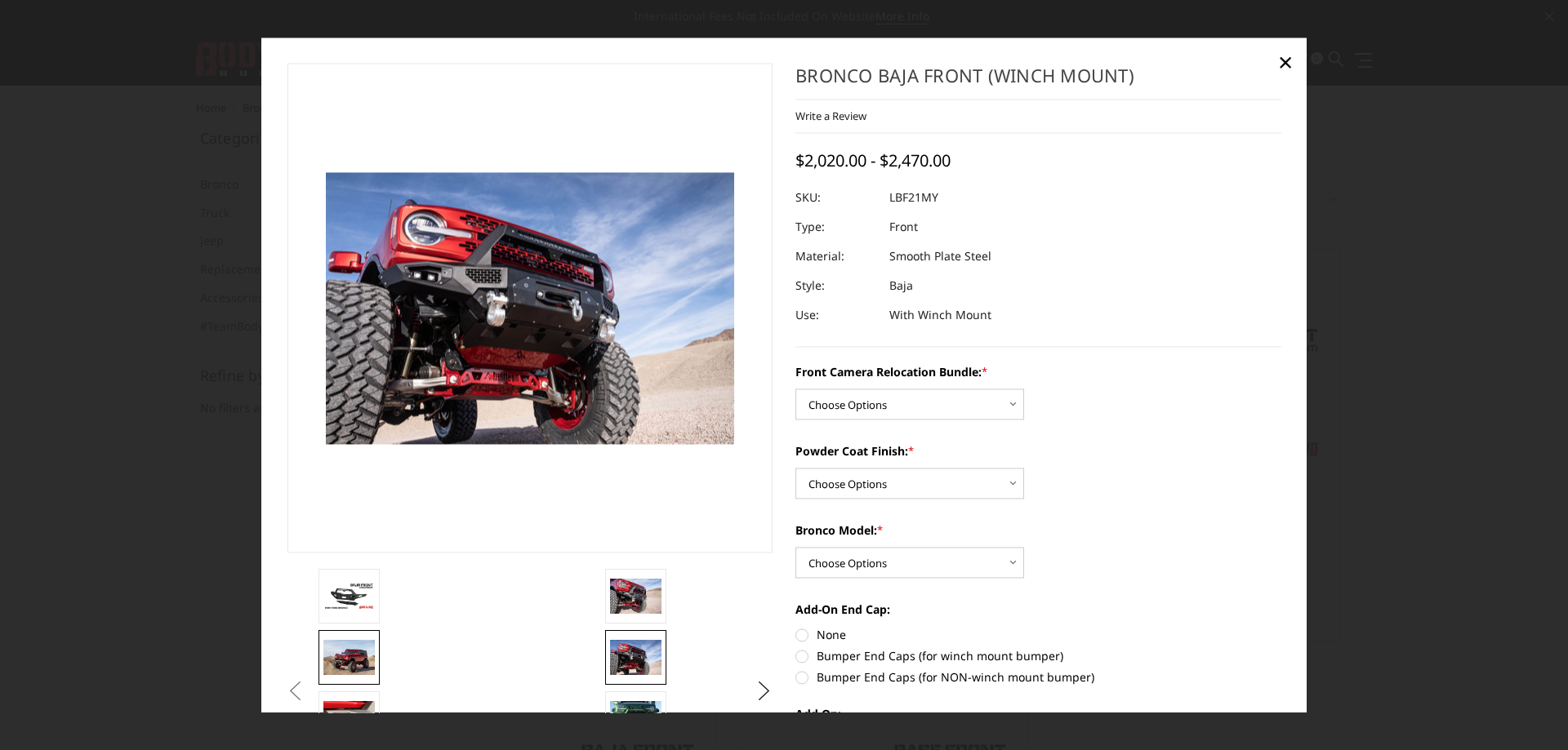
click at [370, 663] on img at bounding box center [349, 657] width 51 height 34
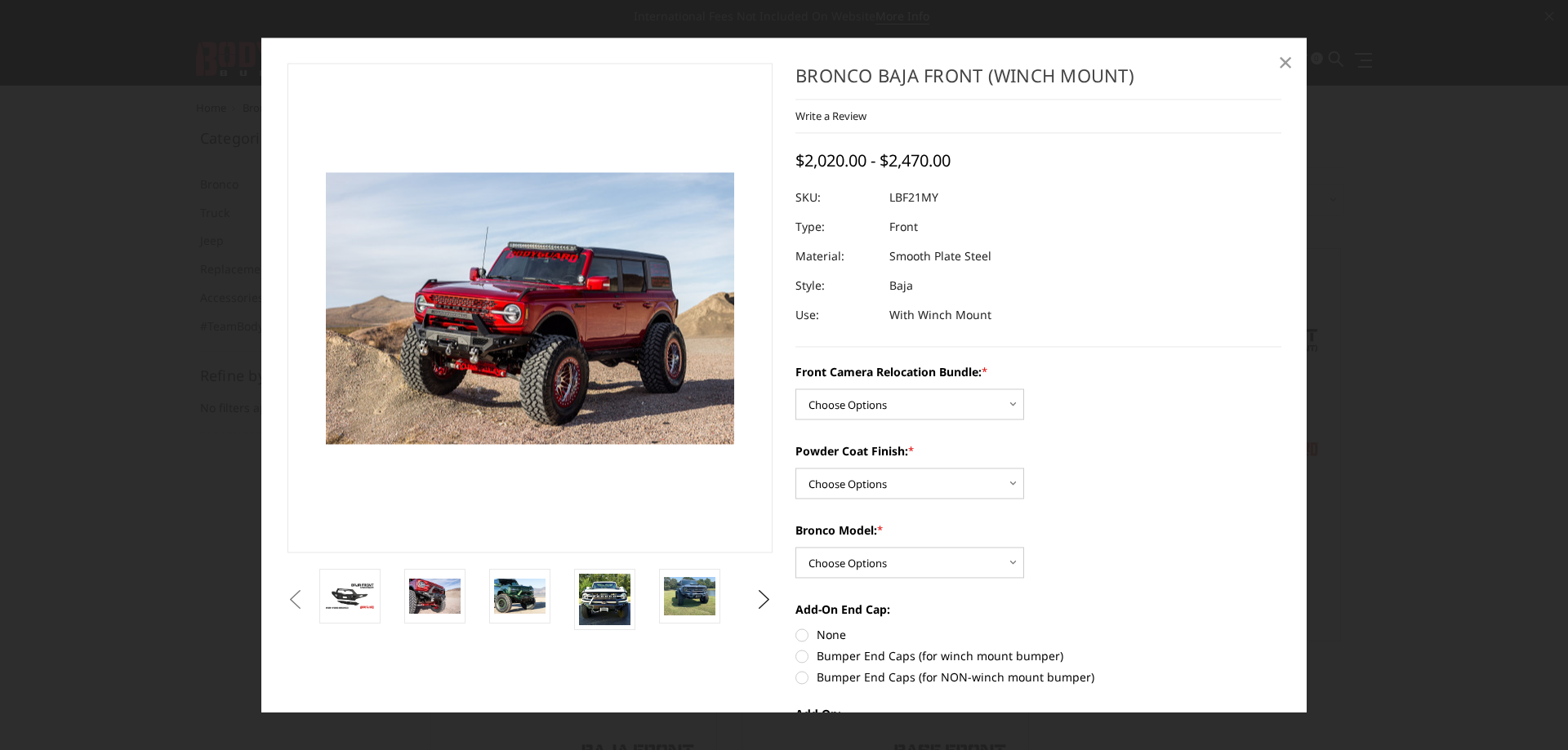
click at [1280, 57] on span "×" at bounding box center [1286, 62] width 15 height 35
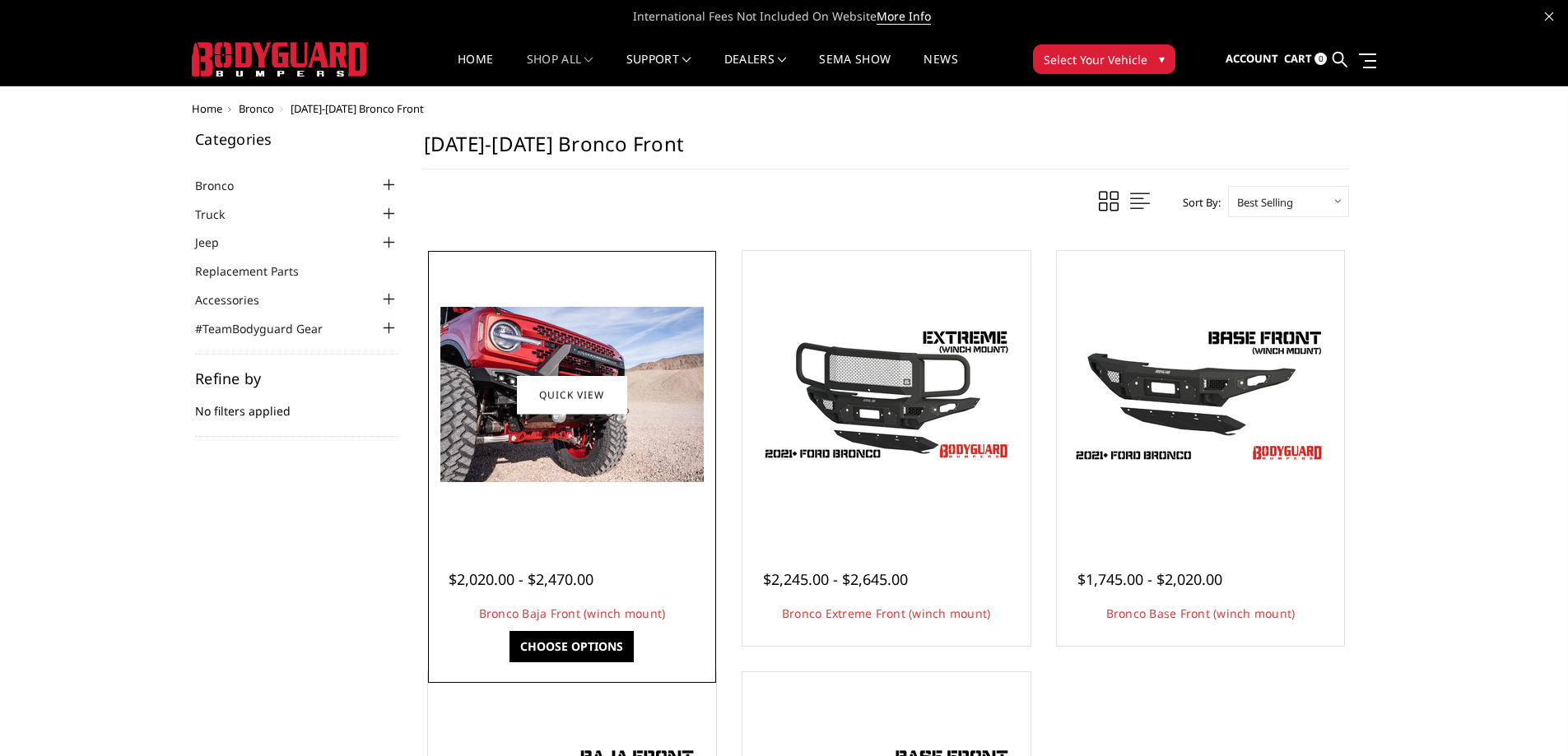
drag, startPoint x: 509, startPoint y: 490, endPoint x: 513, endPoint y: 480, distance: 10.8
click at [513, 481] on div at bounding box center [572, 395] width 280 height 279
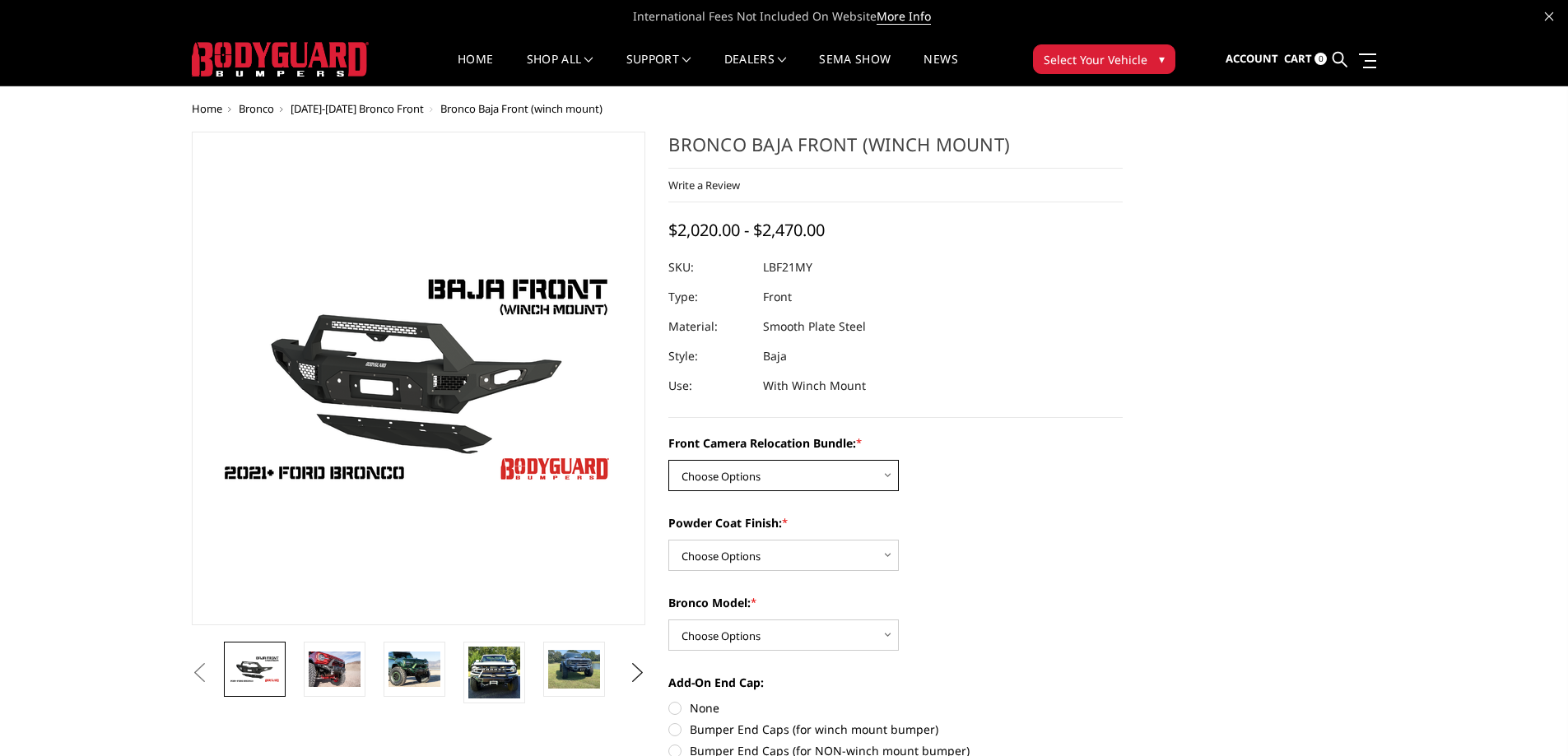
click at [722, 478] on select "Choose Options Without Front Camera Relocation With Front Camera Relocation (Ha…" at bounding box center [783, 476] width 230 height 31
select select "4016"
click at [668, 460] on select "Choose Options Without Front Camera Relocation With Front Camera Relocation (Ha…" at bounding box center [783, 476] width 230 height 31
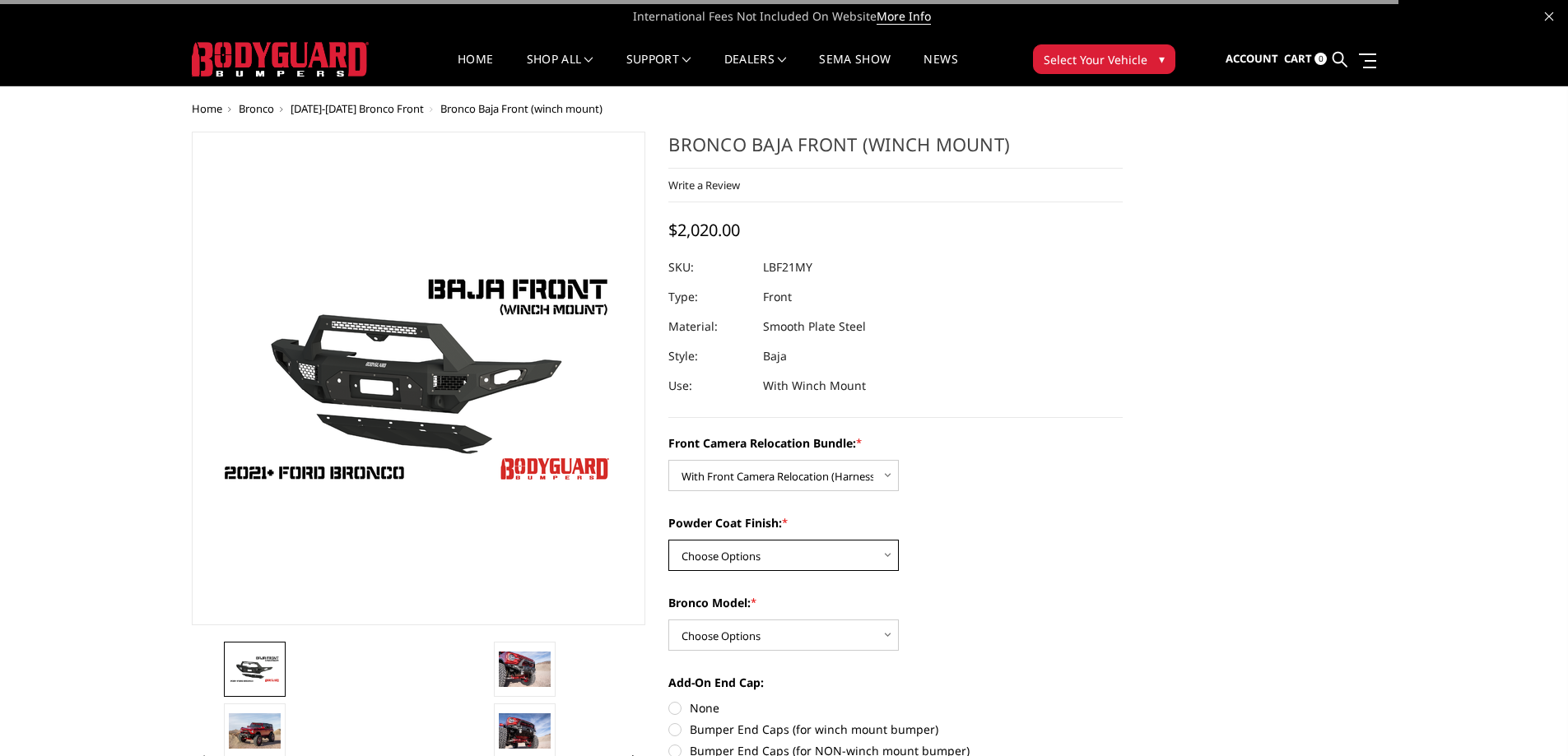
click at [828, 543] on select "Choose Options Textured Black Powder Coat Bare Metal" at bounding box center [783, 555] width 230 height 31
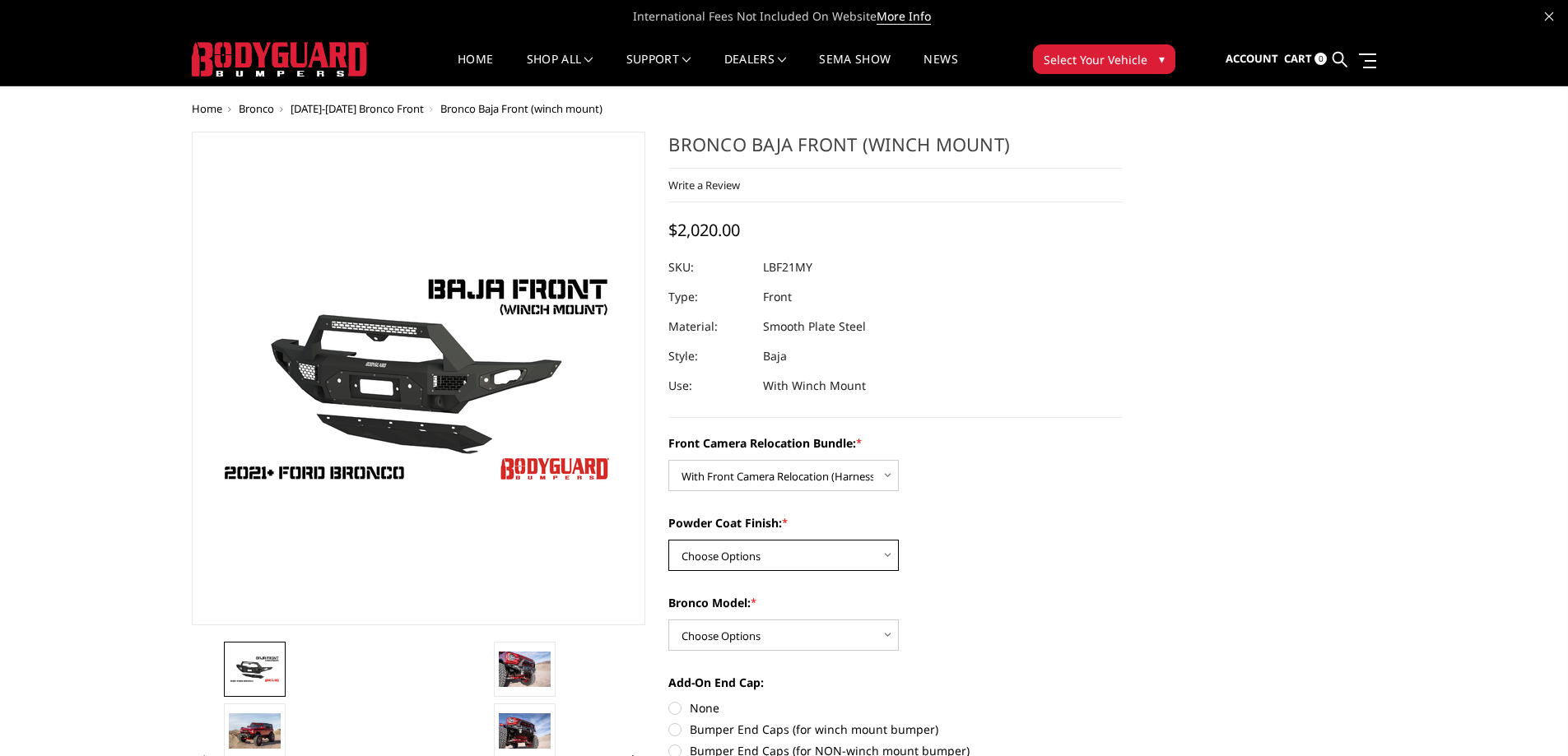
select select "4015"
click at [668, 539] on select "Choose Options Textured Black Powder Coat Bare Metal" at bounding box center [783, 555] width 230 height 31
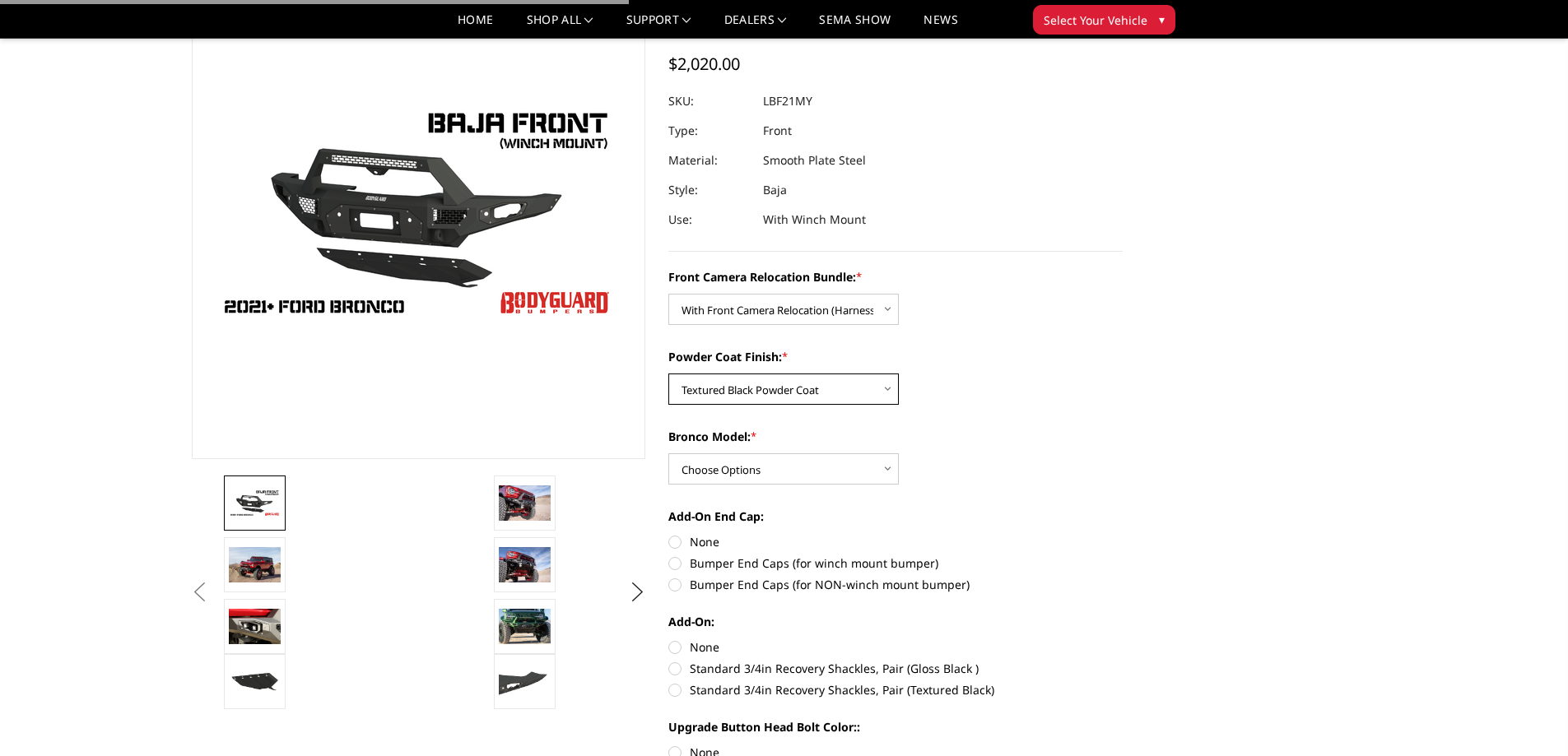
scroll to position [165, 0]
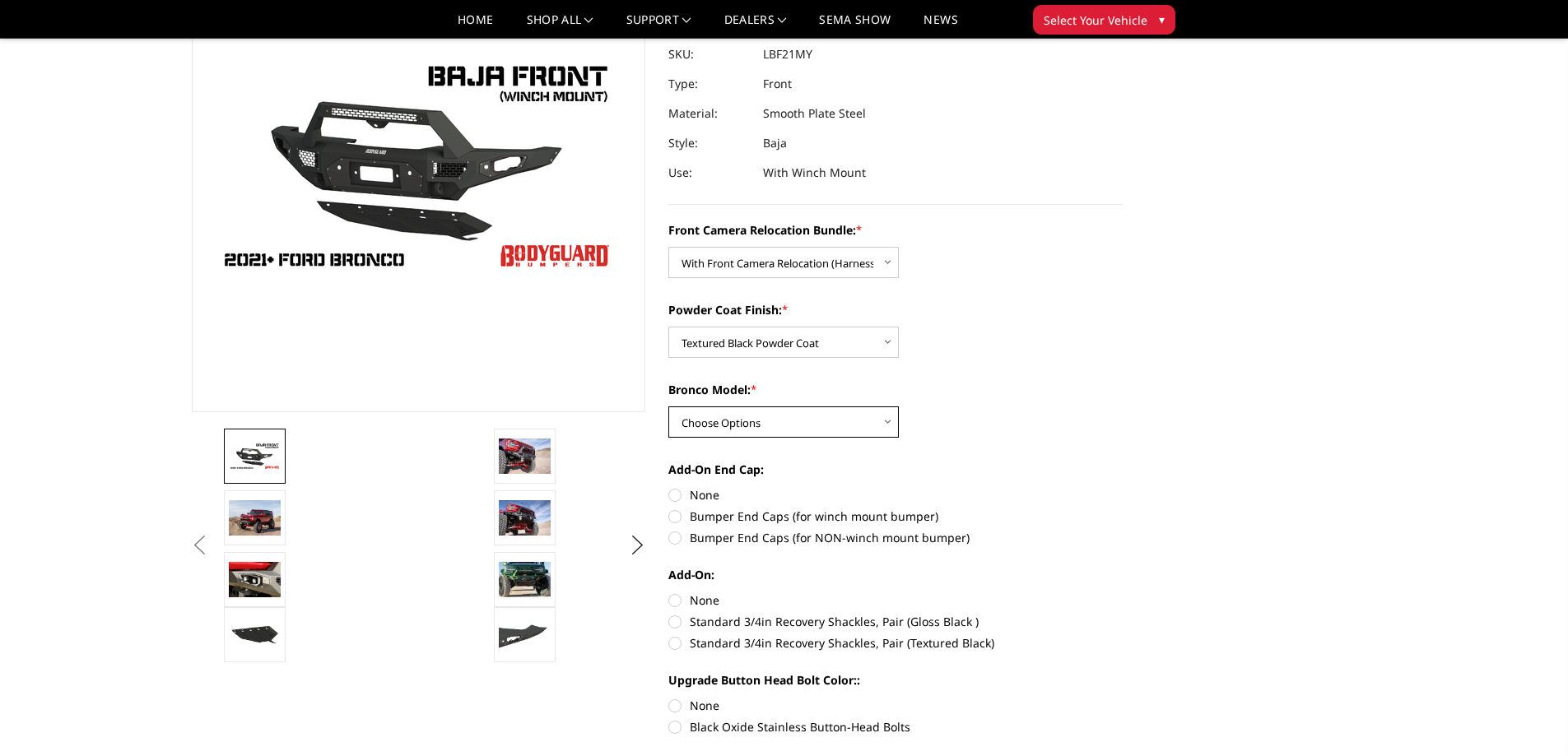
click at [843, 412] on select "Choose Options Raptor Base/Badlands/Wildtrak/etc." at bounding box center [783, 422] width 230 height 31
select select "4012"
click at [668, 406] on select "Choose Options Raptor Base/Badlands/Wildtrak/etc." at bounding box center [783, 422] width 230 height 31
click at [813, 516] on label "Bumper End Caps (for winch mount bumper)" at bounding box center [895, 516] width 454 height 18
click at [1123, 487] on input "Bumper End Caps (for winch mount bumper)" at bounding box center [1123, 487] width 1 height 1
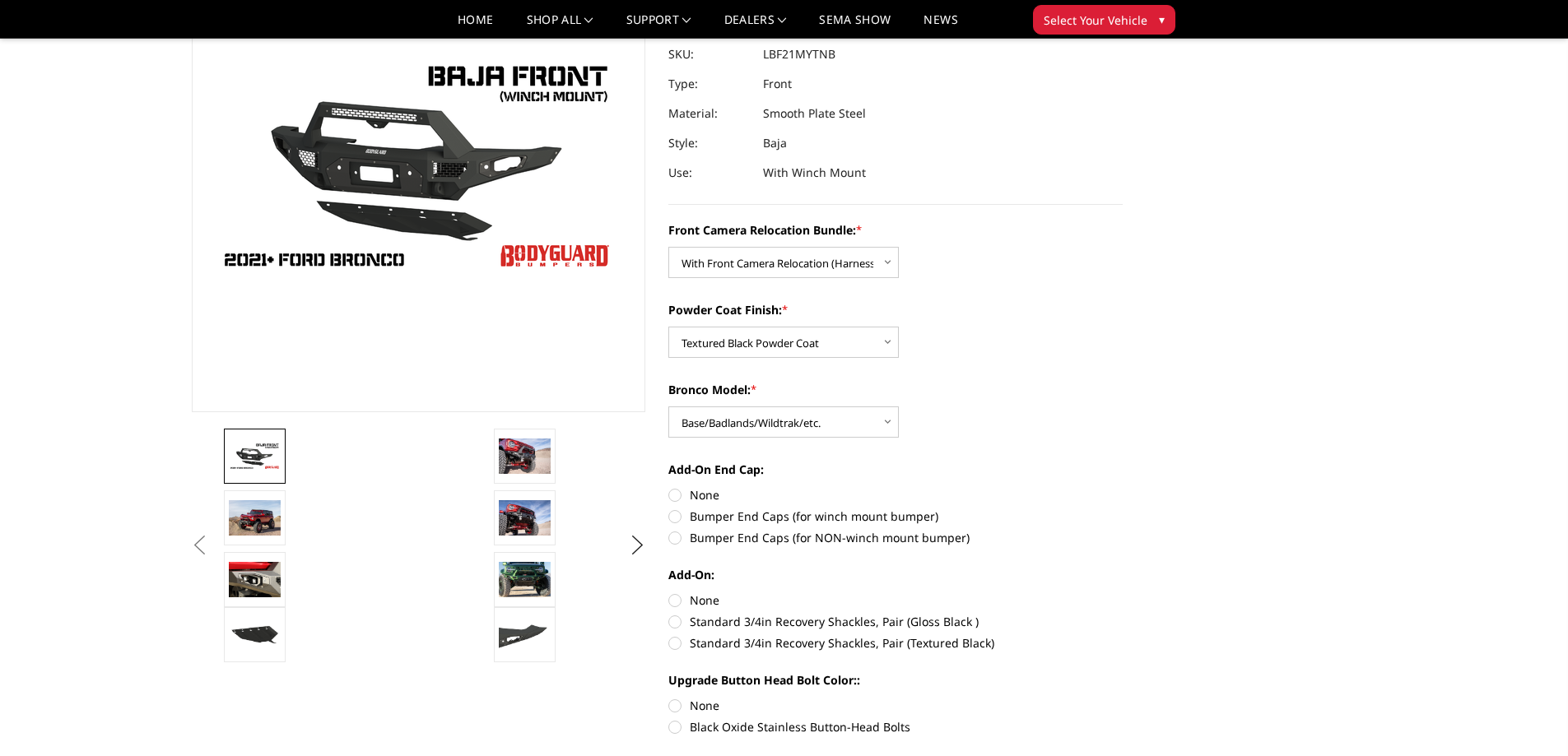
radio input "true"
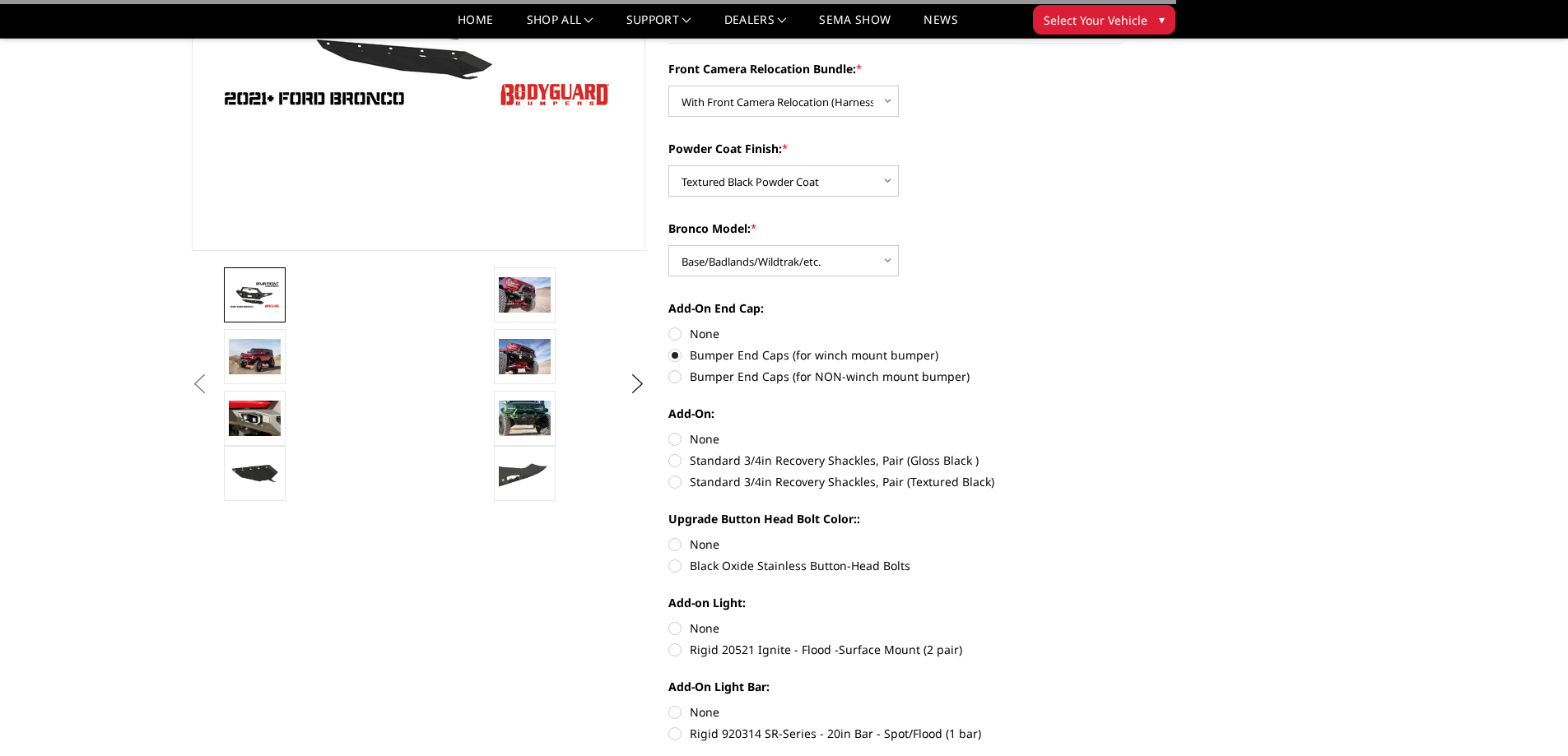
scroll to position [329, 0]
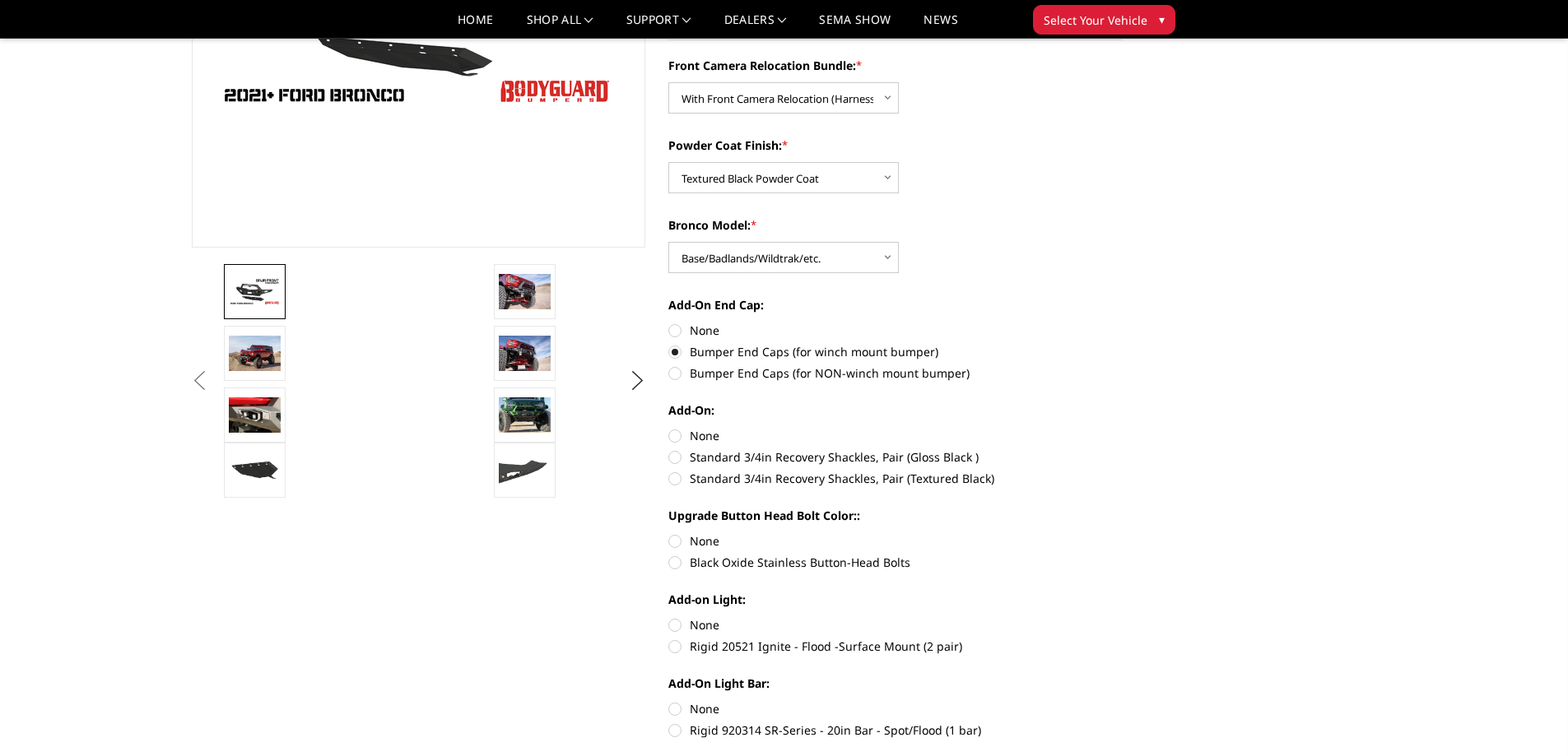
click at [873, 475] on label "Standard 3/4in Recovery Shackles, Pair (Textured Black)" at bounding box center [895, 478] width 454 height 18
click at [1123, 449] on input "Standard 3/4in Recovery Shackles, Pair (Textured Black)" at bounding box center [1123, 449] width 1 height 1
radio input "true"
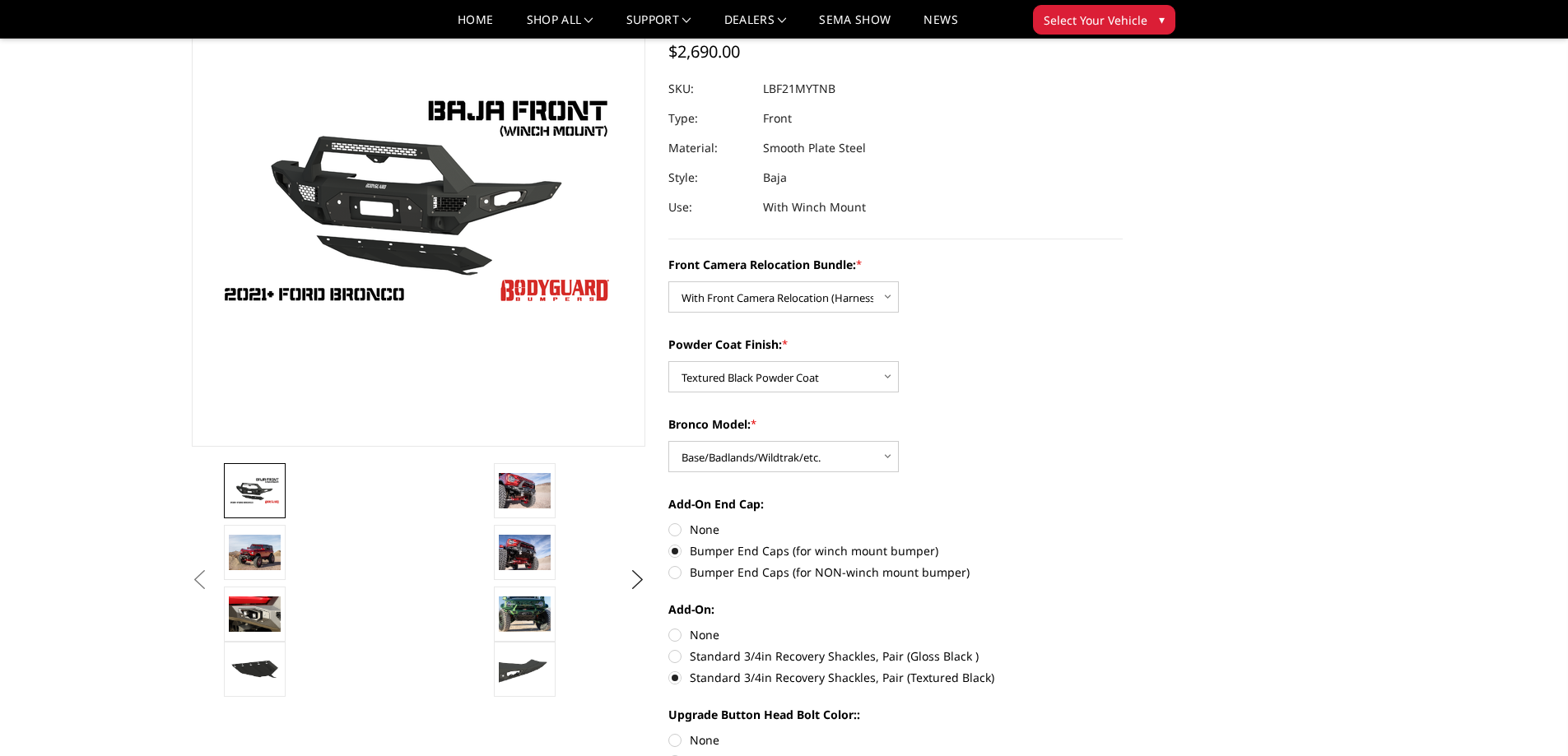
scroll to position [247, 0]
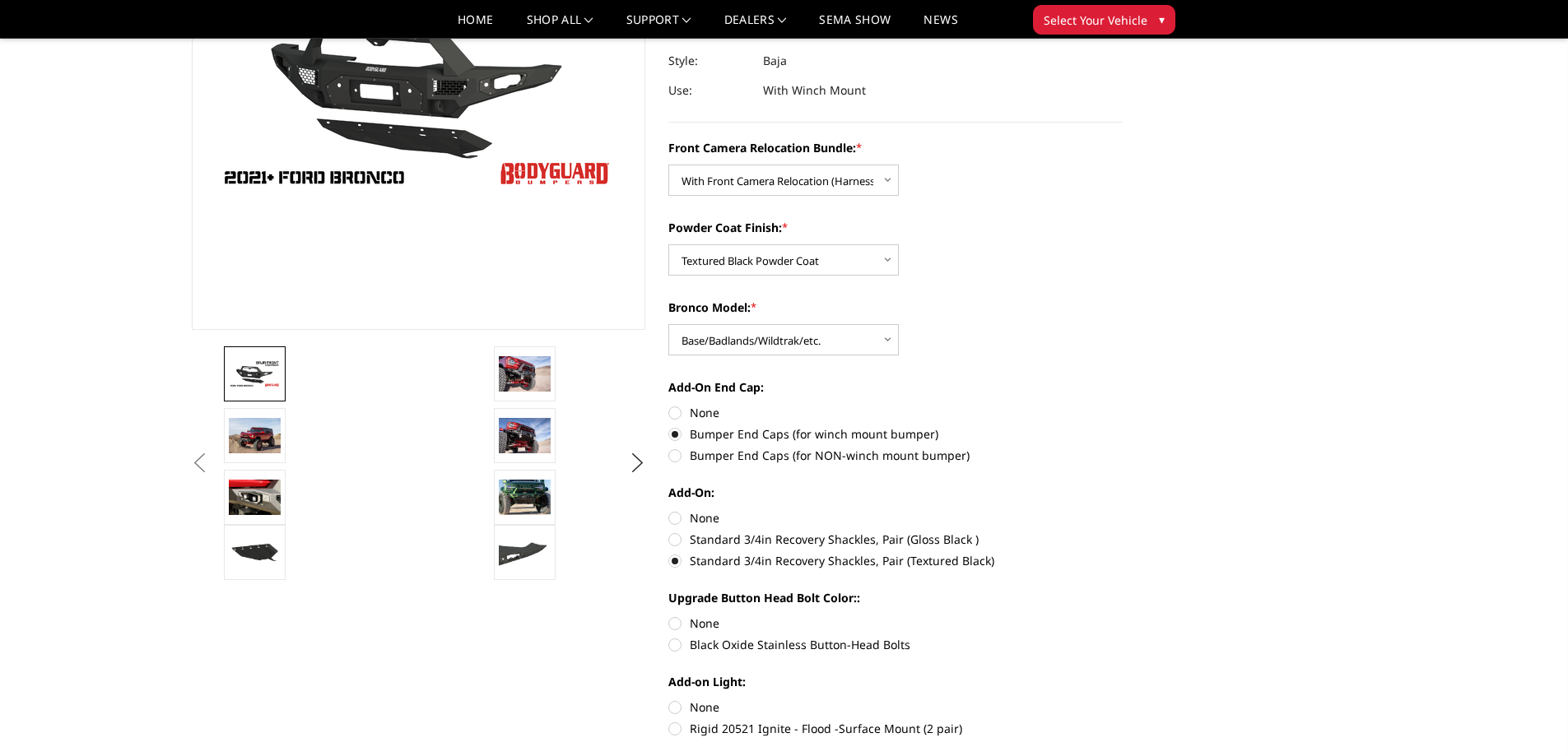
click at [679, 514] on label "None" at bounding box center [895, 517] width 454 height 18
click at [669, 510] on input "None" at bounding box center [668, 509] width 1 height 1
radio input "true"
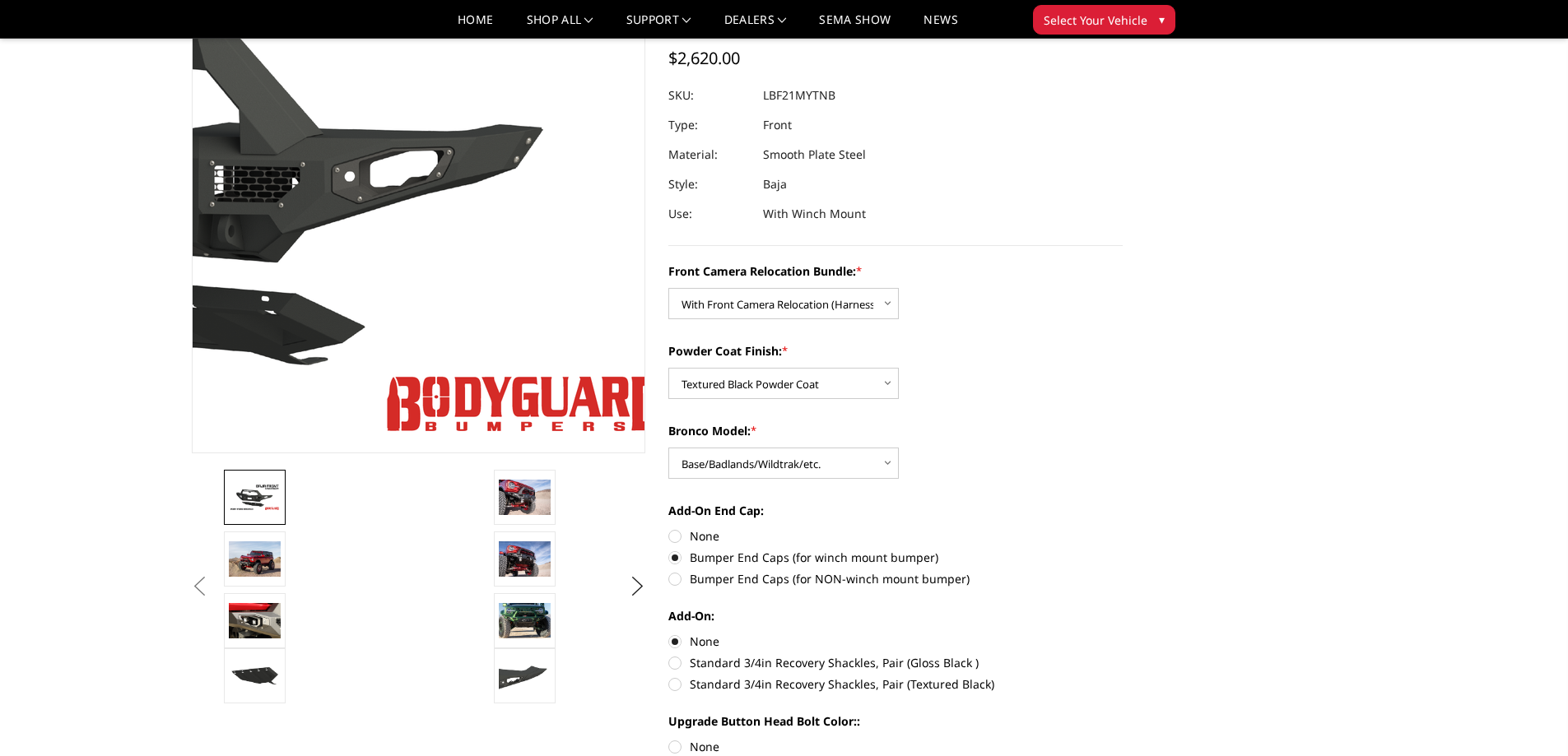
scroll to position [165, 0]
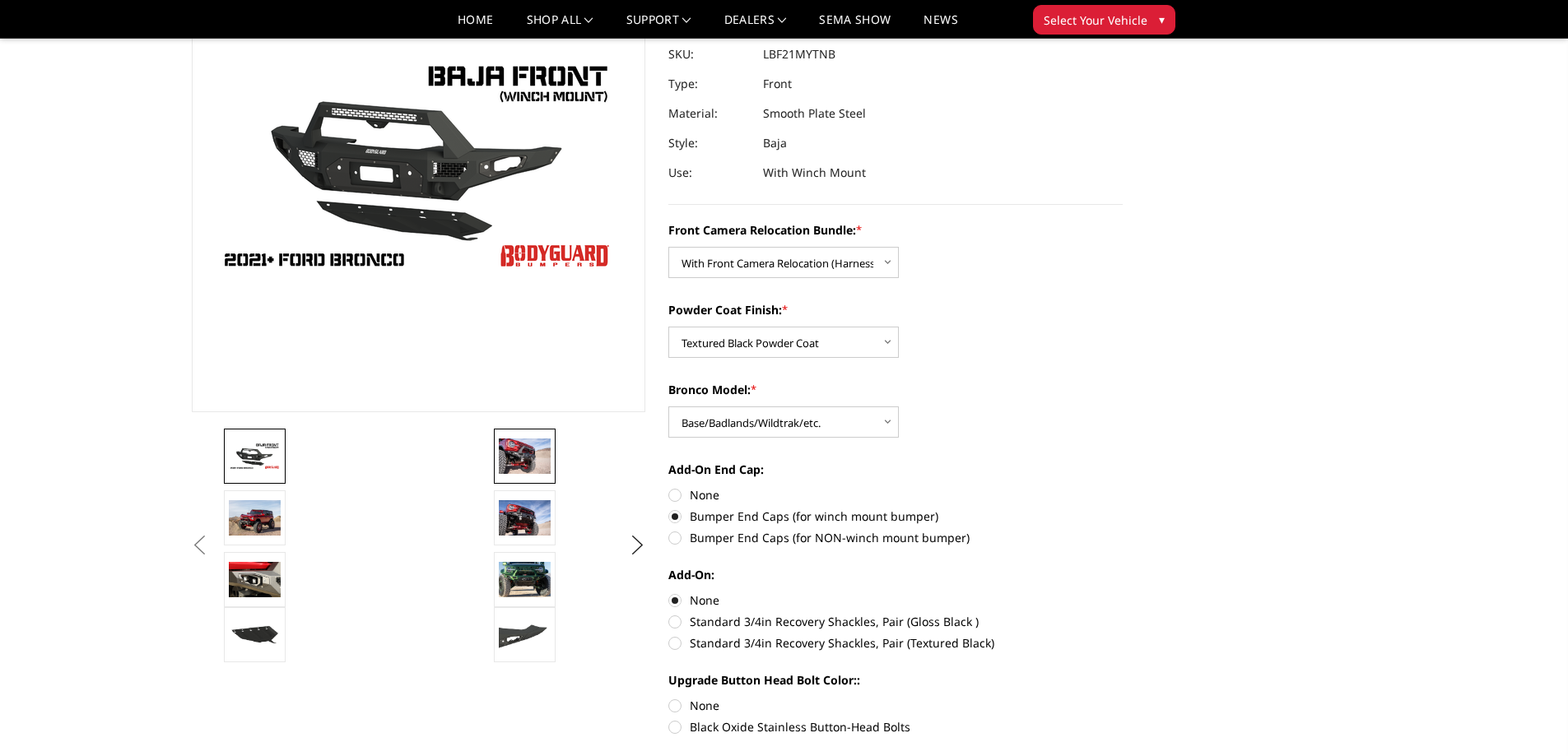
click at [528, 459] on img at bounding box center [525, 455] width 52 height 34
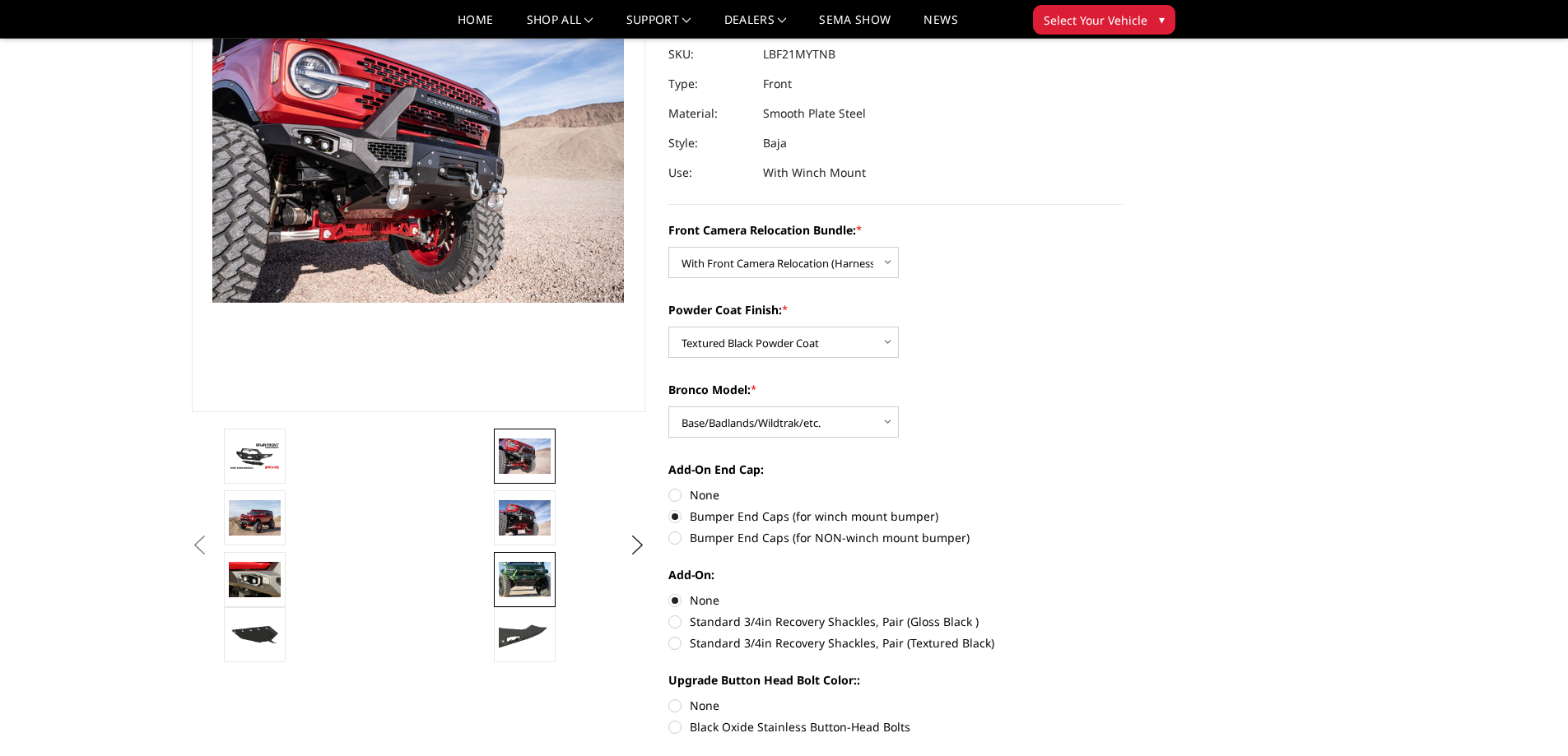
click at [517, 568] on img at bounding box center [525, 578] width 52 height 34
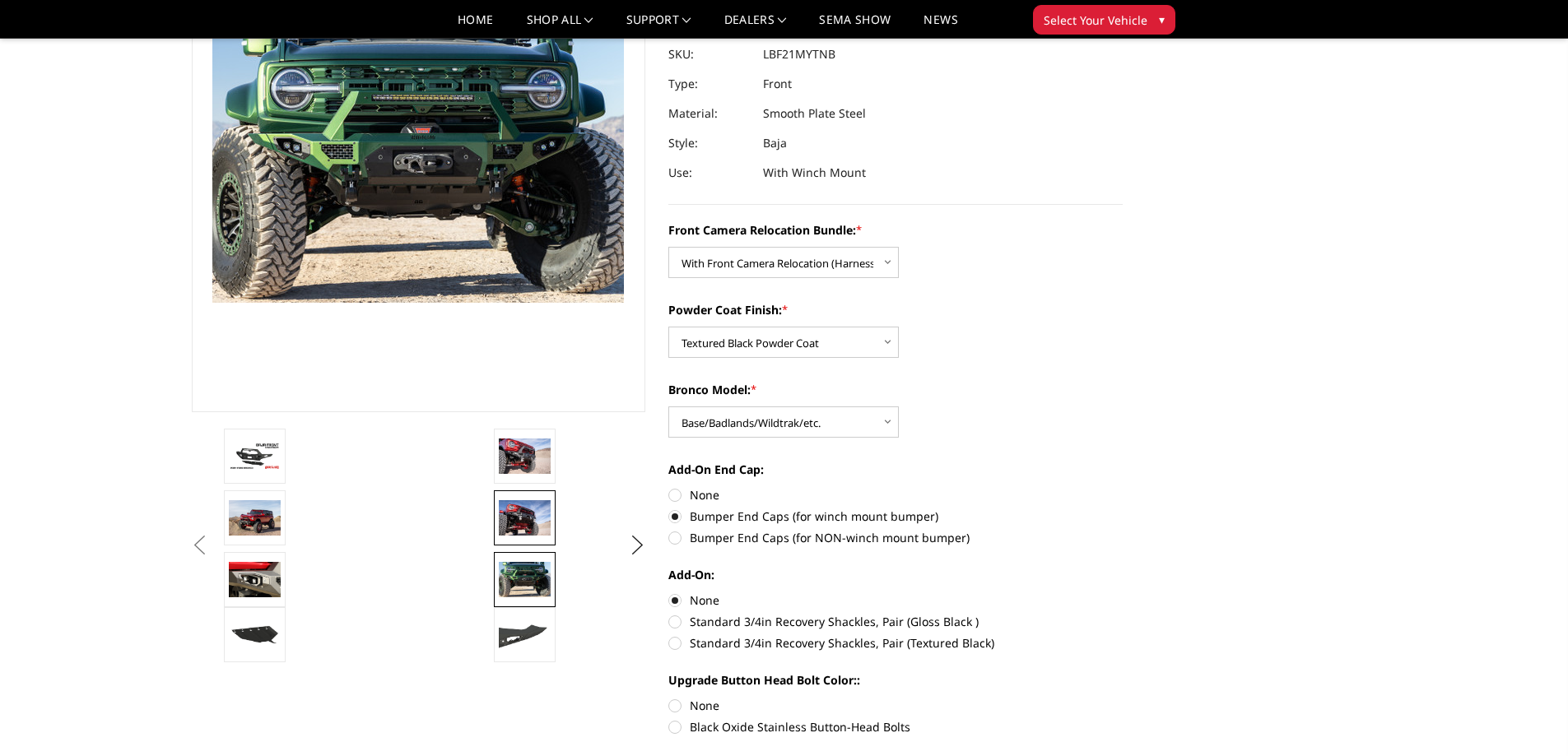
click at [528, 530] on img at bounding box center [525, 517] width 52 height 34
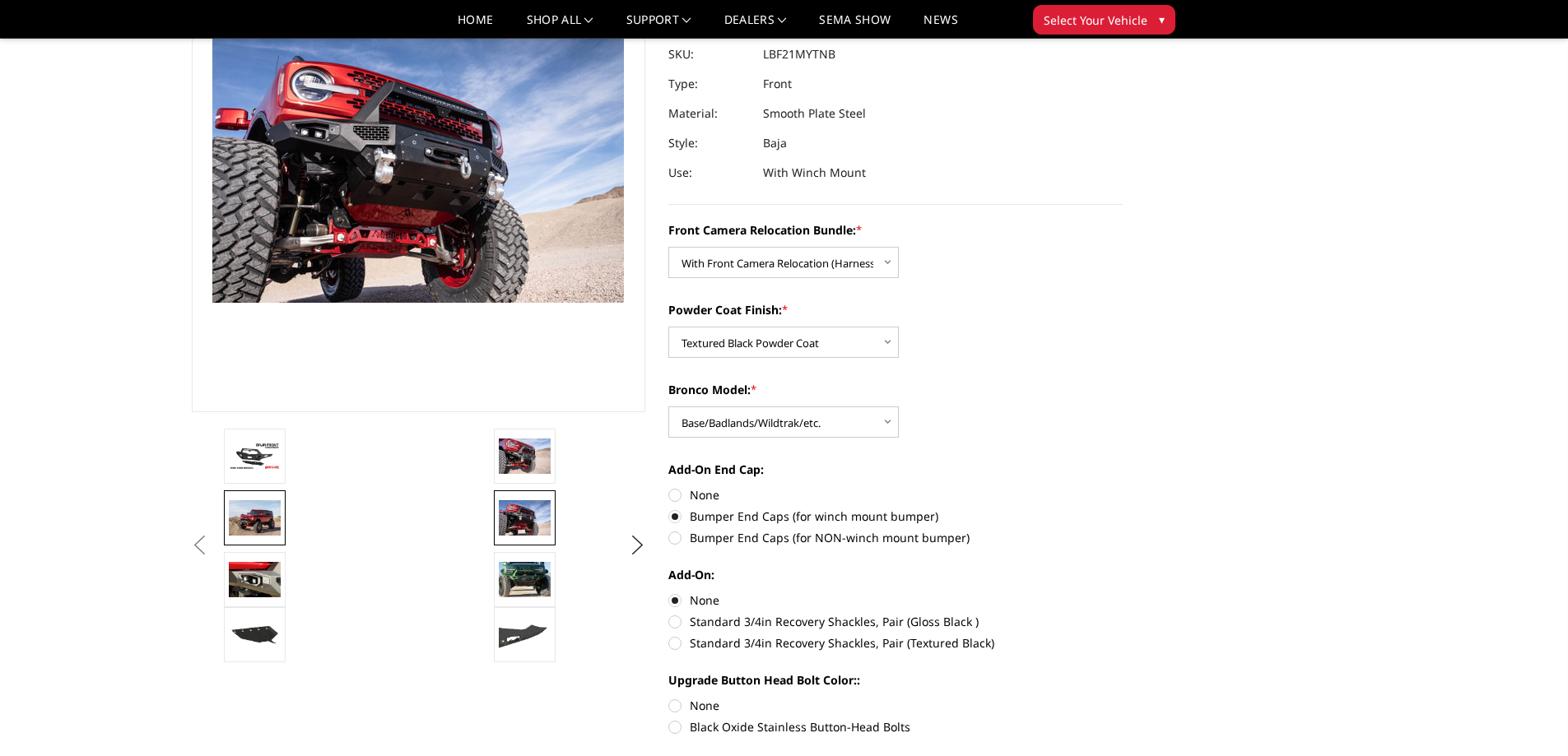
click at [268, 527] on img at bounding box center [255, 517] width 52 height 34
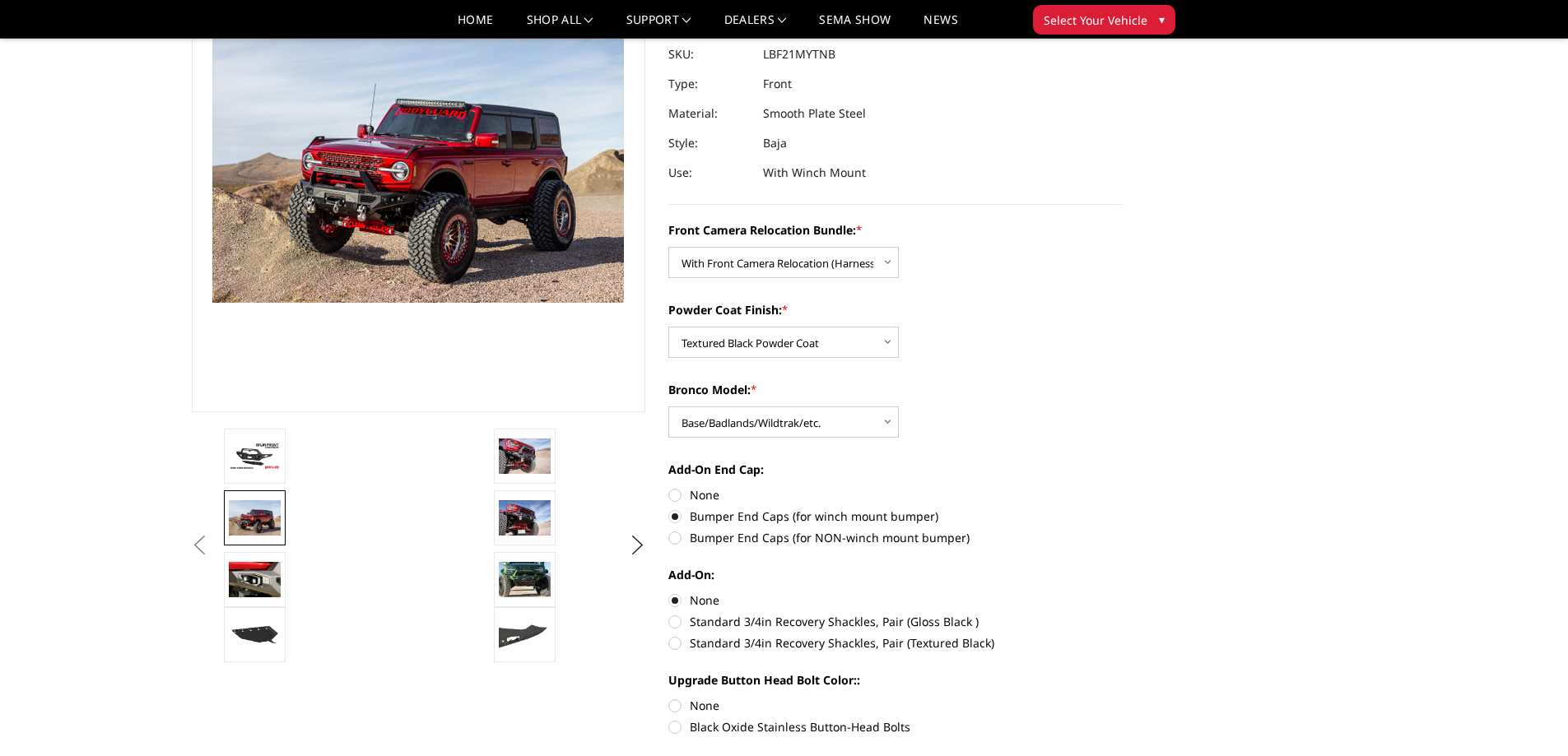
click at [925, 642] on label "Standard 3/4in Recovery Shackles, Pair (Textured Black)" at bounding box center [895, 643] width 454 height 18
click at [1123, 613] on input "Standard 3/4in Recovery Shackles, Pair (Textured Black)" at bounding box center [1123, 613] width 1 height 1
radio input "true"
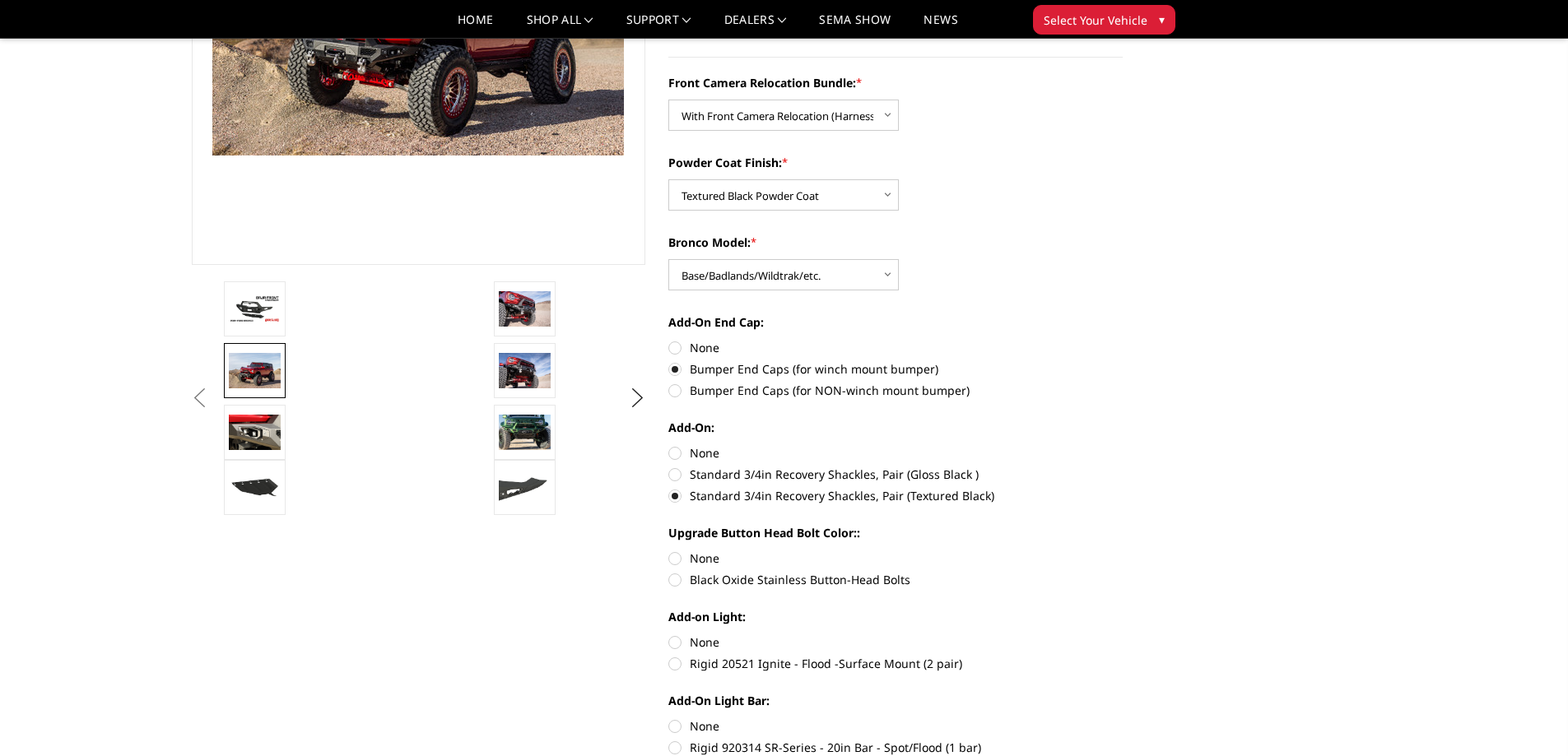
scroll to position [329, 0]
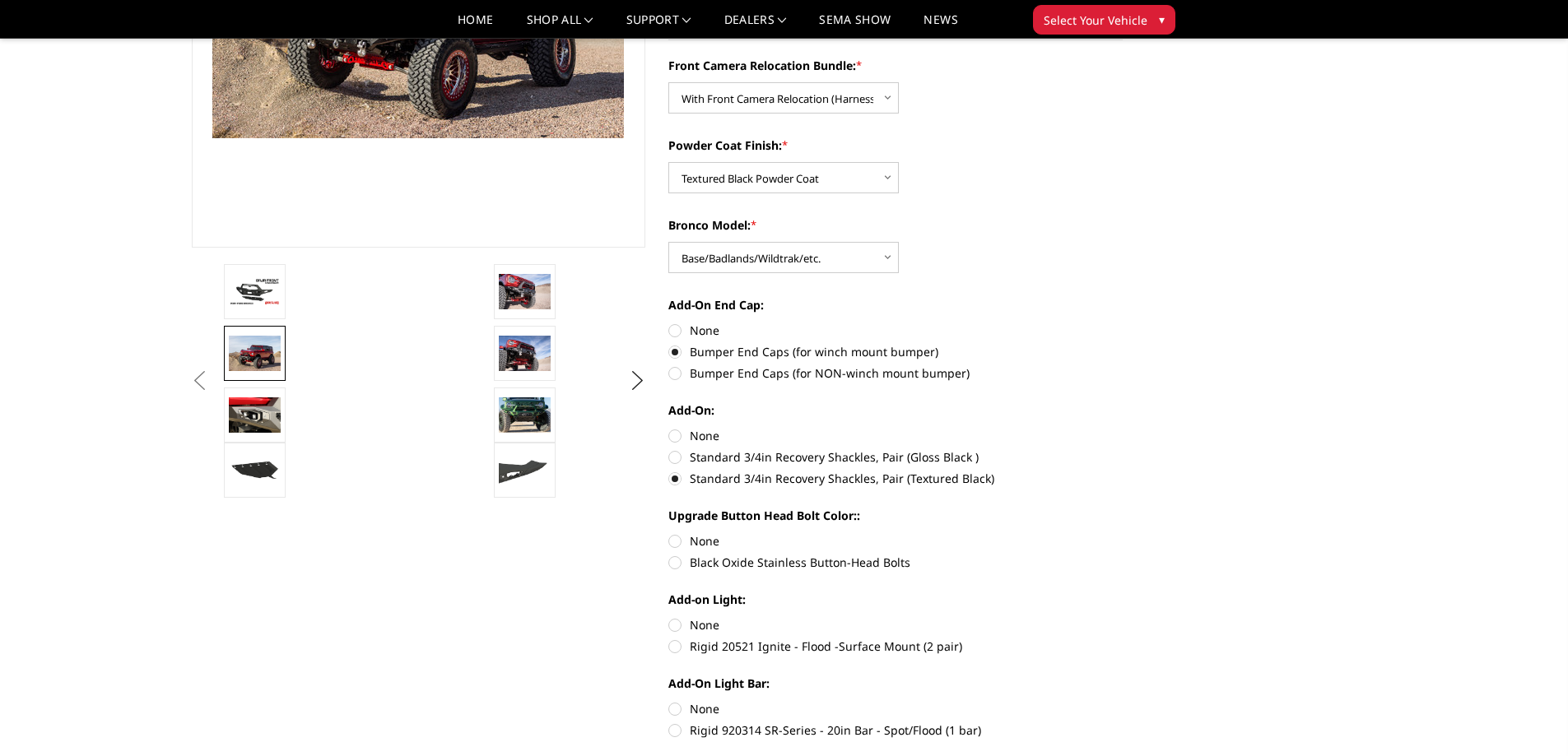
drag, startPoint x: 687, startPoint y: 437, endPoint x: 832, endPoint y: 440, distance: 145.0
click at [687, 437] on label "None" at bounding box center [895, 435] width 454 height 18
click at [669, 428] on input "None" at bounding box center [668, 427] width 1 height 1
radio input "true"
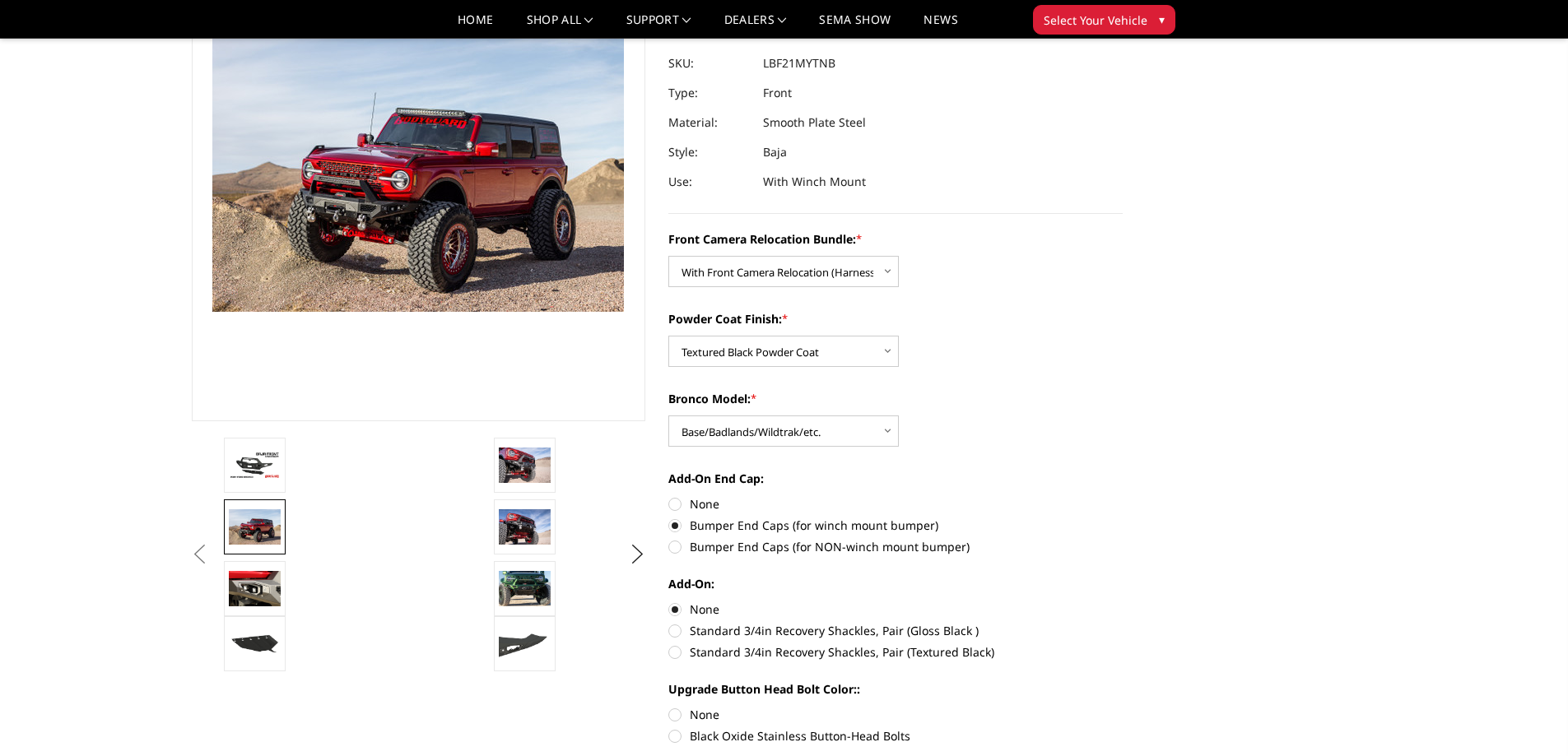
scroll to position [247, 0]
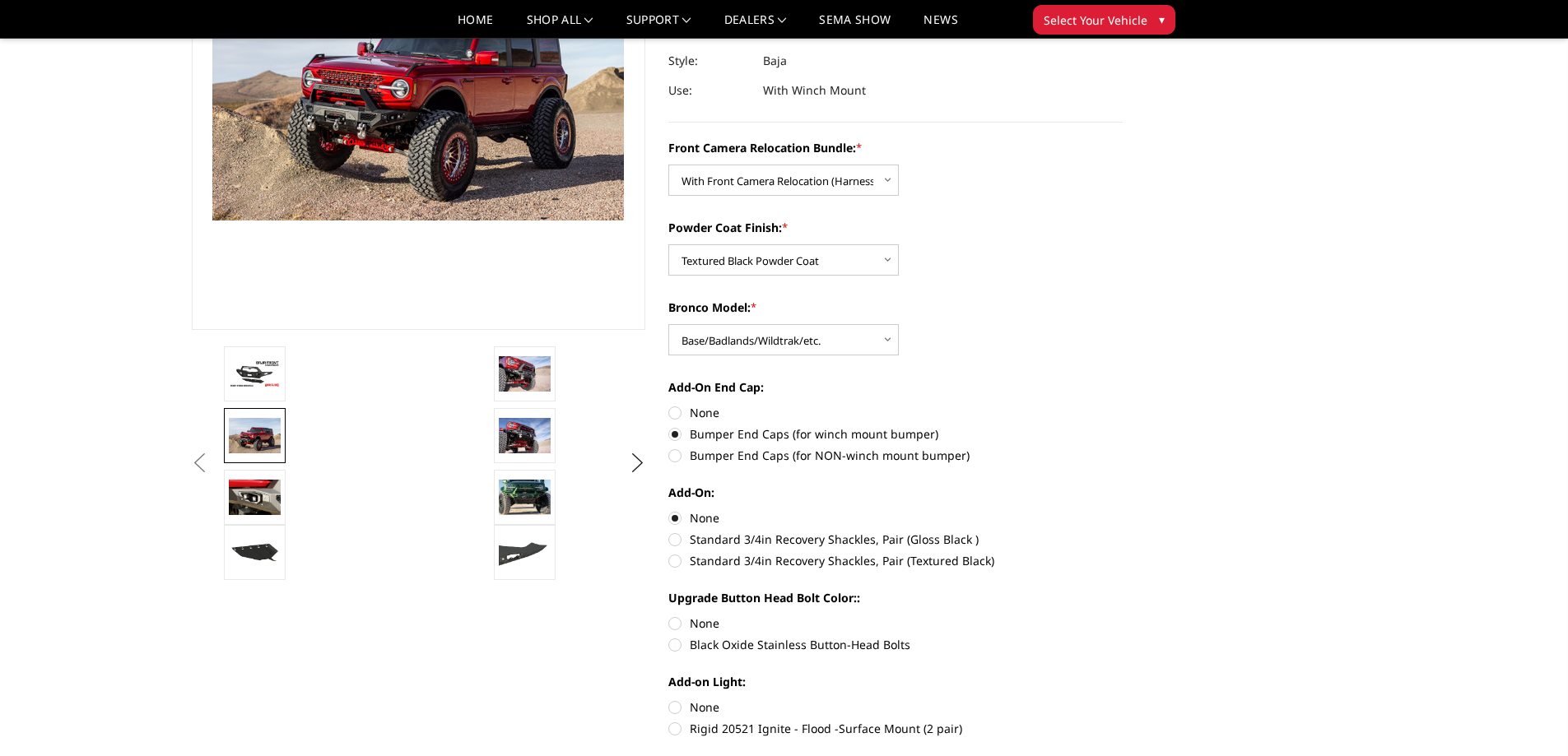
click at [790, 557] on label "Standard 3/4in Recovery Shackles, Pair (Textured Black)" at bounding box center [895, 561] width 454 height 18
click at [1123, 531] on input "Standard 3/4in Recovery Shackles, Pair (Textured Black)" at bounding box center [1123, 531] width 1 height 1
radio input "true"
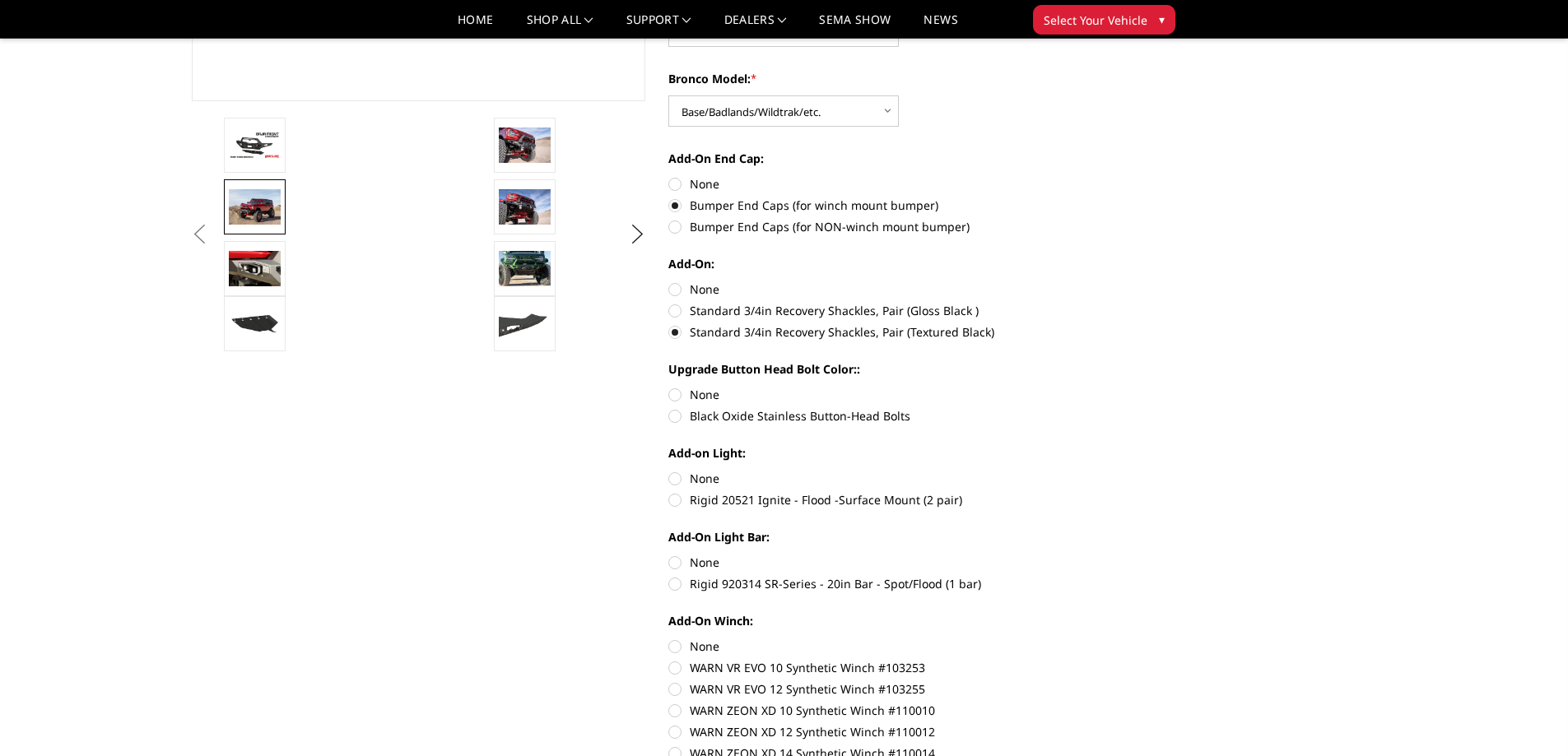
scroll to position [494, 0]
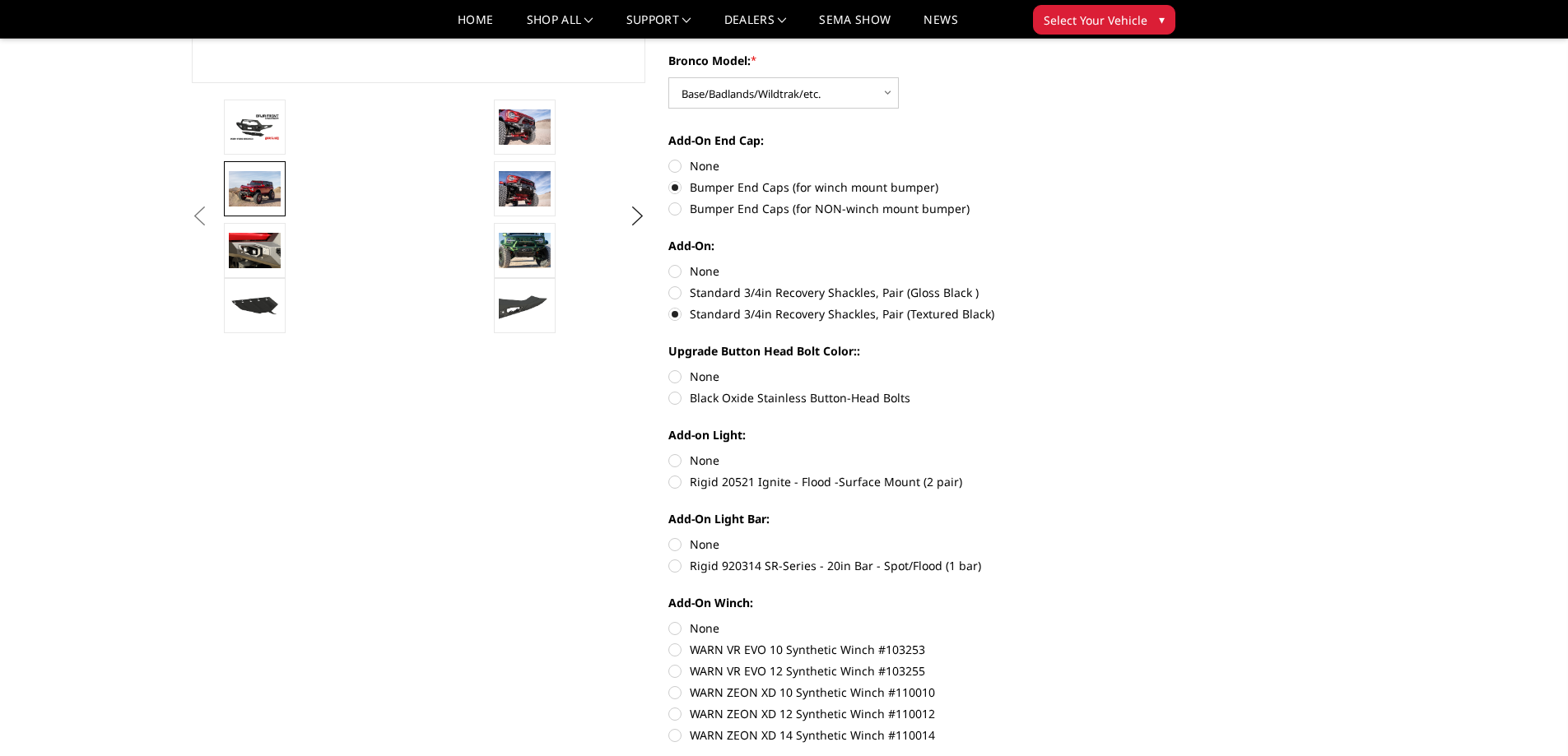
click at [690, 378] on label "None" at bounding box center [895, 376] width 454 height 18
click at [669, 368] on input "None" at bounding box center [668, 367] width 1 height 1
radio input "true"
click at [692, 455] on label "None" at bounding box center [895, 460] width 454 height 18
click at [669, 452] on input "None" at bounding box center [668, 452] width 1 height 1
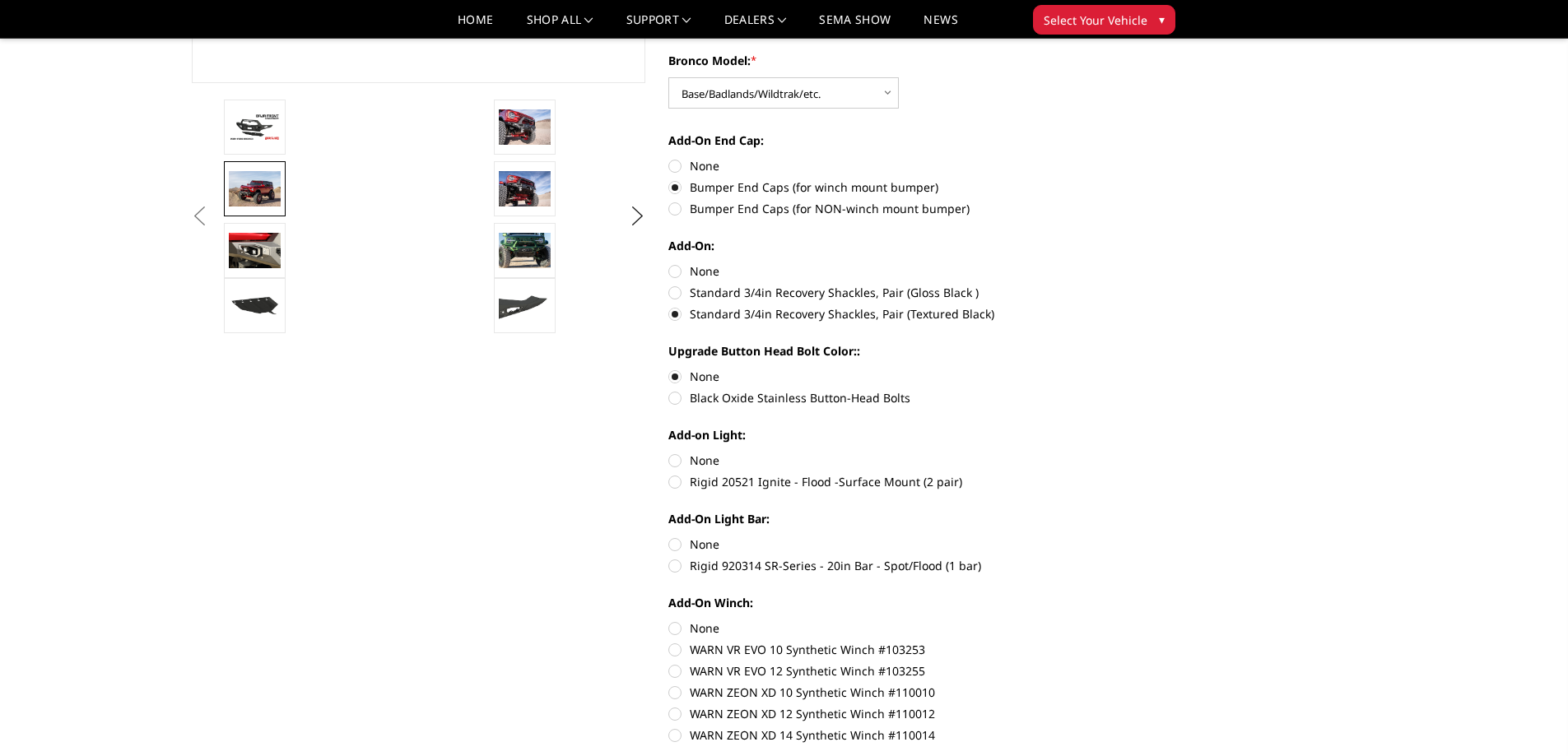
radio input "true"
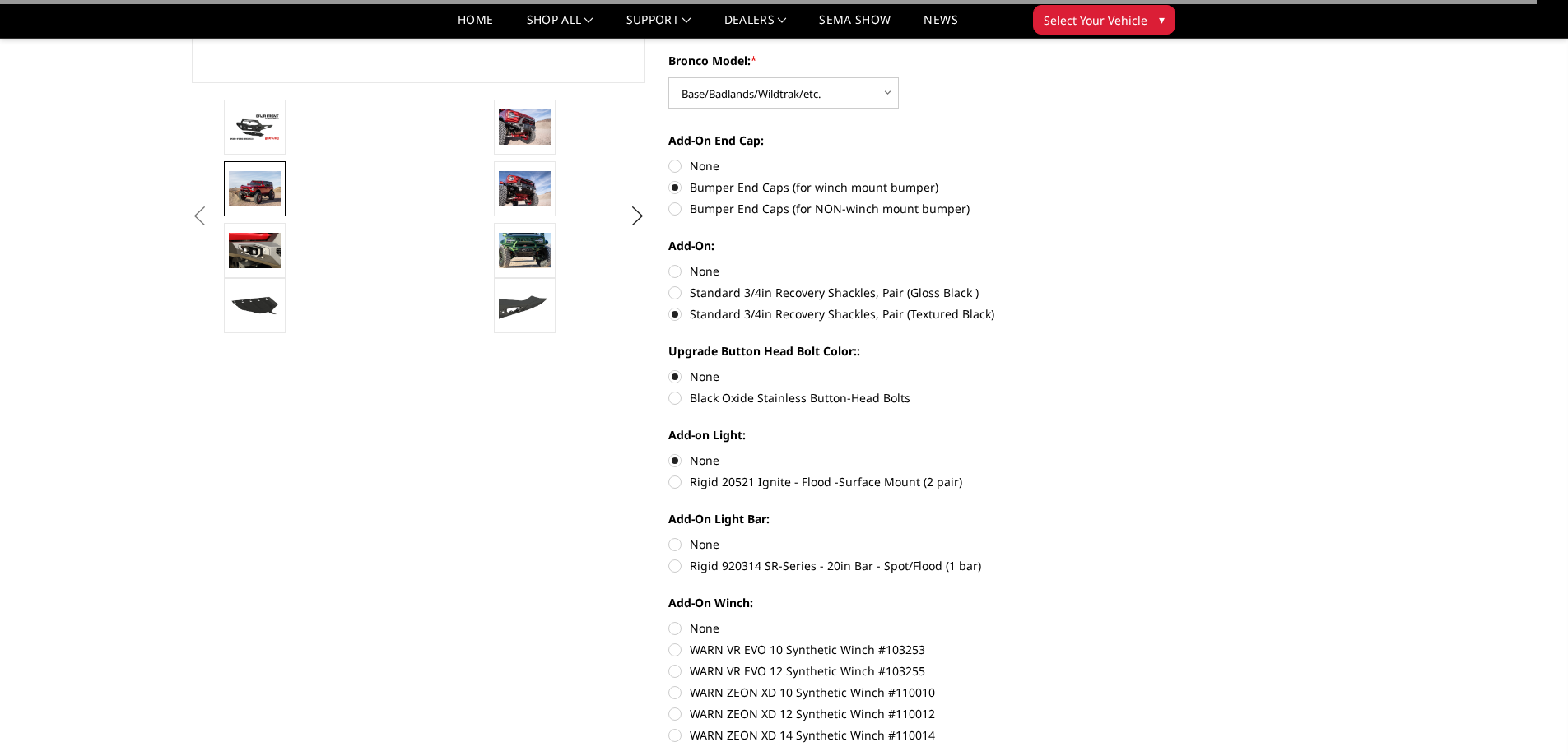
click at [678, 546] on label "None" at bounding box center [895, 544] width 454 height 18
click at [669, 537] on input "None" at bounding box center [668, 536] width 1 height 1
radio input "true"
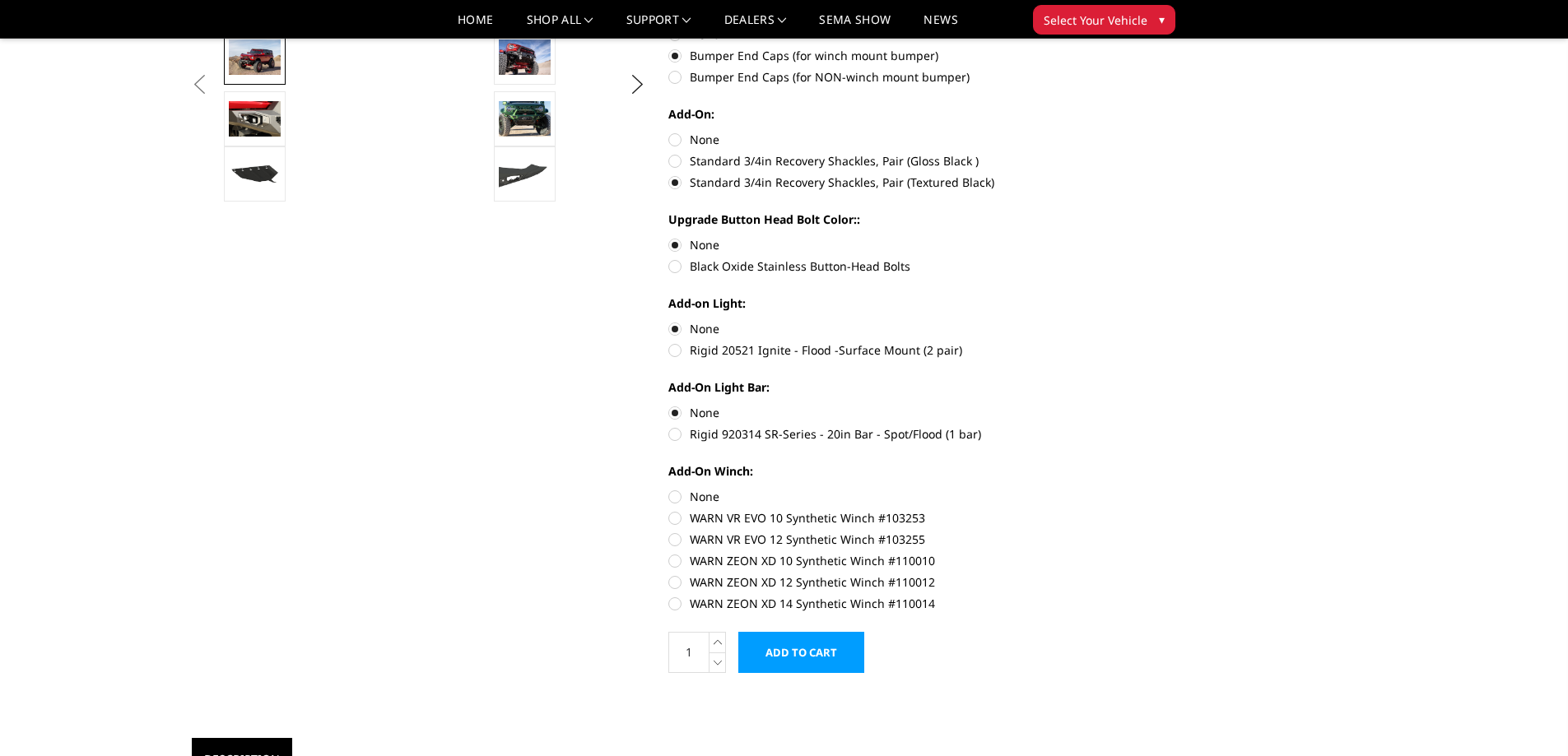
scroll to position [658, 0]
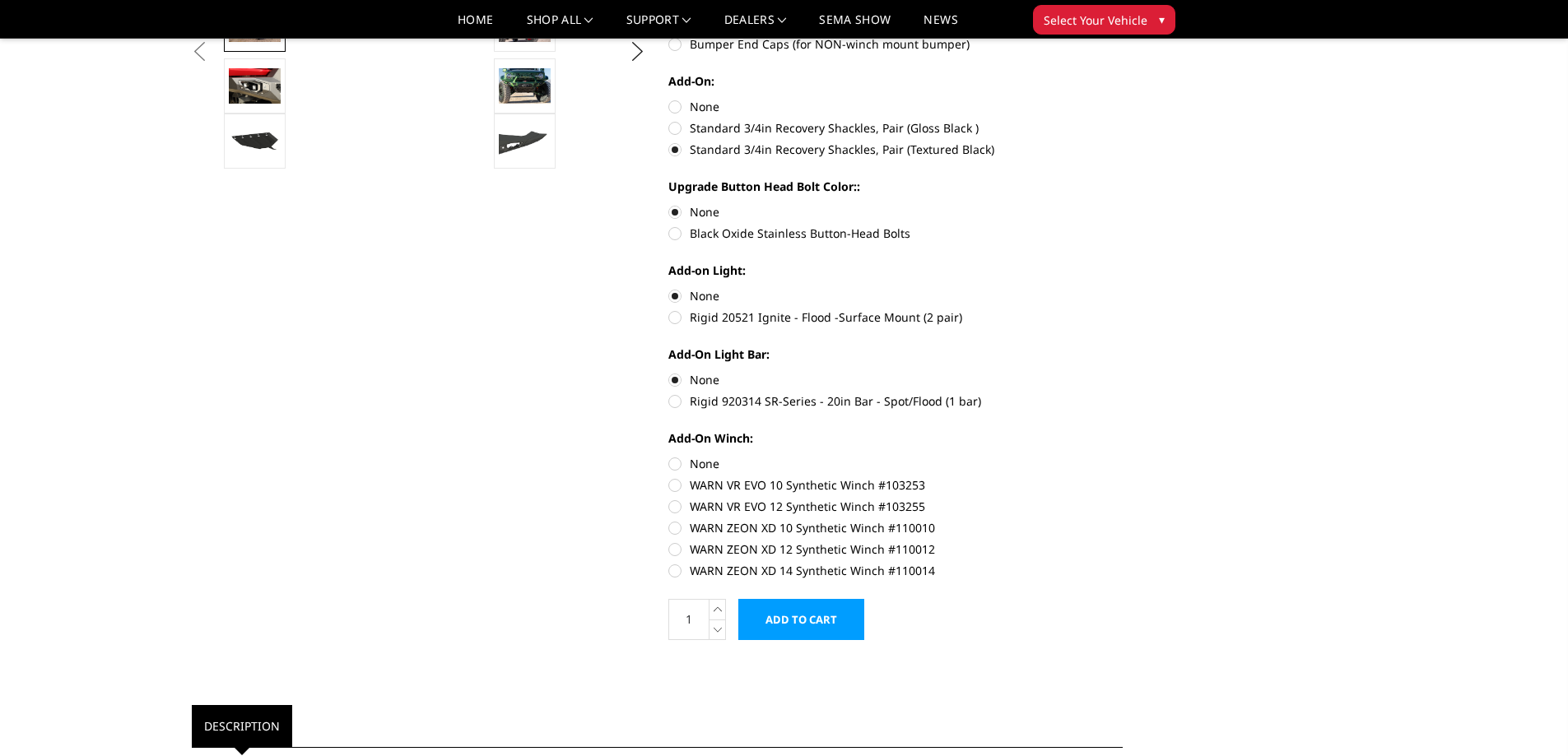
click at [687, 320] on label "Rigid 20521 Ignite - Flood -Surface Mount (2 pair)" at bounding box center [895, 316] width 454 height 18
click at [1123, 288] on input "Rigid 20521 Ignite - Flood -Surface Mount (2 pair)" at bounding box center [1123, 287] width 1 height 1
radio input "true"
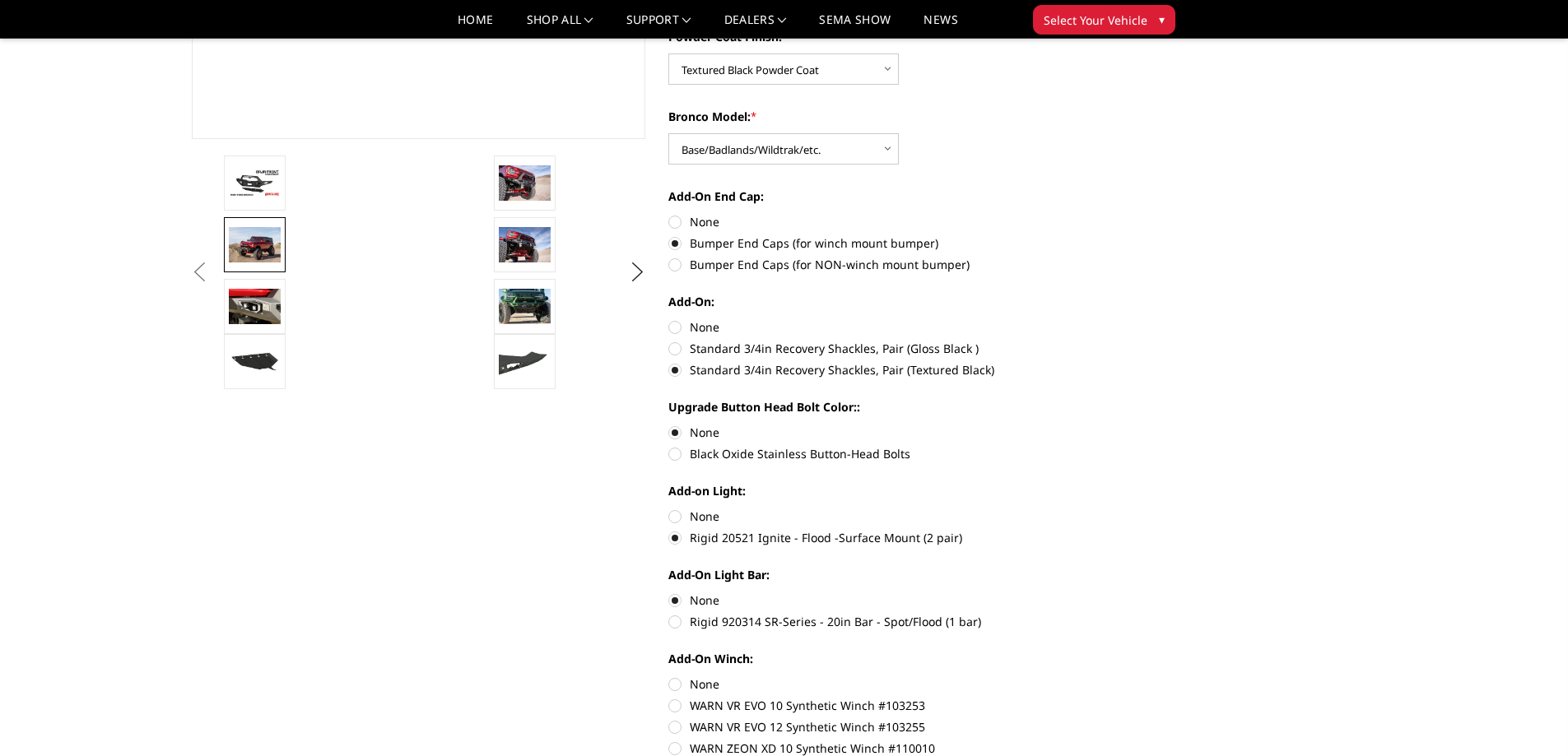
scroll to position [740, 0]
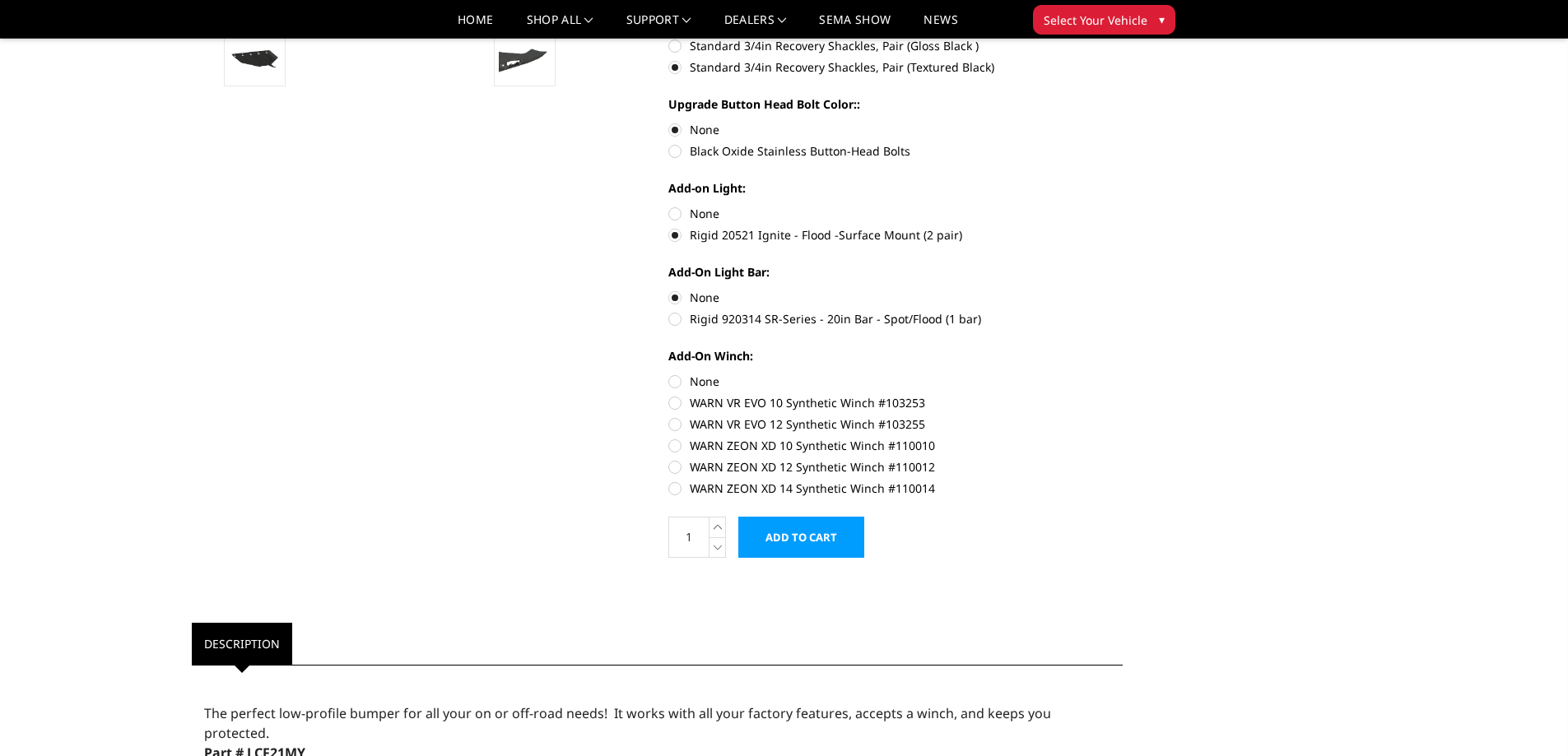
click at [675, 216] on label "None" at bounding box center [895, 213] width 454 height 18
click at [669, 205] on input "None" at bounding box center [668, 204] width 1 height 1
radio input "true"
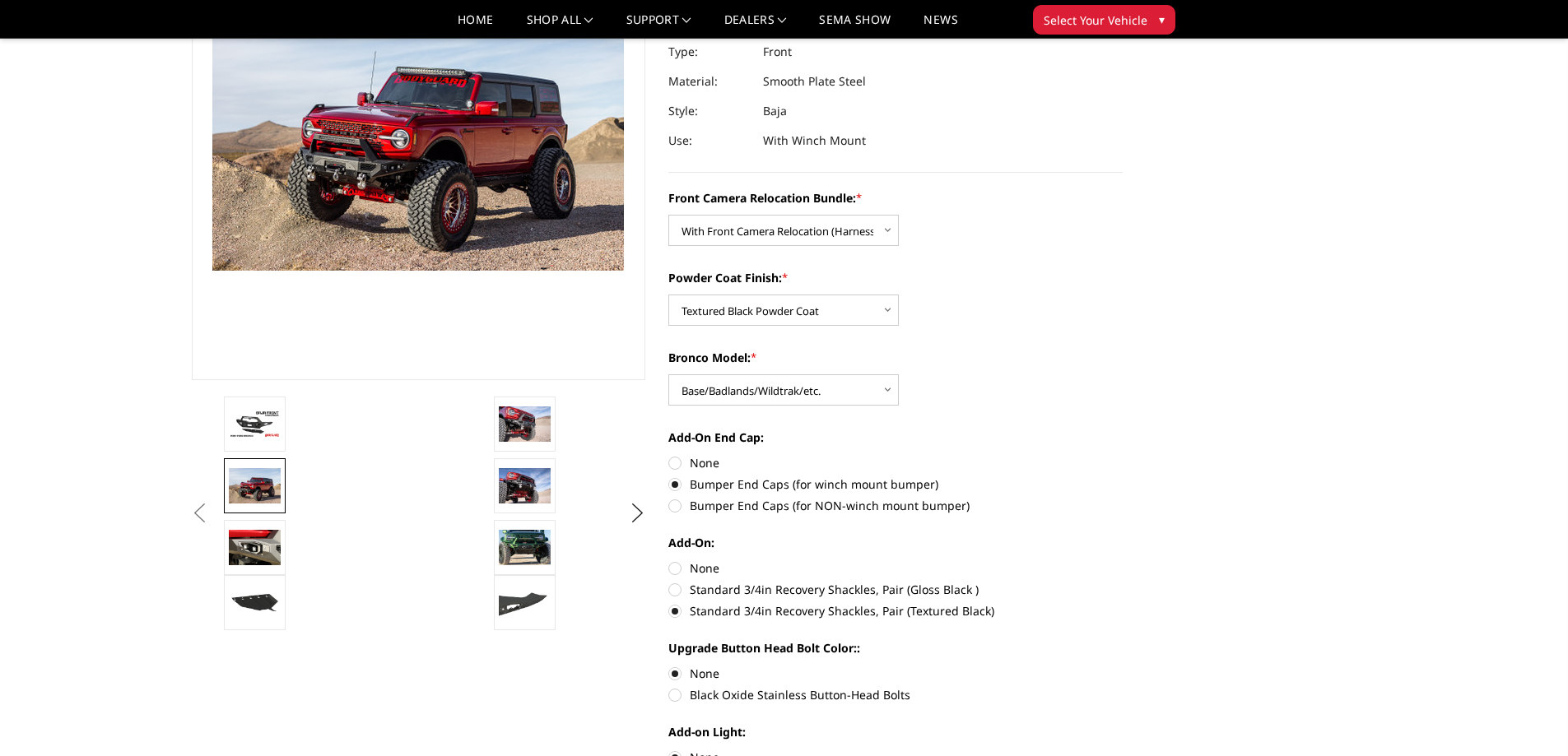
scroll to position [82, 0]
